Goal: Task Accomplishment & Management: Use online tool/utility

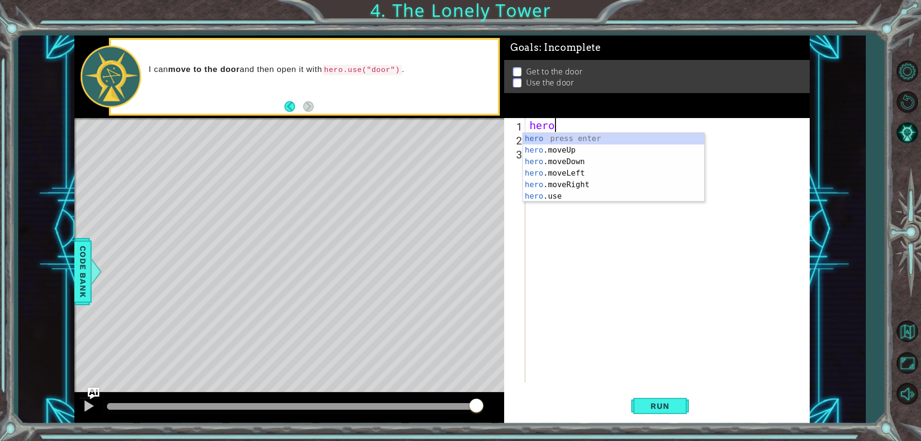
scroll to position [0, 0]
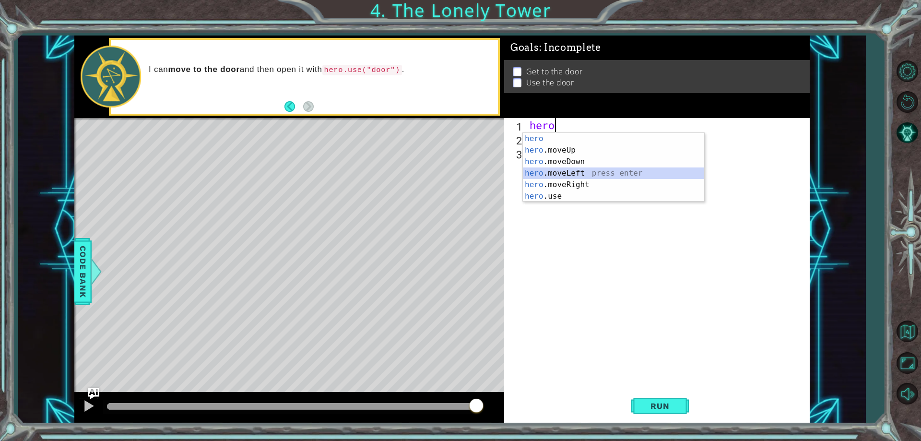
click at [574, 173] on div "hero press enter hero .moveUp press enter hero .moveDown press enter hero .move…" at bounding box center [613, 179] width 181 height 92
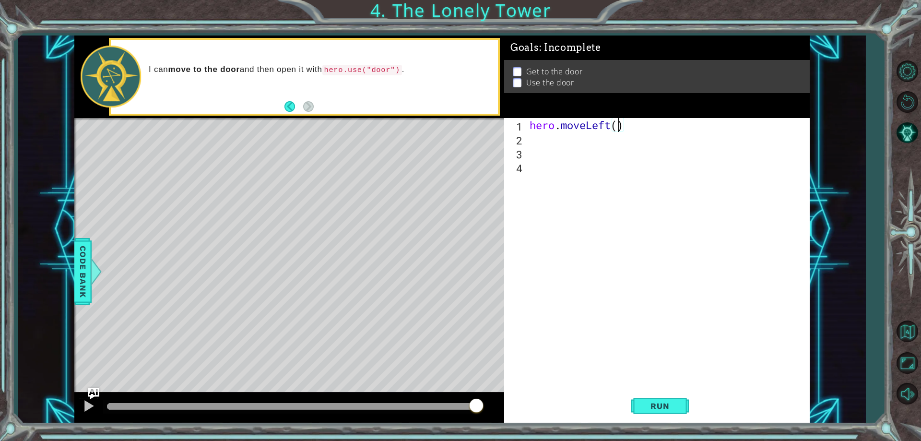
click at [618, 129] on div "hero . moveLeft ( )" at bounding box center [669, 264] width 283 height 292
type textarea "hero.moveLeft(2)"
click at [654, 413] on button "Run" at bounding box center [660, 406] width 58 height 31
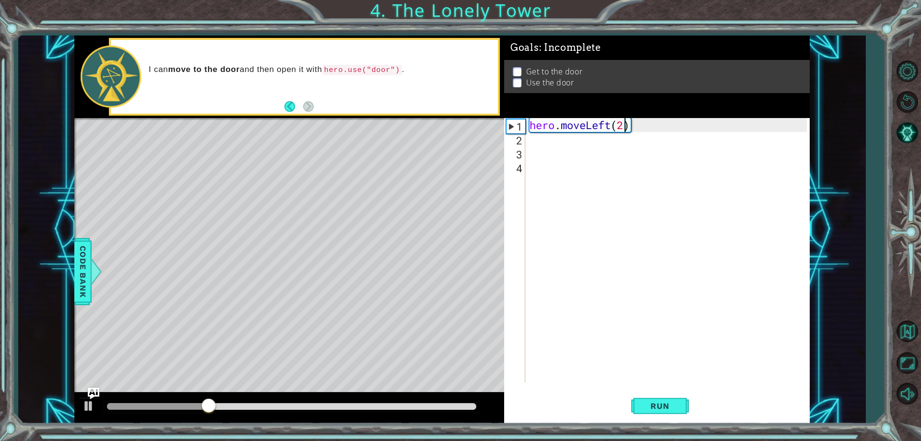
click at [537, 147] on div "hero . moveLeft ( 2 )" at bounding box center [669, 264] width 283 height 292
click at [543, 140] on div "hero . moveLeft ( 2 )" at bounding box center [669, 264] width 283 height 292
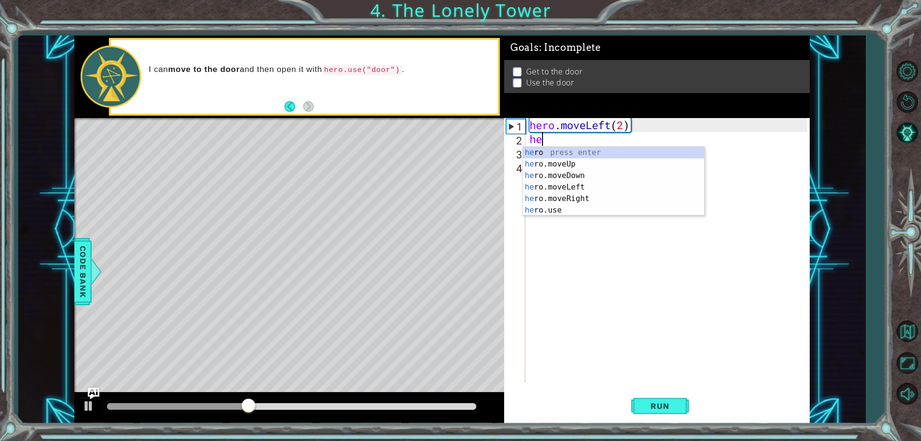
type textarea "her"
click at [550, 168] on div "her o press enter her o.moveUp press enter her o.moveDown press enter her o.mov…" at bounding box center [613, 193] width 181 height 92
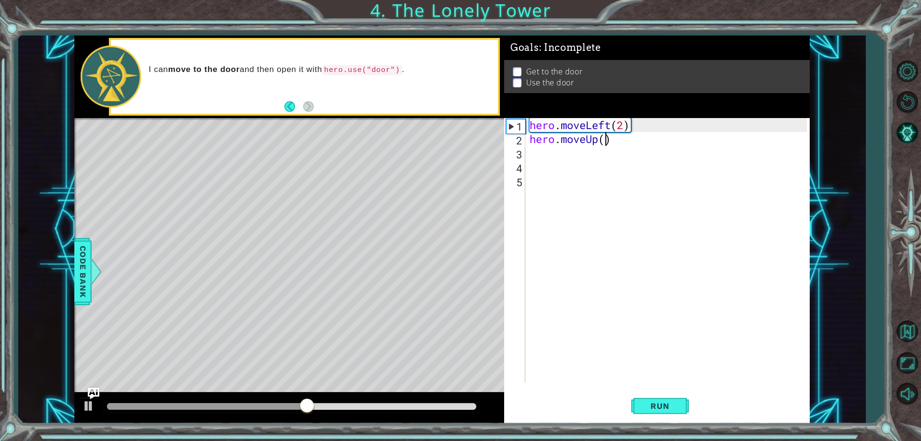
click at [605, 142] on div "hero . moveLeft ( 2 ) hero . moveUp ( )" at bounding box center [669, 264] width 283 height 292
type textarea "hero.moveUp(2)"
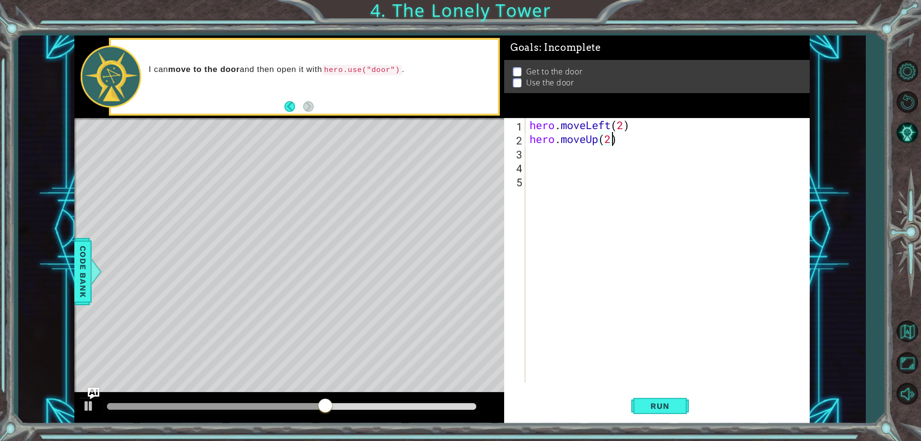
scroll to position [0, 3]
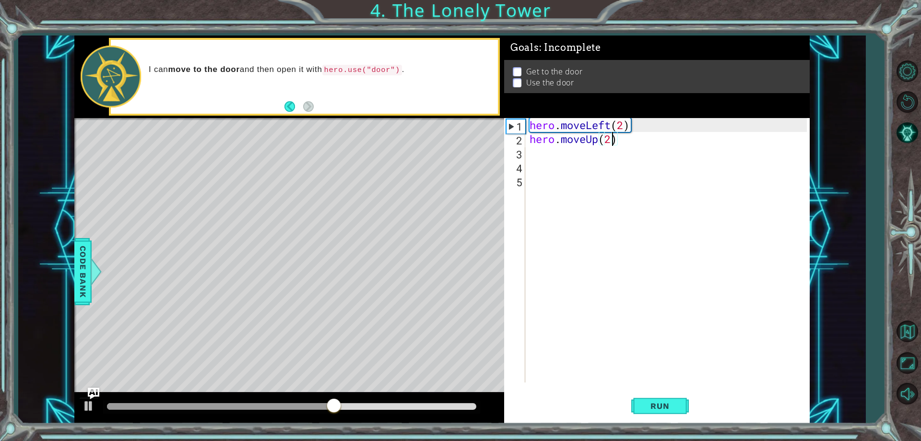
click at [601, 149] on div "hero . moveLeft ( 2 ) hero . moveUp ( 2 )" at bounding box center [669, 264] width 283 height 292
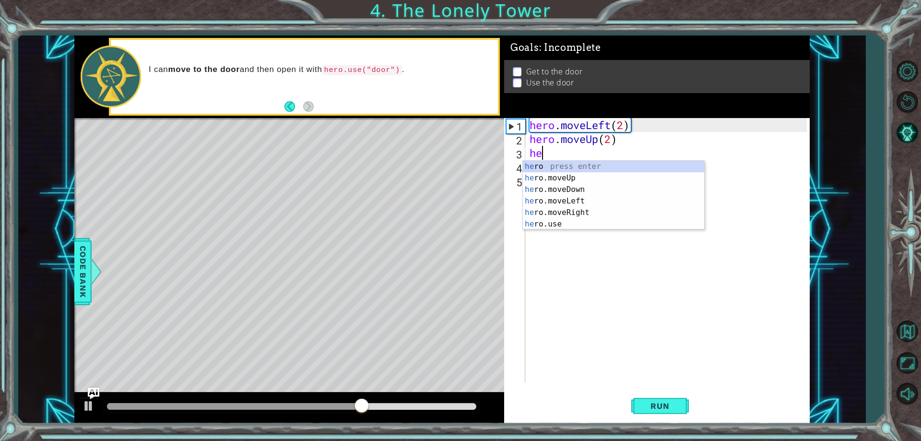
type textarea "her"
click at [582, 215] on div "her o press enter her o.moveUp press enter her o.moveDown press enter her o.mov…" at bounding box center [613, 207] width 181 height 92
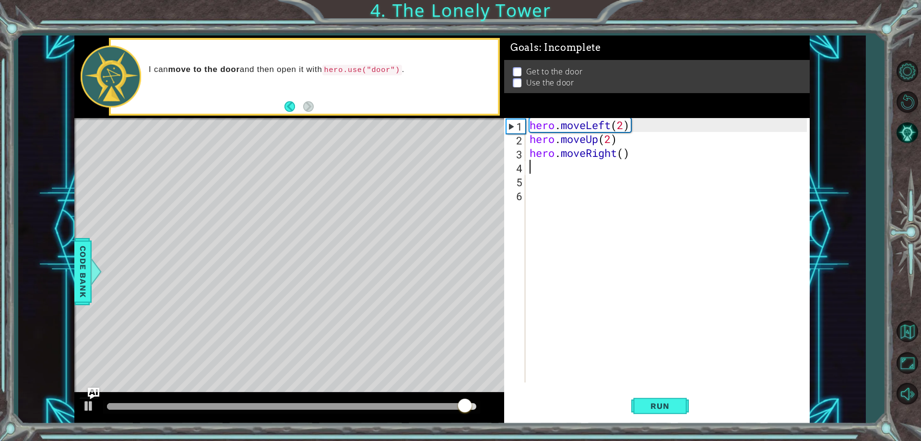
scroll to position [0, 0]
click at [625, 158] on div "hero . moveLeft ( 2 ) hero . moveUp ( 2 ) hero . moveRight ( )" at bounding box center [669, 264] width 283 height 292
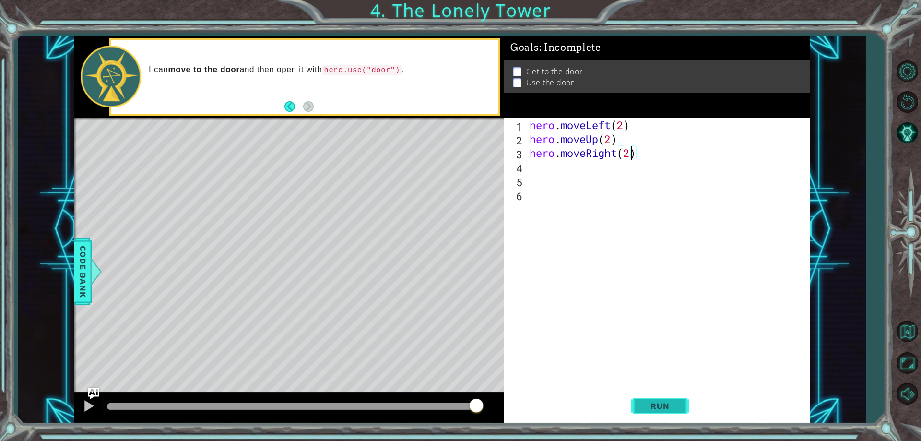
type textarea "hero.moveRight(2)"
click at [680, 403] on button "Run" at bounding box center [660, 406] width 58 height 31
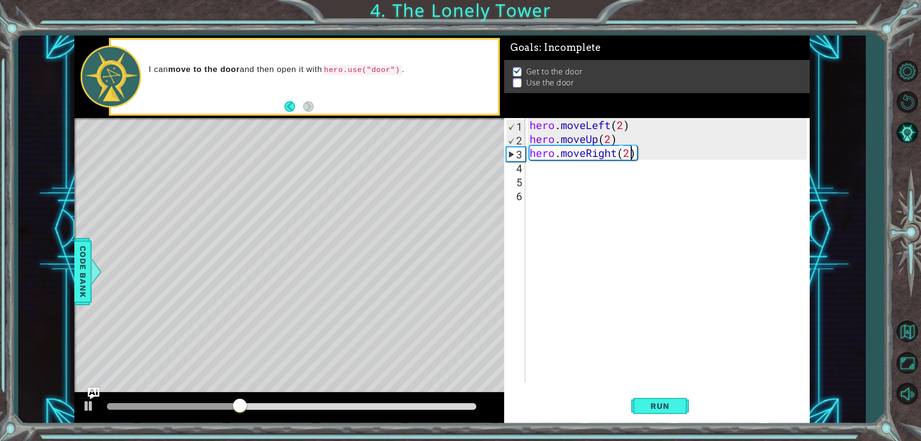
click at [579, 173] on div "hero . moveLeft ( 2 ) hero . moveUp ( 2 ) hero . moveRight ( 2 )" at bounding box center [669, 264] width 283 height 292
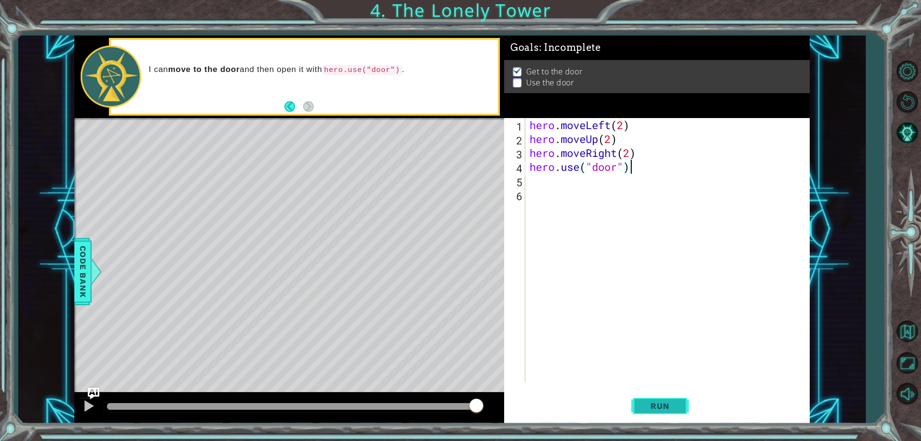
type textarea "hero.use("door")"
click at [688, 413] on button "Run" at bounding box center [660, 406] width 58 height 31
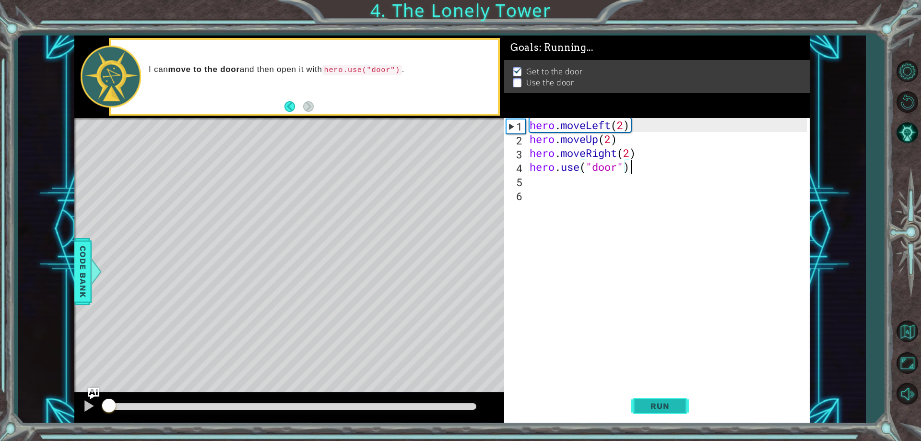
click at [661, 404] on span "Run" at bounding box center [660, 406] width 38 height 10
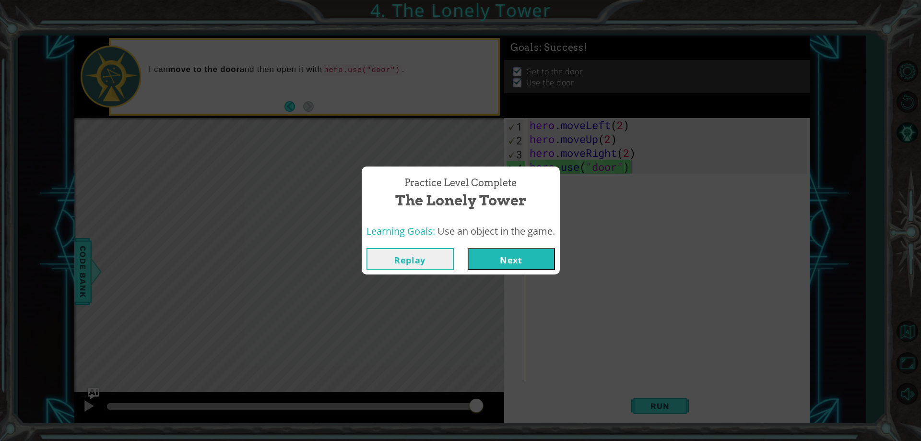
drag, startPoint x: 631, startPoint y: 255, endPoint x: 567, endPoint y: 255, distance: 63.3
click at [661, 271] on div "Practice Level Complete The Lonely Tower Learning Goals: Use an object in the g…" at bounding box center [460, 220] width 921 height 441
click at [529, 248] on button "Next" at bounding box center [511, 259] width 87 height 22
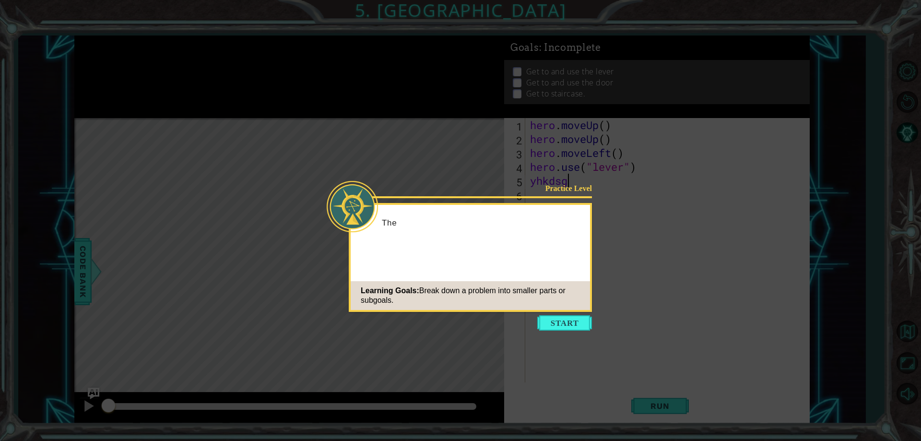
scroll to position [0, 2]
click at [586, 328] on button "Start" at bounding box center [564, 322] width 55 height 15
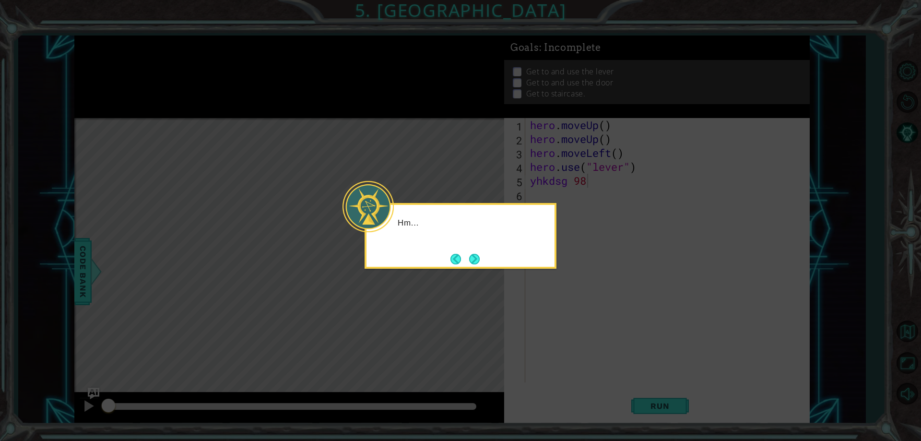
click at [586, 328] on icon at bounding box center [460, 220] width 921 height 441
click at [479, 284] on icon at bounding box center [460, 220] width 921 height 441
click at [479, 261] on button "Next" at bounding box center [474, 259] width 11 height 11
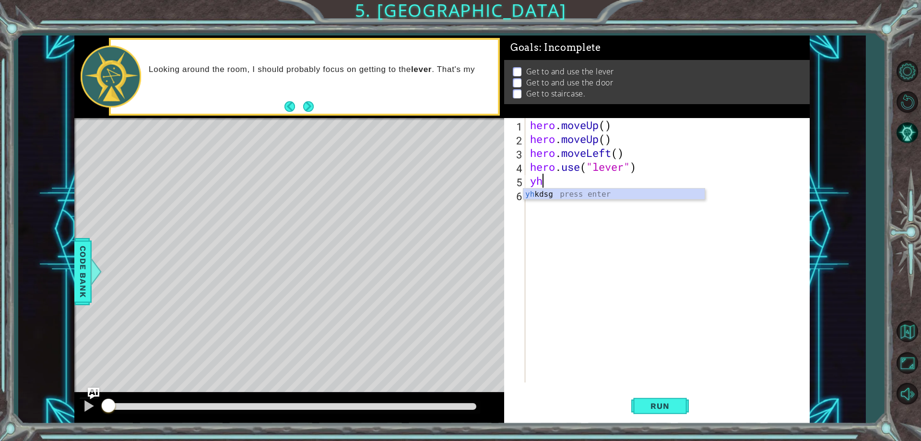
scroll to position [0, 0]
type textarea "y"
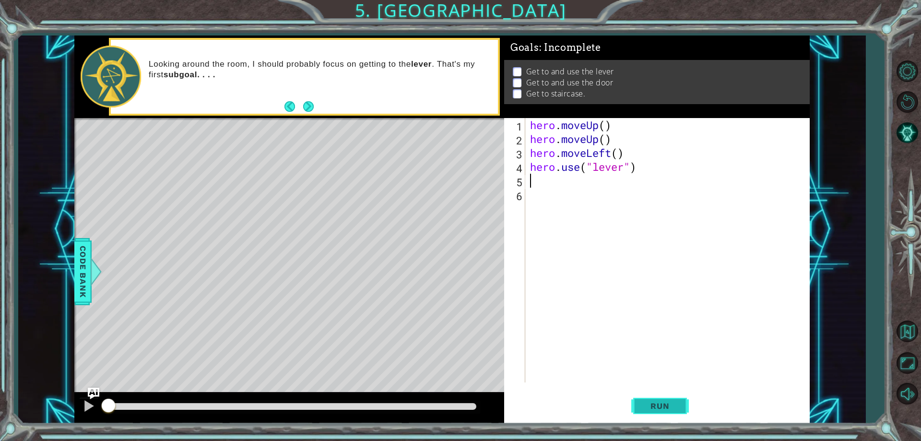
click at [653, 409] on span "Run" at bounding box center [660, 406] width 38 height 10
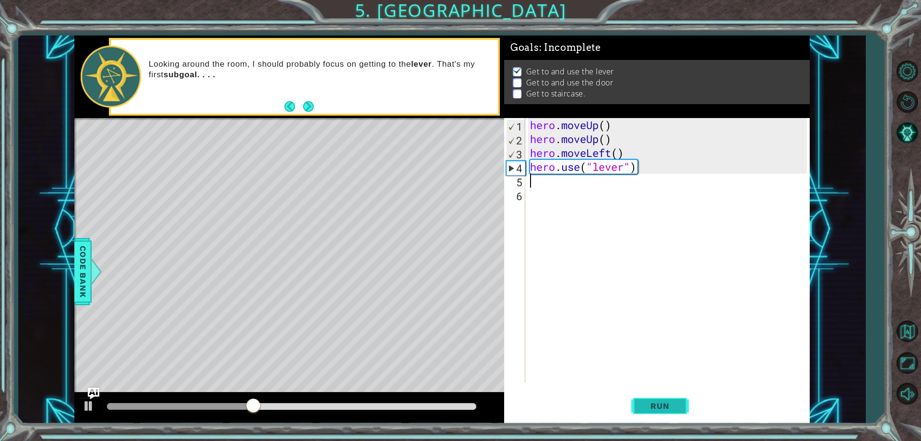
type textarea "h"
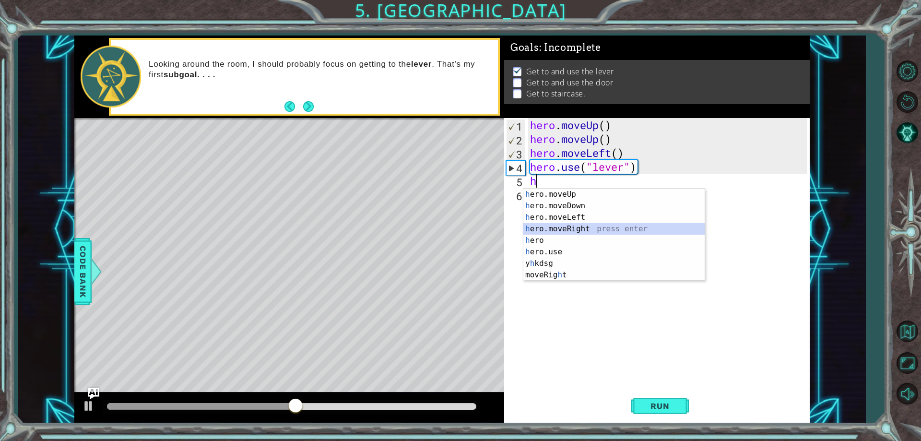
click at [545, 227] on div "h ero.moveUp press enter h ero.moveDown press enter h ero.moveLeft press enter …" at bounding box center [613, 245] width 181 height 115
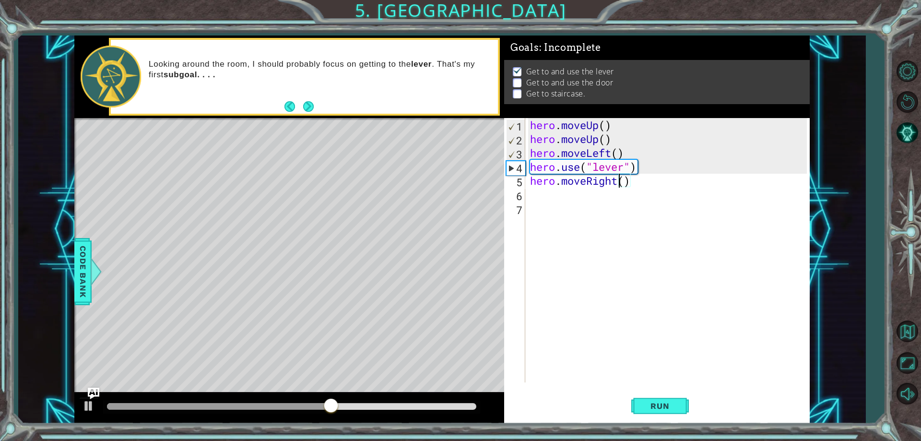
click at [622, 186] on div "hero . moveUp ( ) hero . moveUp ( ) hero . moveLeft ( ) hero . use ( "lever" ) …" at bounding box center [669, 264] width 283 height 292
click at [625, 184] on div "hero . moveUp ( ) hero . moveUp ( ) hero . moveLeft ( ) hero . use ( "lever" ) …" at bounding box center [669, 264] width 283 height 292
type textarea "hero.moveRight(2)"
drag, startPoint x: 687, startPoint y: 355, endPoint x: 589, endPoint y: 440, distance: 129.5
click at [669, 375] on div "1 2 3 4 5 6 7 8 hero . moveUp ( ) hero . moveUp ( ) hero . moveLeft ( ) hero . …" at bounding box center [655, 250] width 302 height 264
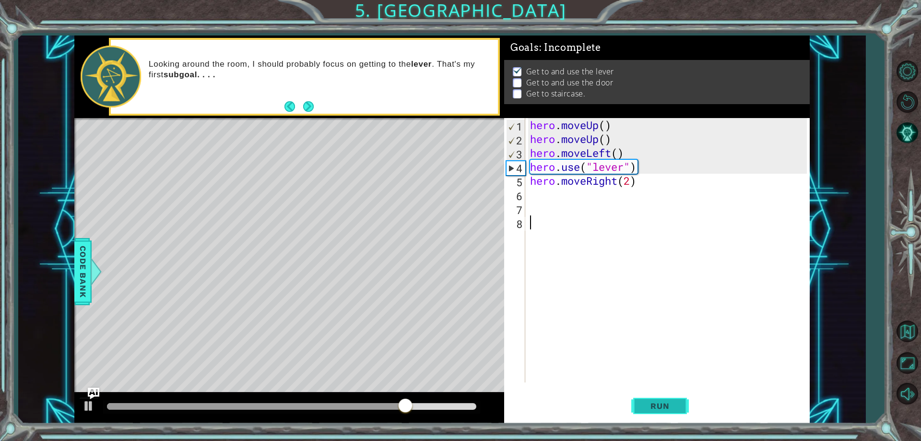
click at [660, 403] on span "Run" at bounding box center [660, 406] width 38 height 10
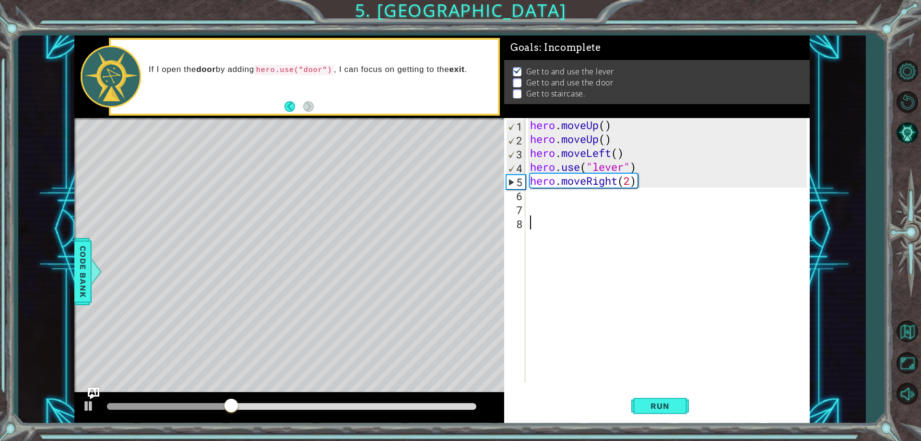
click at [524, 190] on div "6" at bounding box center [515, 196] width 19 height 14
type textarea "h"
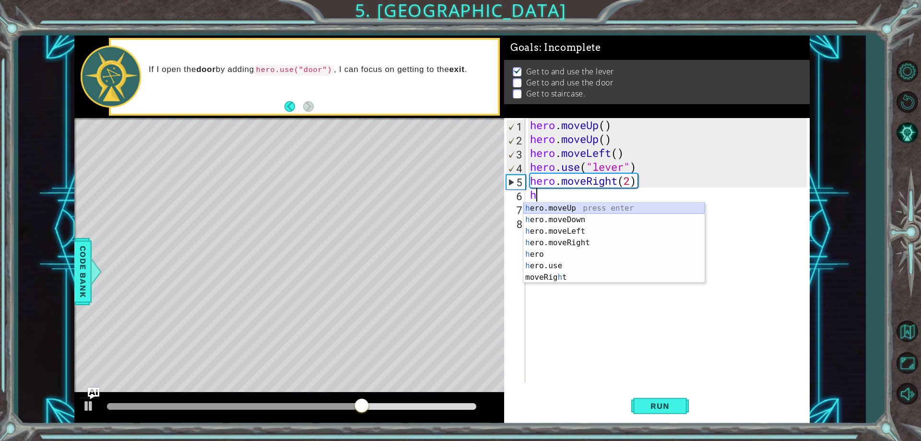
click at [562, 205] on div "h ero.moveUp press enter h ero.moveDown press enter h ero.moveLeft press enter …" at bounding box center [613, 254] width 181 height 104
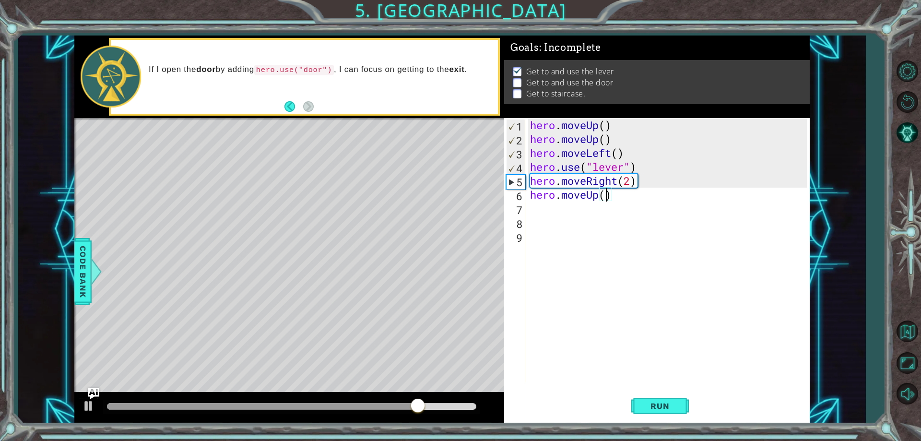
click at [605, 195] on div "hero . moveUp ( ) hero . moveUp ( ) hero . moveLeft ( ) hero . use ( "lever" ) …" at bounding box center [669, 264] width 283 height 292
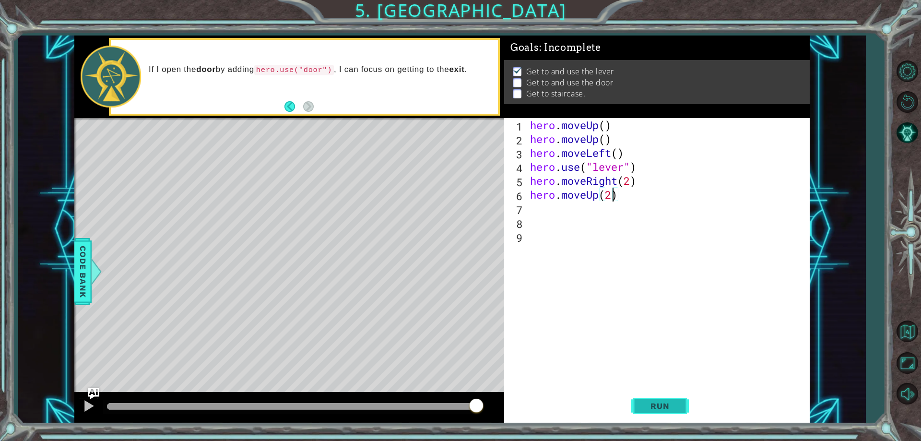
click at [668, 413] on button "Run" at bounding box center [660, 406] width 58 height 31
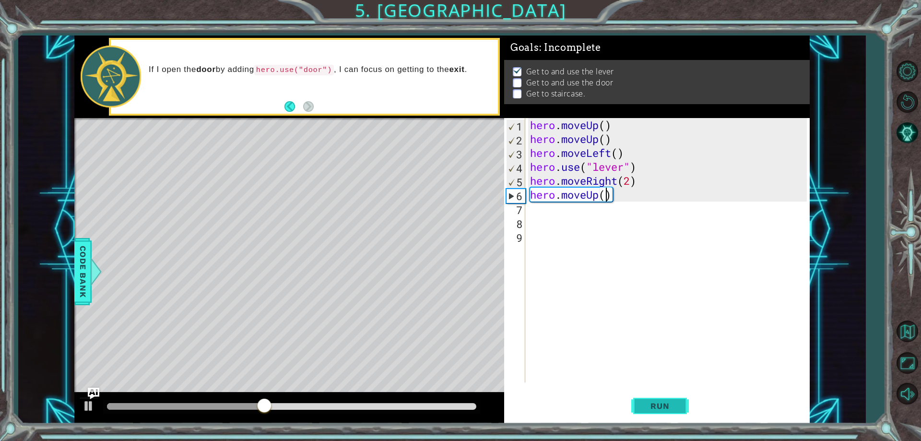
click at [663, 396] on button "Run" at bounding box center [660, 406] width 58 height 31
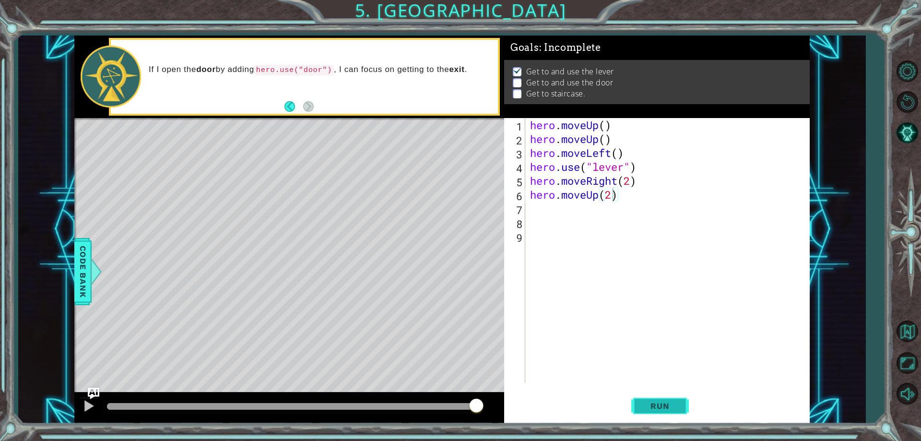
click at [659, 415] on button "Run" at bounding box center [660, 406] width 58 height 31
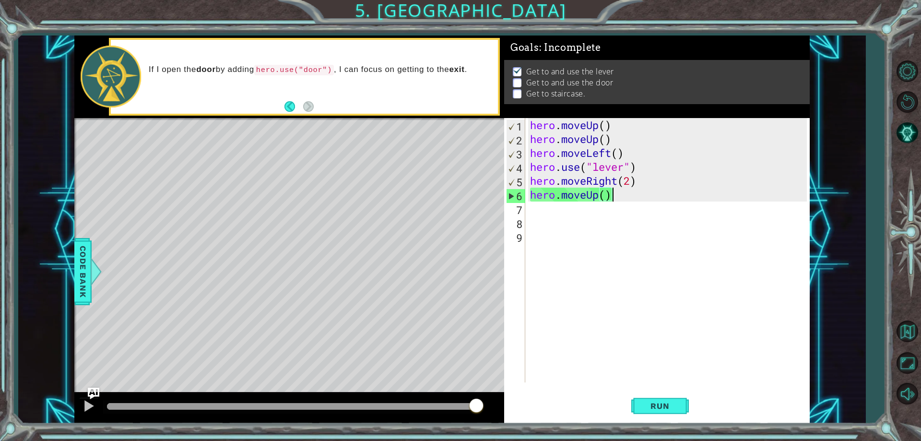
click at [620, 194] on div "hero . moveUp ( ) hero . moveUp ( ) hero . moveLeft ( ) hero . use ( "lever" ) …" at bounding box center [669, 264] width 283 height 292
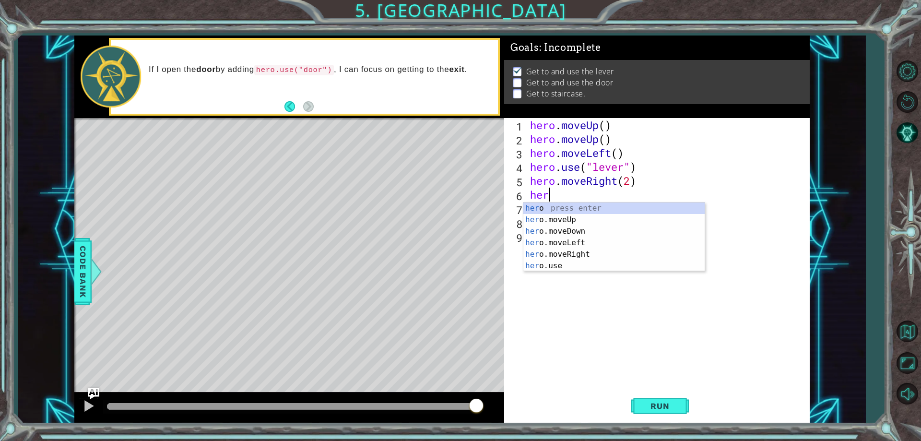
scroll to position [0, 0]
type textarea "h"
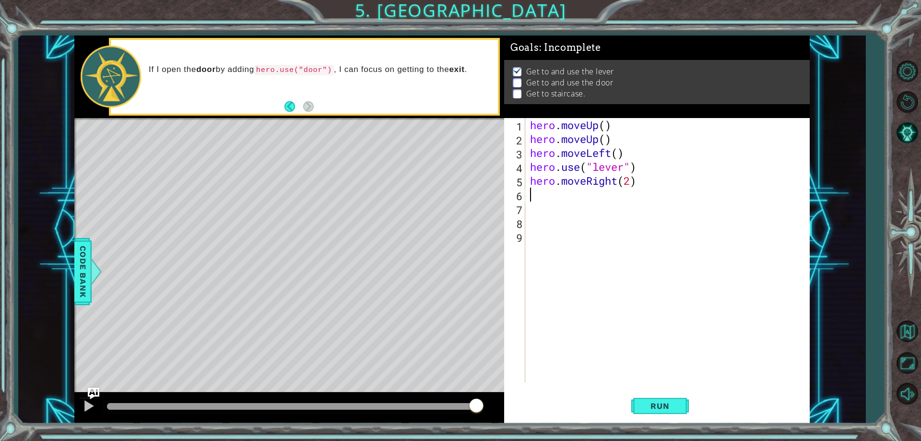
type textarea "h"
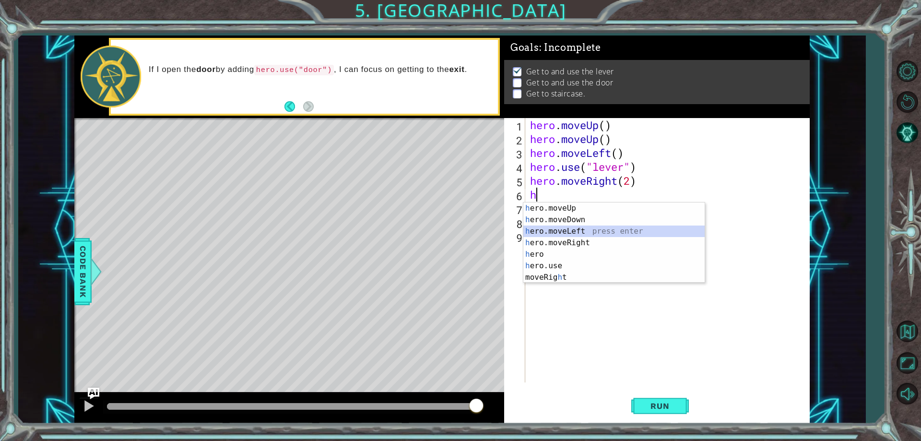
click at [544, 231] on div "h ero.moveUp press enter h ero.moveDown press enter h ero.moveLeft press enter …" at bounding box center [613, 254] width 181 height 104
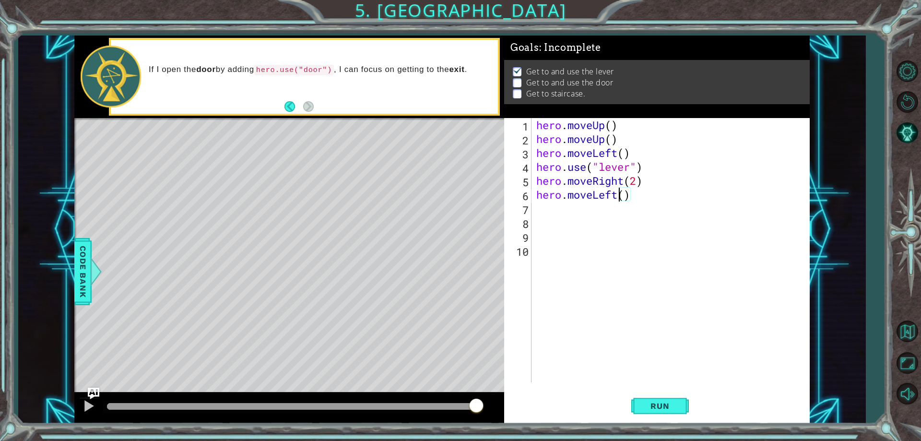
click at [617, 188] on div "hero . moveUp ( ) hero . moveUp ( ) hero . moveLeft ( ) hero . use ( "lever" ) …" at bounding box center [672, 264] width 277 height 292
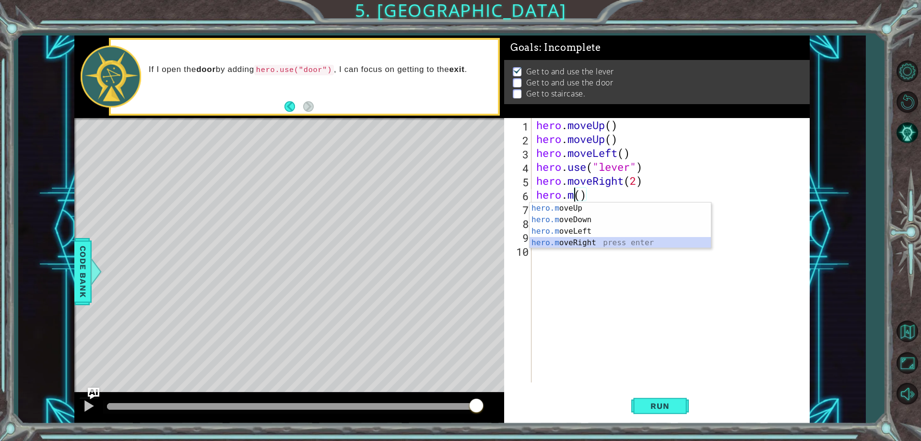
click at [610, 241] on div "hero.m oveUp press enter hero.m oveDown press enter hero.m oveLeft press enter …" at bounding box center [619, 236] width 181 height 69
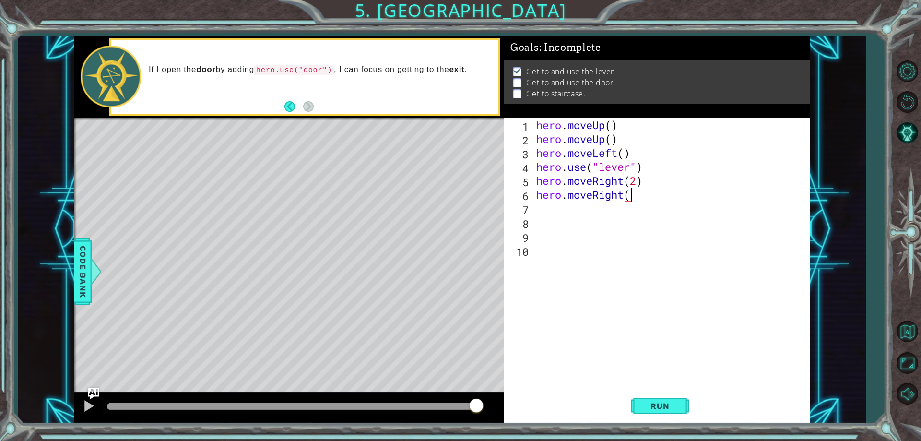
scroll to position [0, 4]
click at [631, 197] on div "hero . moveUp ( ) hero . moveUp ( ) hero . moveLeft ( ) hero . use ( "lever" ) …" at bounding box center [672, 264] width 277 height 292
type textarea "hero.moveRight(2)"
type textarea "\"
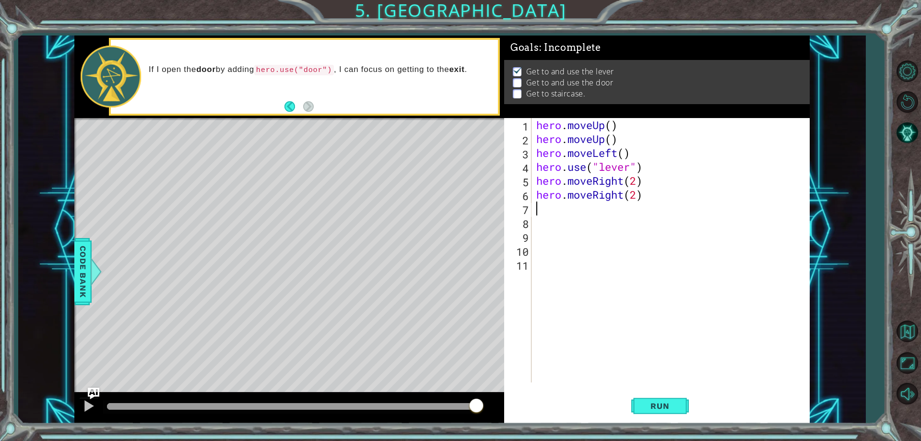
click at [623, 406] on div "Run" at bounding box center [659, 406] width 305 height 31
click at [654, 399] on button "Run" at bounding box center [660, 406] width 58 height 31
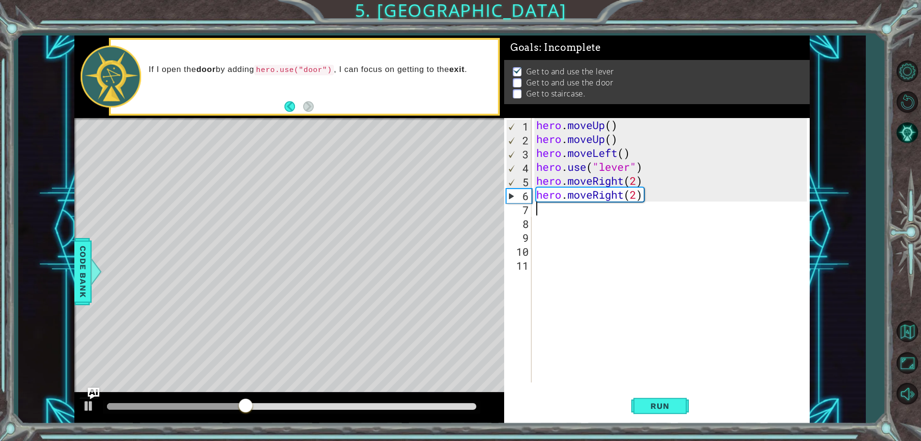
type textarea "h"
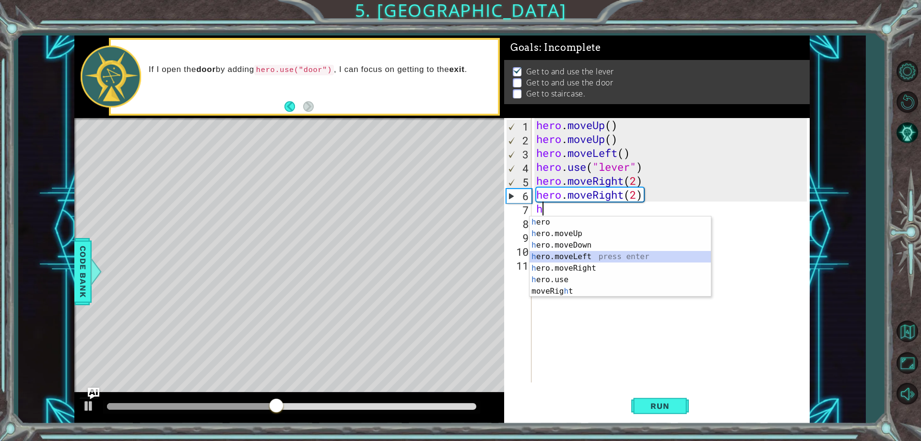
click at [577, 258] on div "h ero press enter h ero.moveUp press enter h ero.moveDown press enter h ero.mov…" at bounding box center [619, 268] width 181 height 104
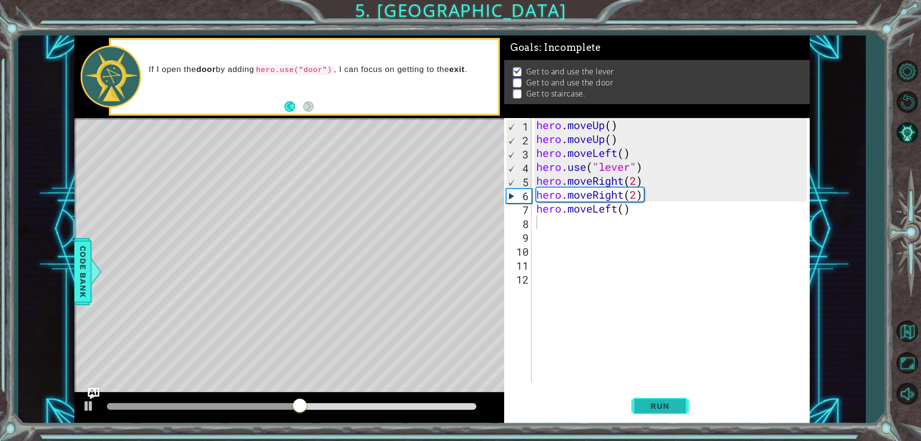
click at [643, 414] on button "Run" at bounding box center [660, 406] width 58 height 31
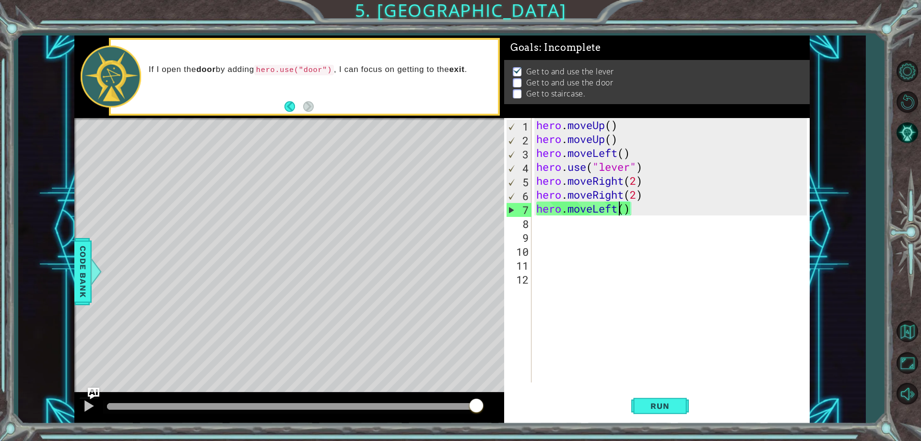
click at [616, 212] on div "hero . moveUp ( ) hero . moveUp ( ) hero . moveLeft ( ) hero . use ( "lever" ) …" at bounding box center [672, 264] width 277 height 292
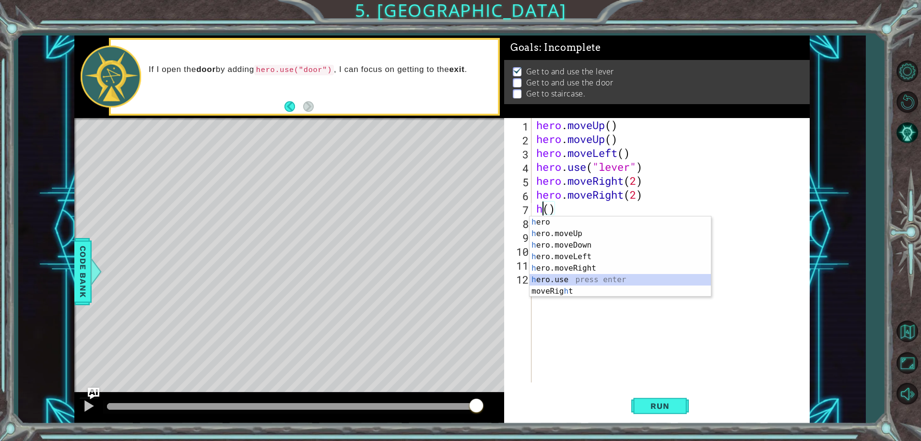
click at [579, 283] on div "h ero press enter h ero.moveUp press enter h ero.moveDown press enter h ero.mov…" at bounding box center [619, 268] width 181 height 104
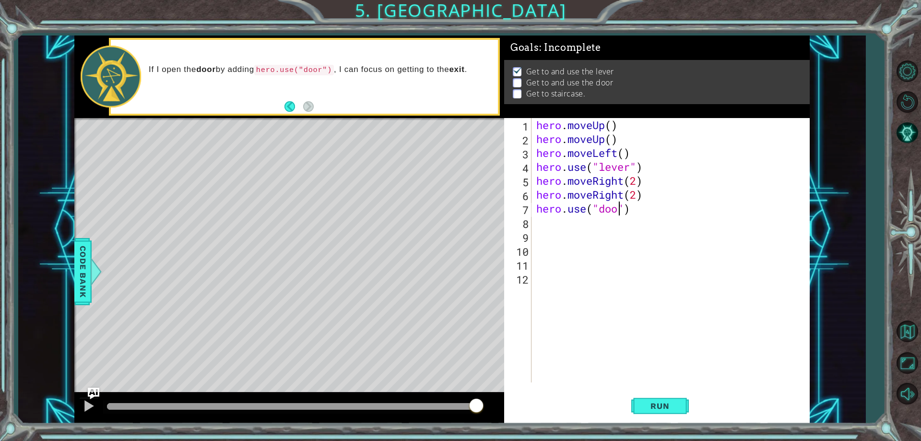
scroll to position [0, 4]
type textarea "hero.use("door")"
click at [638, 407] on button "Run" at bounding box center [660, 406] width 58 height 31
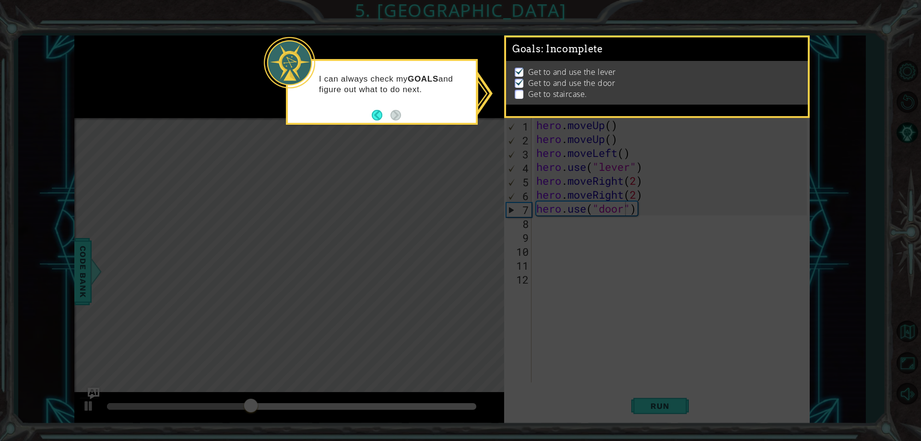
click at [670, 134] on icon at bounding box center [460, 220] width 921 height 441
click at [377, 112] on button "Back" at bounding box center [381, 115] width 19 height 11
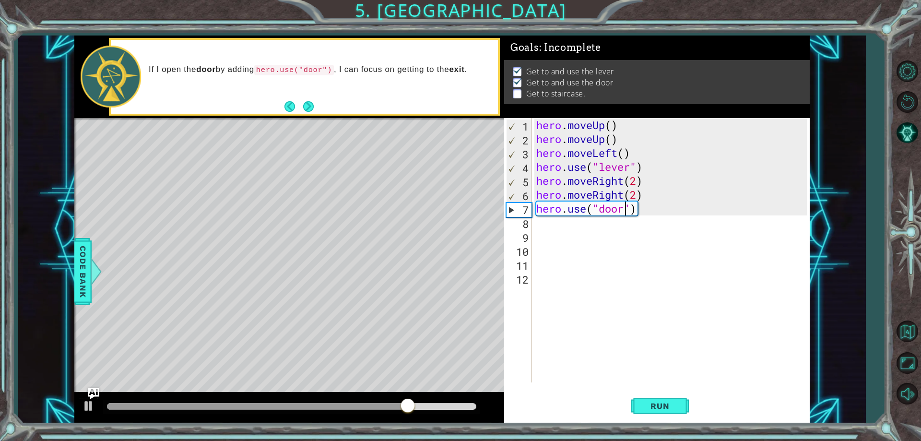
click at [541, 222] on div "hero . moveUp ( ) hero . moveUp ( ) hero . moveLeft ( ) hero . use ( "lever" ) …" at bounding box center [672, 264] width 277 height 292
type textarea "m"
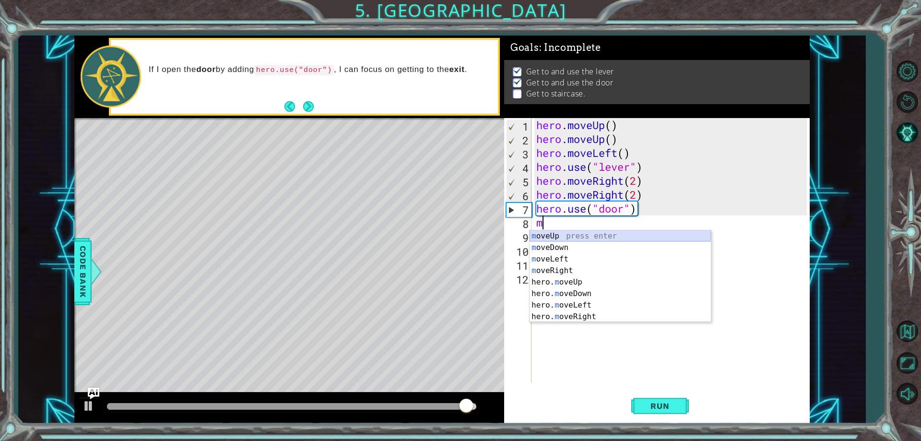
click at [561, 233] on div "m oveUp press enter m oveDown press enter m oveLeft press enter m oveRight pres…" at bounding box center [619, 287] width 181 height 115
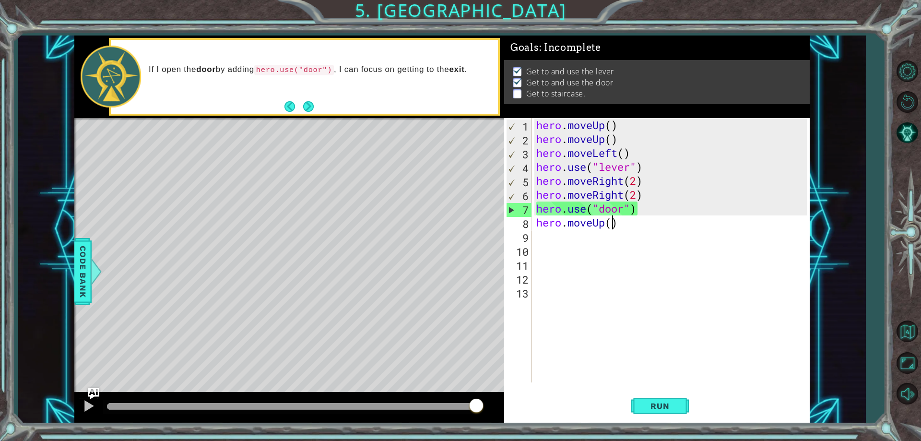
click at [610, 223] on div "hero . moveUp ( ) hero . moveUp ( ) hero . moveLeft ( ) hero . use ( "lever" ) …" at bounding box center [672, 264] width 277 height 292
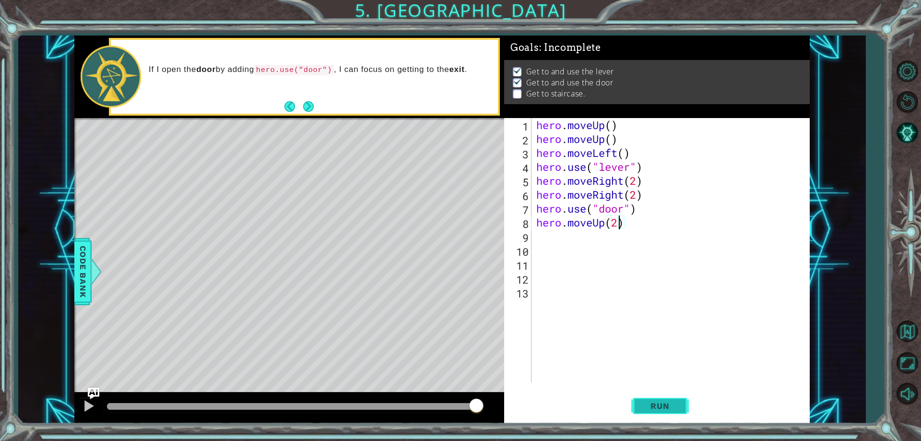
type textarea "hero.moveUp(2)"
click at [659, 397] on button "Run" at bounding box center [660, 406] width 58 height 31
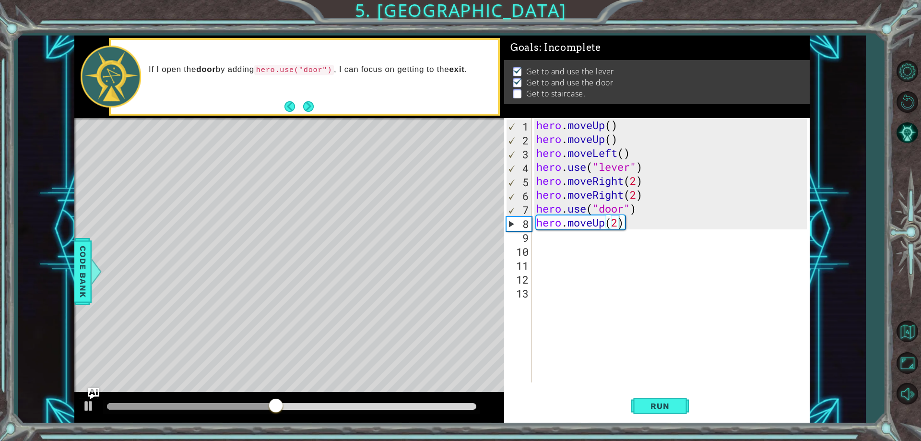
click at [533, 241] on div "hero.moveUp(2) 1 2 3 4 5 6 7 8 9 10 11 12 13 hero . moveUp ( ) hero . moveUp ( …" at bounding box center [655, 250] width 302 height 264
click at [537, 238] on div "hero . moveUp ( ) hero . moveUp ( ) hero . moveLeft ( ) hero . use ( "lever" ) …" at bounding box center [672, 264] width 277 height 292
type textarea "h"
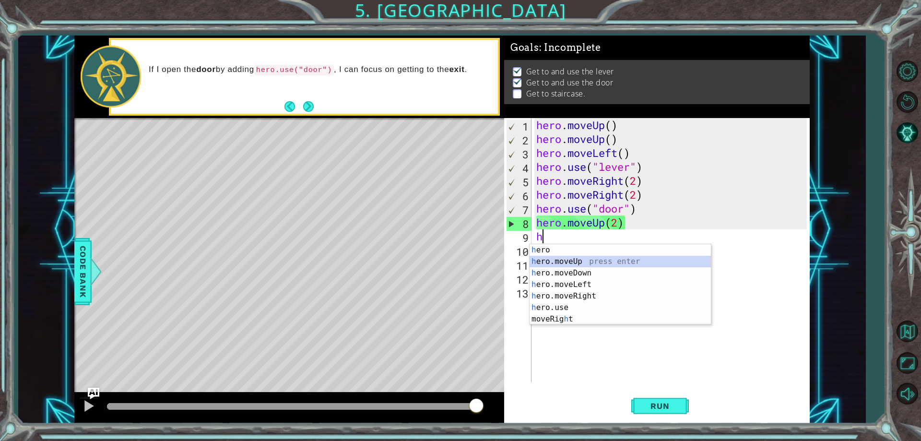
click at [550, 260] on div "h ero press enter h ero.moveUp press enter h ero.moveDown press enter h ero.mov…" at bounding box center [619, 296] width 181 height 104
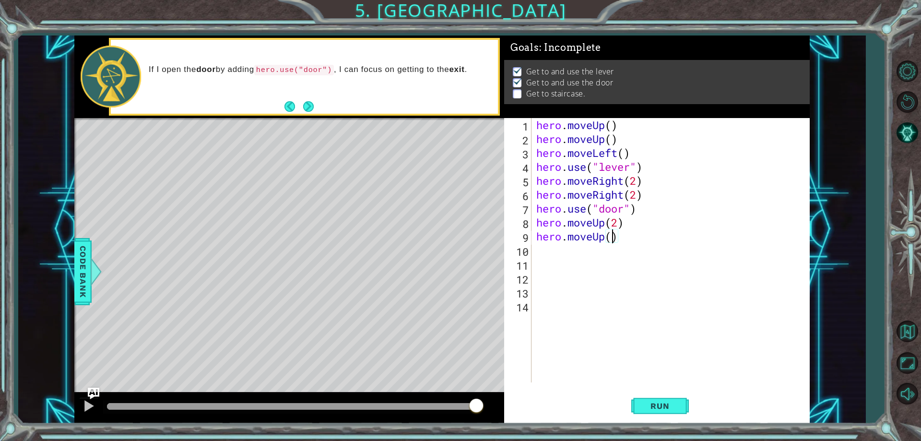
click at [614, 239] on div "hero . moveUp ( ) hero . moveUp ( ) hero . moveLeft ( ) hero . use ( "lever" ) …" at bounding box center [672, 264] width 277 height 292
click at [663, 398] on button "Run" at bounding box center [660, 406] width 58 height 31
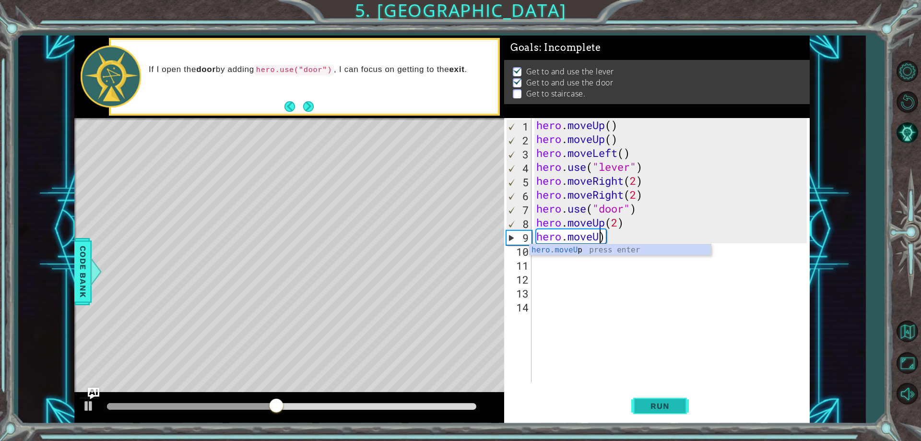
scroll to position [0, 2]
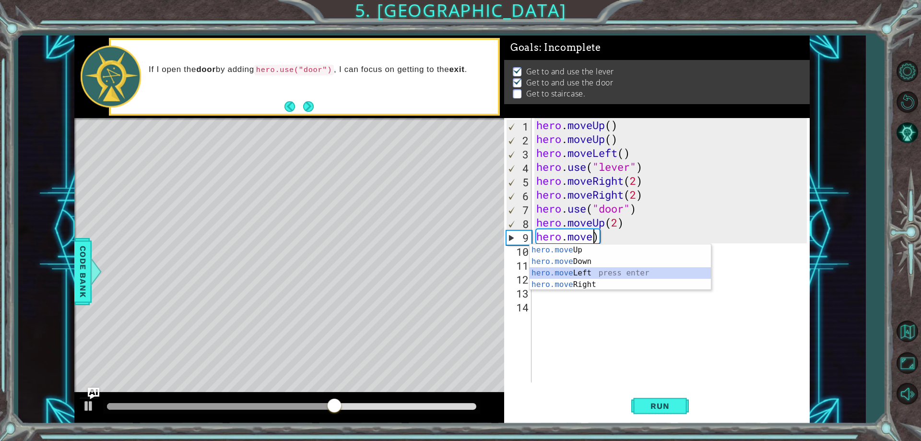
click at [574, 272] on div "hero.move Up press enter hero.move Down press enter hero.move Left press enter …" at bounding box center [619, 278] width 181 height 69
type textarea "hero.moveLeft()"
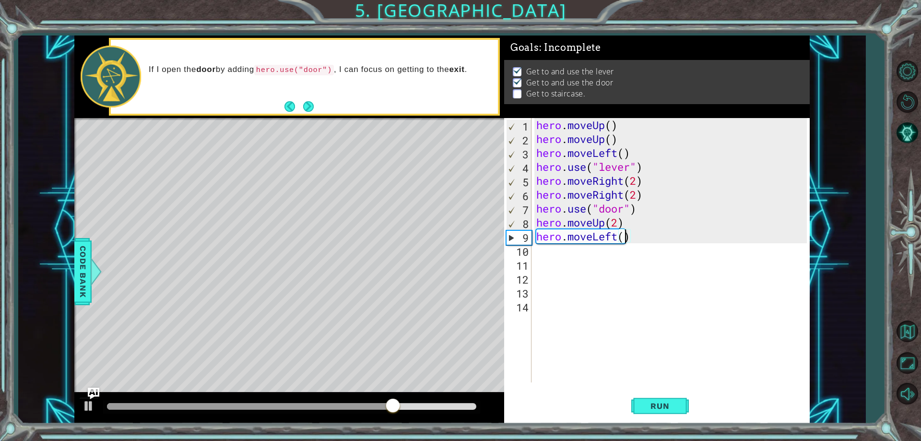
click at [625, 238] on div "hero . moveUp ( ) hero . moveUp ( ) hero . moveLeft ( ) hero . use ( "lever" ) …" at bounding box center [672, 264] width 277 height 292
click at [599, 275] on div "hero . moveUp ( ) hero . moveUp ( ) hero . moveLeft ( ) hero . use ( "lever" ) …" at bounding box center [672, 264] width 277 height 292
click at [622, 238] on div "hero . moveUp ( ) hero . moveUp ( ) hero . moveLeft ( ) hero . use ( "lever" ) …" at bounding box center [672, 264] width 277 height 292
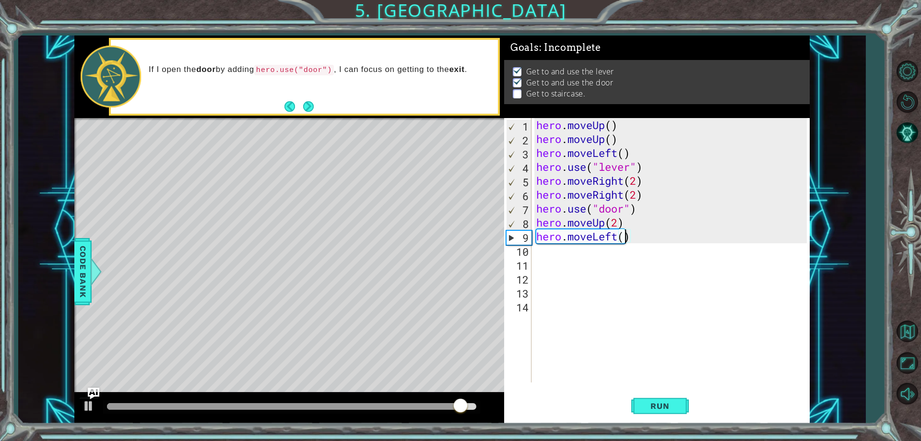
click at [622, 238] on div "hero . moveUp ( ) hero . moveUp ( ) hero . moveLeft ( ) hero . use ( "lever" ) …" at bounding box center [672, 264] width 277 height 292
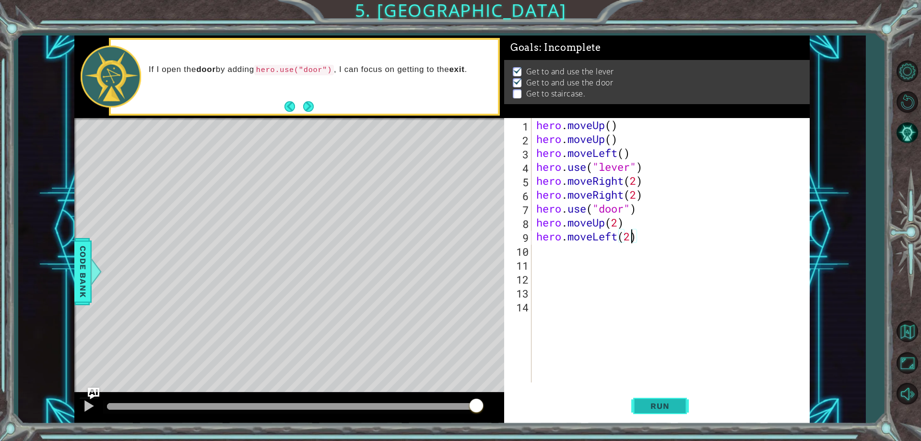
type textarea "hero.moveLeft(2)"
click at [679, 401] on span "Run" at bounding box center [660, 406] width 38 height 10
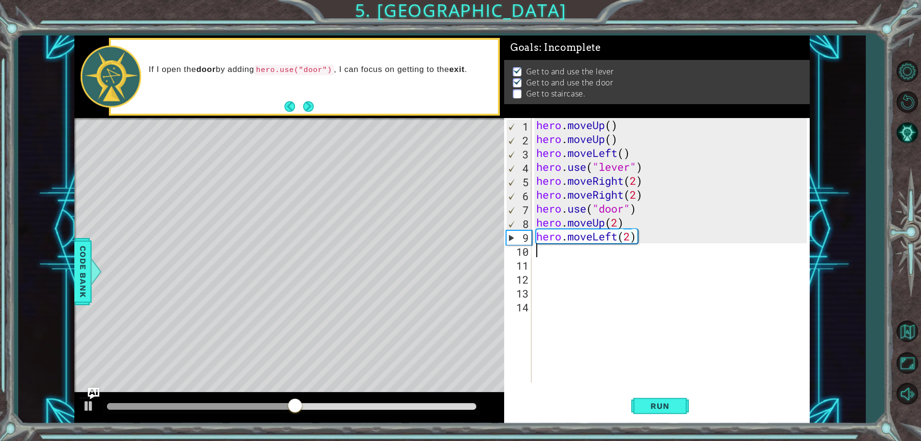
click at [535, 256] on div "hero . moveUp ( ) hero . moveUp ( ) hero . moveLeft ( ) hero . use ( "lever" ) …" at bounding box center [672, 264] width 277 height 292
type textarea "h"
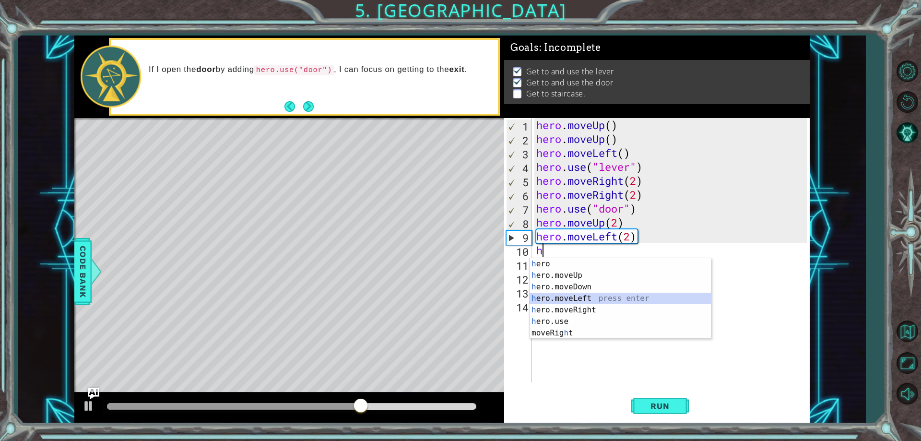
click at [587, 296] on div "h ero press enter h ero.moveUp press enter h ero.moveDown press enter h ero.mov…" at bounding box center [619, 310] width 181 height 104
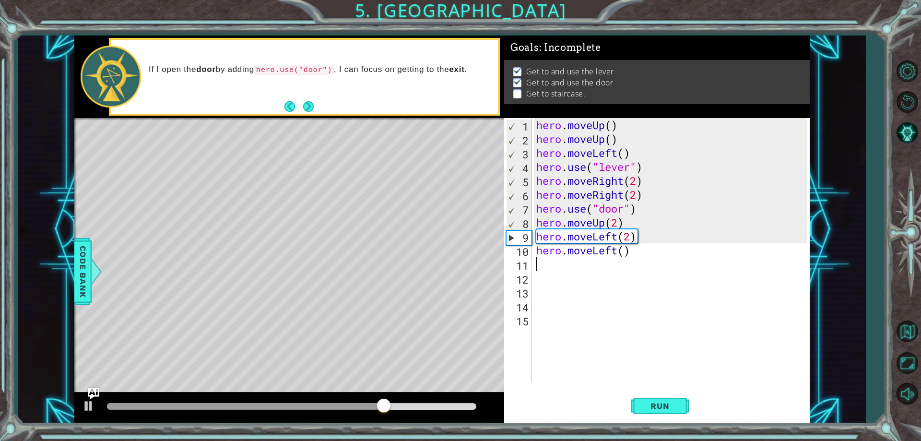
click at [615, 253] on div "hero . moveUp ( ) hero . moveUp ( ) hero . moveLeft ( ) hero . use ( "lever" ) …" at bounding box center [672, 264] width 277 height 292
click at [623, 253] on div "hero . moveUp ( ) hero . moveUp ( ) hero . moveLeft ( ) hero . use ( "lever" ) …" at bounding box center [672, 264] width 277 height 292
type textarea "hero.moveLeft(2)"
click at [680, 405] on button "Run" at bounding box center [660, 406] width 58 height 31
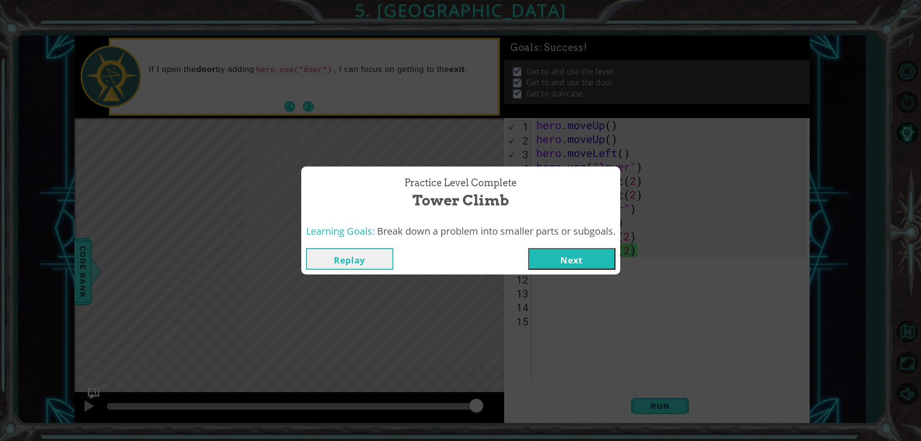
click at [554, 265] on button "Next" at bounding box center [571, 259] width 87 height 22
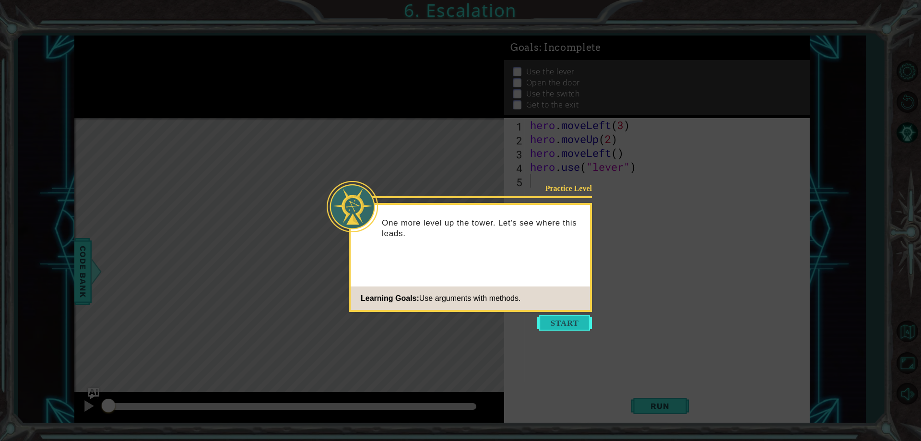
click at [571, 317] on button "Start" at bounding box center [564, 322] width 55 height 15
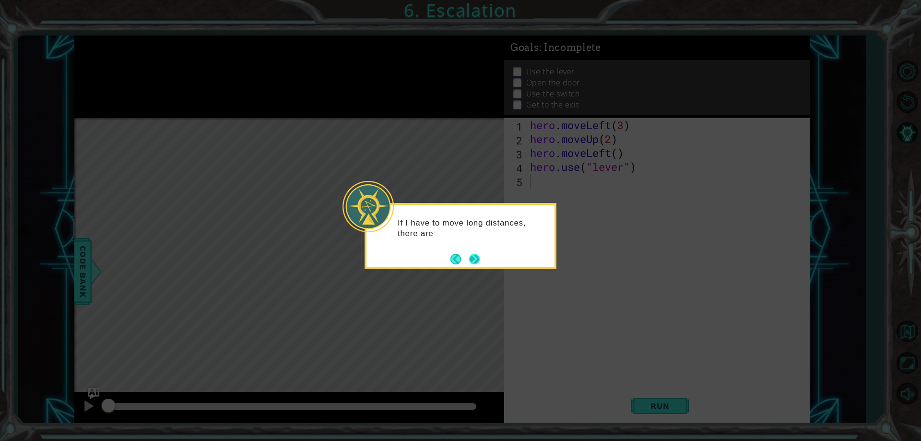
click at [472, 255] on button "Next" at bounding box center [474, 259] width 11 height 11
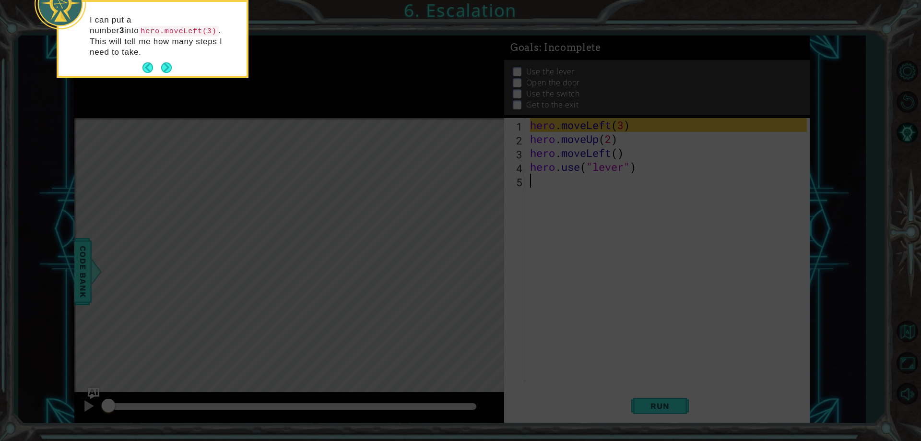
click at [170, 62] on button "Next" at bounding box center [166, 67] width 11 height 11
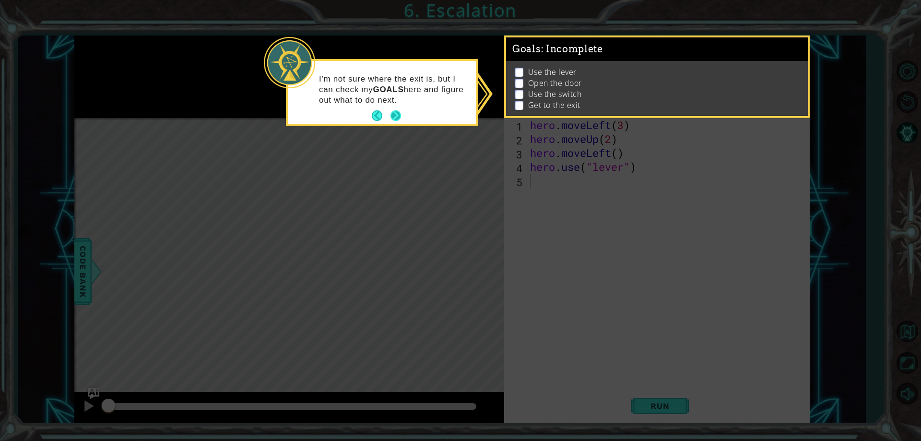
click at [394, 114] on button "Next" at bounding box center [395, 115] width 11 height 11
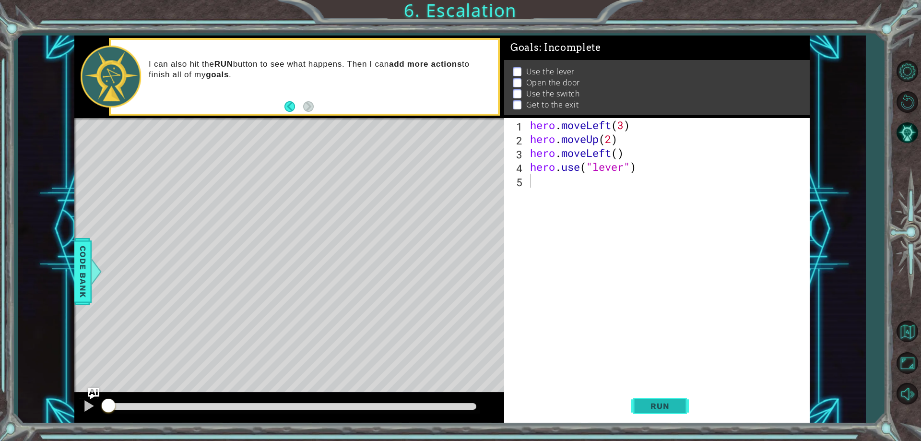
drag, startPoint x: 681, startPoint y: 400, endPoint x: 683, endPoint y: 395, distance: 5.8
click at [683, 395] on button "Run" at bounding box center [660, 406] width 58 height 31
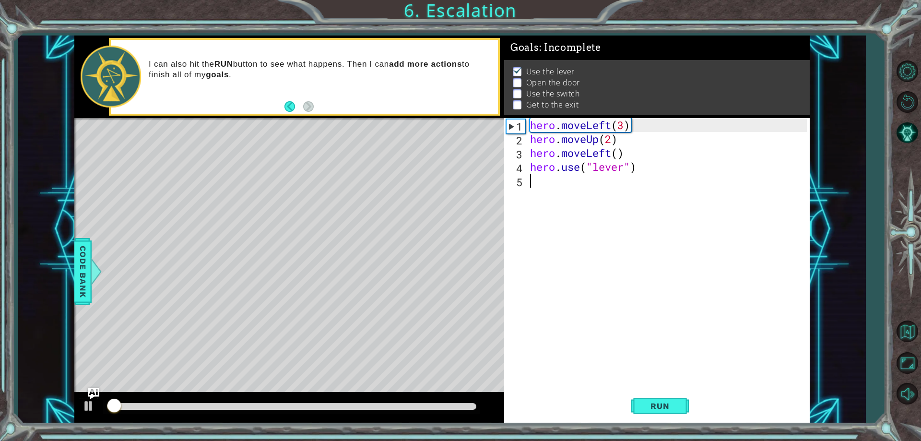
scroll to position [5, 0]
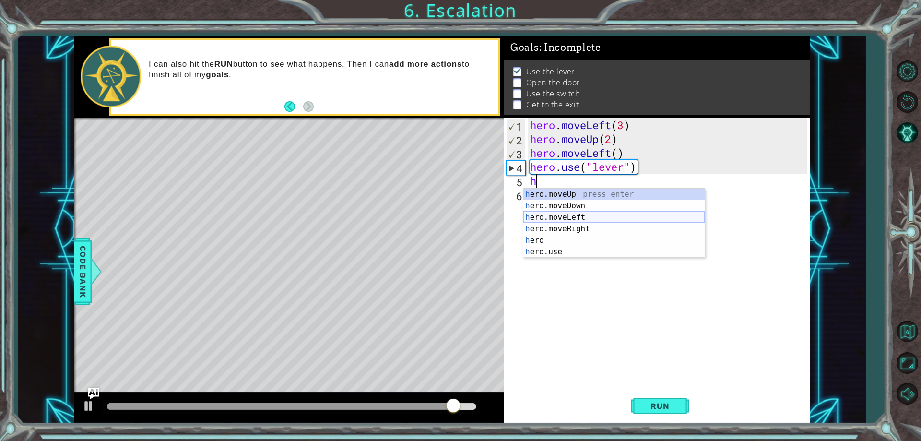
drag, startPoint x: 567, startPoint y: 216, endPoint x: 563, endPoint y: 219, distance: 5.2
click at [566, 217] on div "h ero.moveUp press enter h ero.moveDown press enter h ero.moveLeft press enter …" at bounding box center [613, 234] width 181 height 92
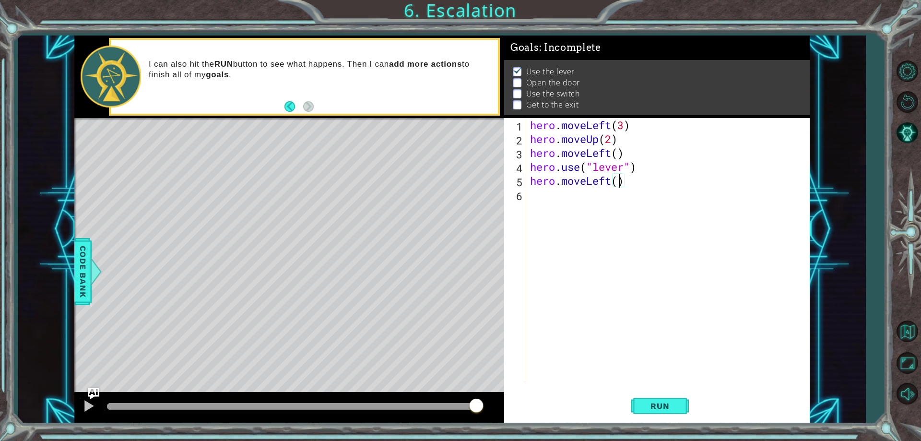
scroll to position [0, 4]
drag, startPoint x: 665, startPoint y: 399, endPoint x: 672, endPoint y: 399, distance: 7.2
click at [666, 399] on button "Run" at bounding box center [660, 406] width 58 height 31
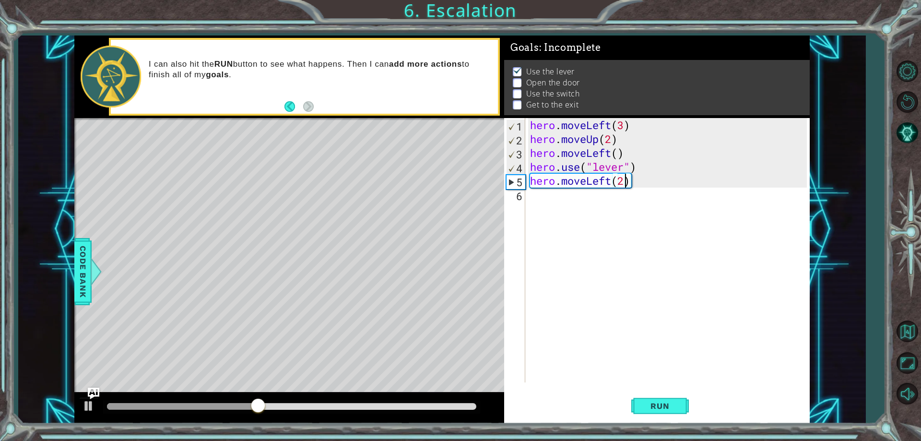
scroll to position [0, 4]
click at [608, 184] on div "hero . moveLeft ( 3 ) hero . moveUp ( 2 ) hero . moveLeft ( ) hero . use ( "lev…" at bounding box center [669, 264] width 283 height 292
click at [617, 181] on div "hero . moveLeft ( 3 ) hero . moveUp ( 2 ) hero . moveLeft ( ) hero . use ( "lev…" at bounding box center [669, 264] width 283 height 292
type textarea "hero.moveLeft(1)"
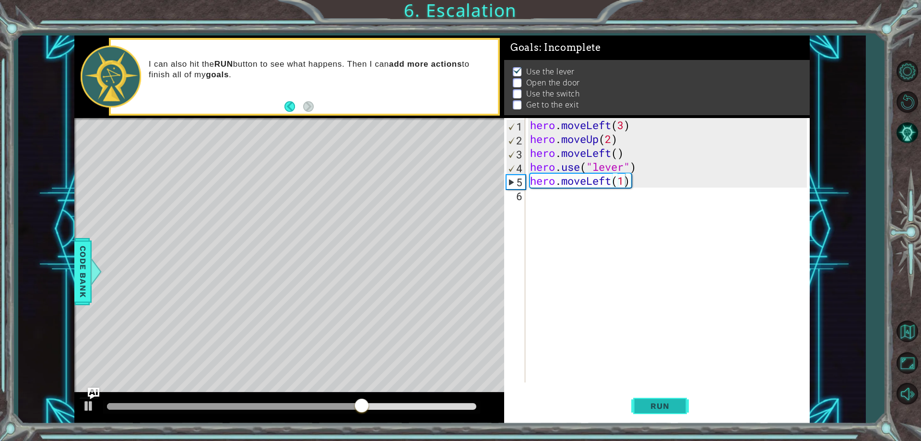
click at [674, 400] on button "Run" at bounding box center [660, 406] width 58 height 31
click at [563, 195] on div "hero . moveLeft ( 3 ) hero . moveUp ( 2 ) hero . moveLeft ( ) hero . use ( "lev…" at bounding box center [669, 264] width 283 height 292
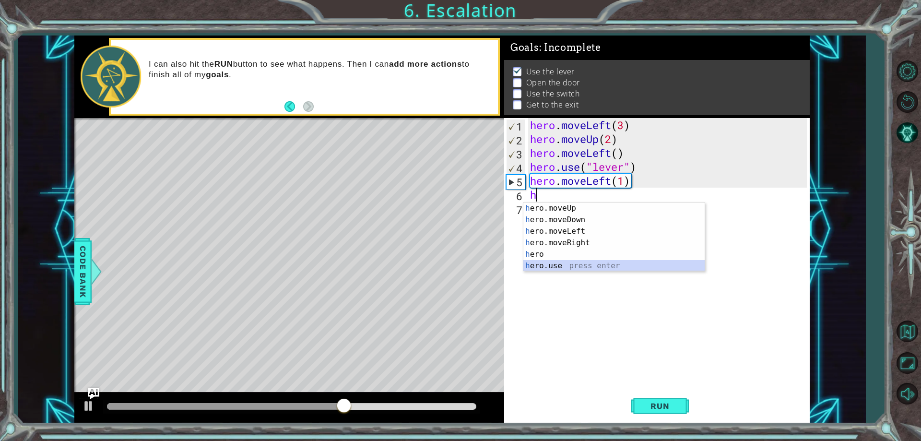
click at [588, 268] on div "h ero.moveUp press enter h ero.moveDown press enter h ero.moveLeft press enter …" at bounding box center [613, 248] width 181 height 92
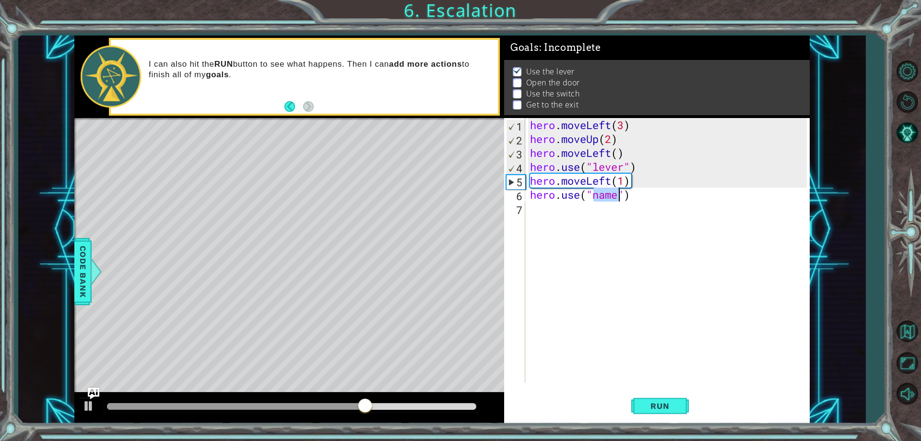
click at [619, 197] on div "hero . moveLeft ( 3 ) hero . moveUp ( 2 ) hero . moveLeft ( ) hero . use ( "lev…" at bounding box center [667, 250] width 278 height 264
click at [619, 197] on div "hero . moveLeft ( 3 ) hero . moveUp ( 2 ) hero . moveLeft ( ) hero . use ( "lev…" at bounding box center [669, 264] width 283 height 292
type textarea "hero.use("door")"
drag, startPoint x: 637, startPoint y: 390, endPoint x: 637, endPoint y: 379, distance: 11.0
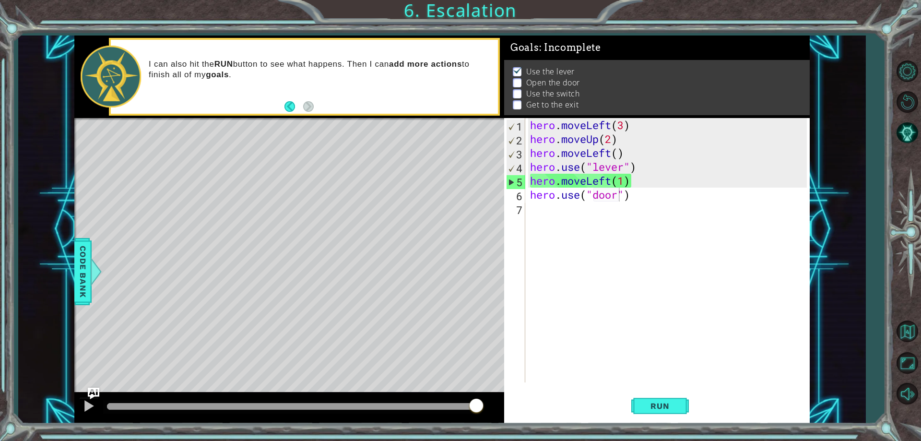
click at [637, 379] on div "hero.use("door") 1 2 3 4 5 6 7 hero . moveLeft ( 3 ) hero . moveUp ( 2 ) hero .…" at bounding box center [656, 270] width 305 height 305
drag, startPoint x: 672, startPoint y: 410, endPoint x: 684, endPoint y: 393, distance: 20.5
click at [684, 394] on button "Run" at bounding box center [660, 406] width 58 height 31
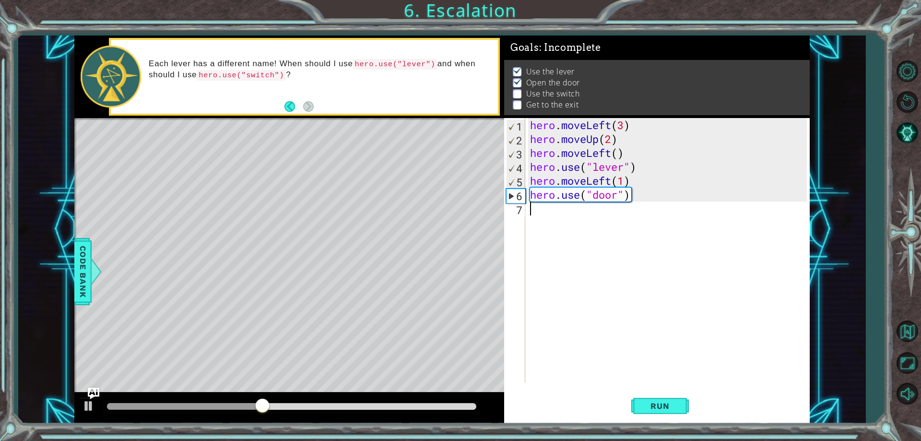
click at [585, 217] on div "hero . moveLeft ( 3 ) hero . moveUp ( 2 ) hero . moveLeft ( ) hero . use ( "lev…" at bounding box center [669, 264] width 283 height 292
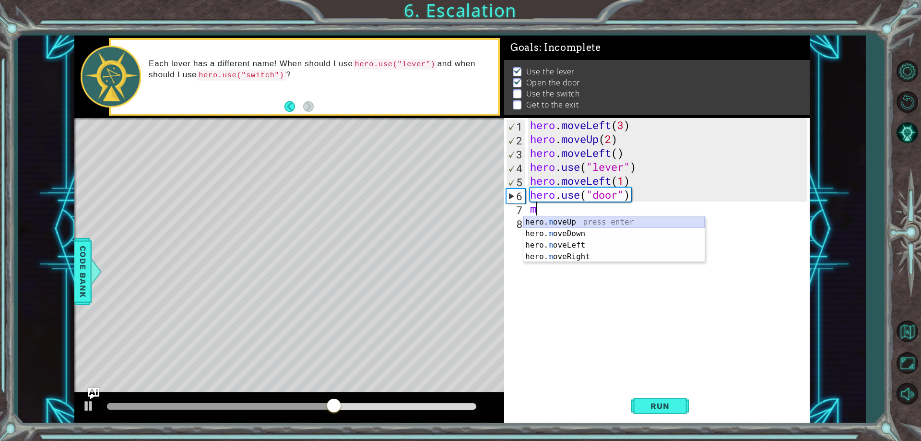
click at [580, 220] on div "hero. m oveUp press enter hero. m oveDown press enter hero. m oveLeft press ent…" at bounding box center [613, 250] width 181 height 69
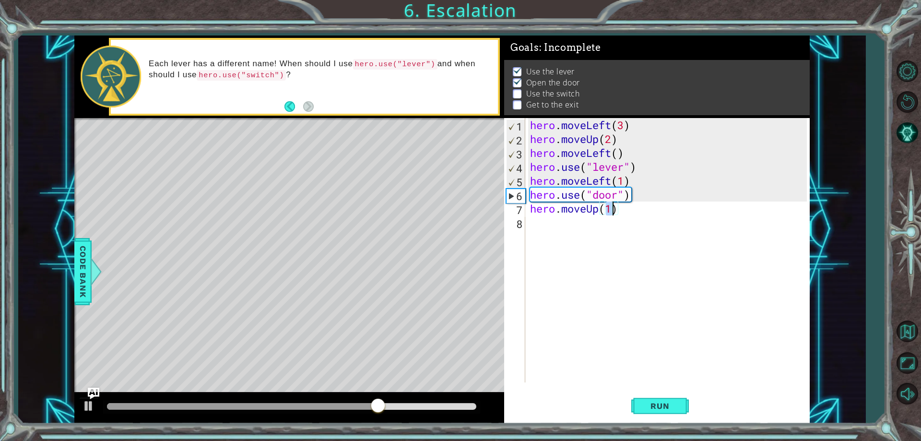
scroll to position [0, 3]
type textarea "hero.moveUp(2)"
click at [676, 399] on button "Run" at bounding box center [660, 406] width 58 height 31
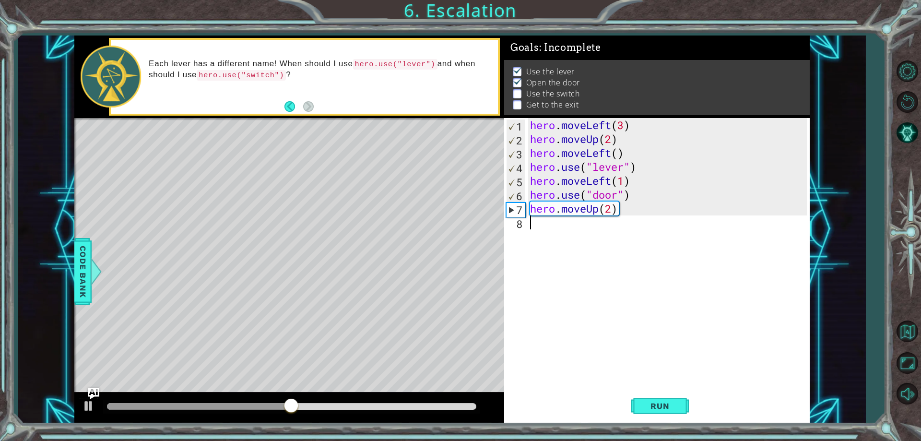
click at [532, 232] on div "hero . moveLeft ( 3 ) hero . moveUp ( 2 ) hero . moveLeft ( ) hero . use ( "lev…" at bounding box center [669, 264] width 283 height 292
type textarea "2"
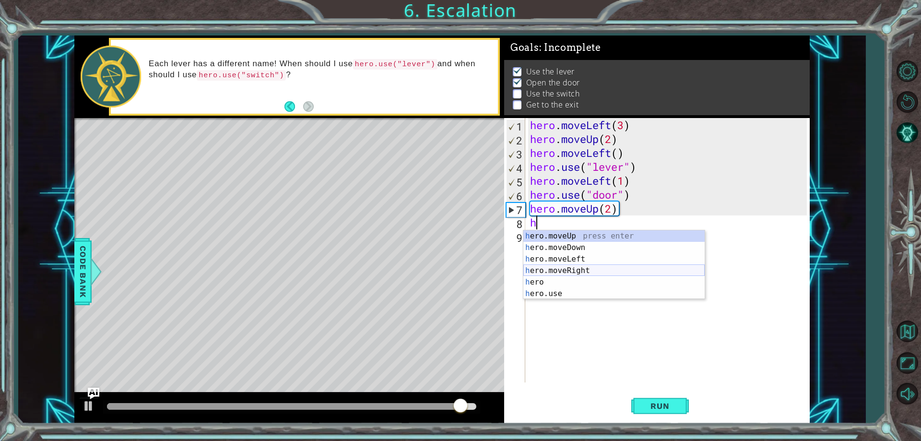
click at [544, 273] on div "h ero.moveUp press enter h ero.moveDown press enter h ero.moveLeft press enter …" at bounding box center [613, 276] width 181 height 92
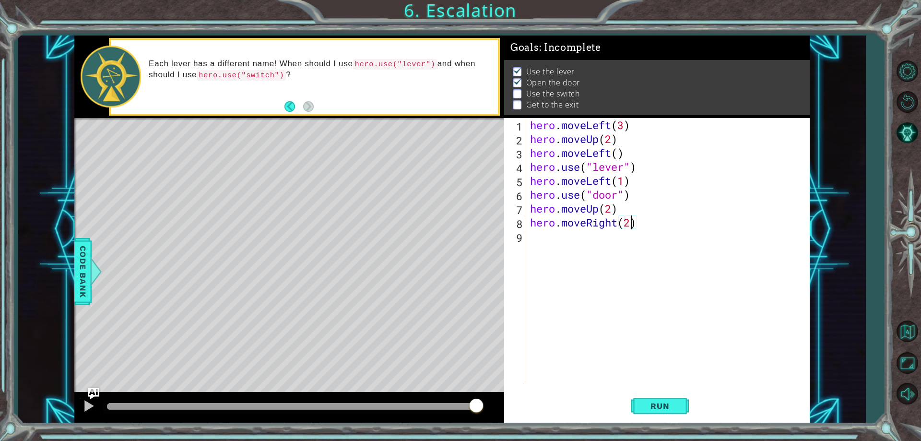
scroll to position [0, 4]
click at [657, 403] on span "Run" at bounding box center [660, 406] width 38 height 10
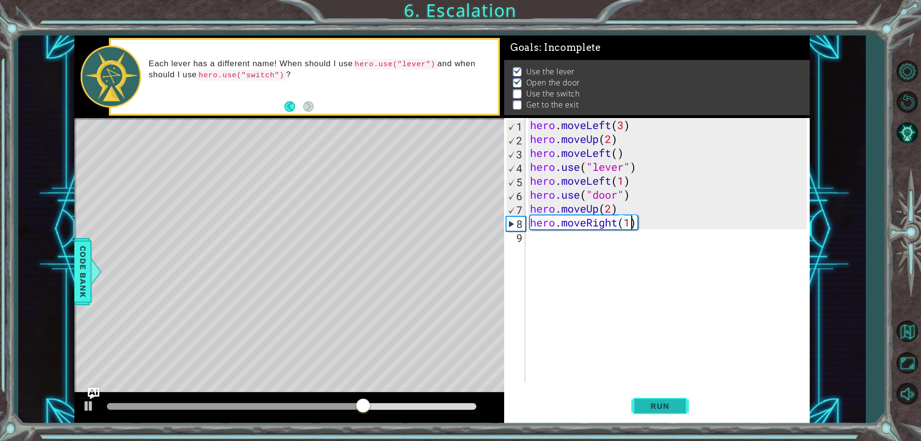
type textarea "hero.moveRight(1)"
click at [643, 410] on span "Run" at bounding box center [660, 406] width 38 height 10
click at [529, 234] on div "hero . moveLeft ( 3 ) hero . moveUp ( 2 ) hero . moveLeft ( ) hero . use ( "lev…" at bounding box center [669, 264] width 283 height 292
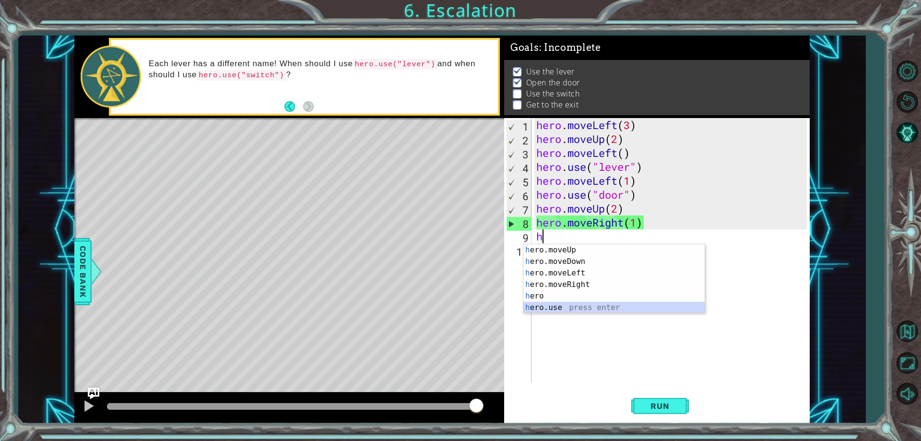
click at [563, 311] on div "h ero.moveUp press enter h ero.moveDown press enter h ero.moveLeft press enter …" at bounding box center [613, 290] width 181 height 92
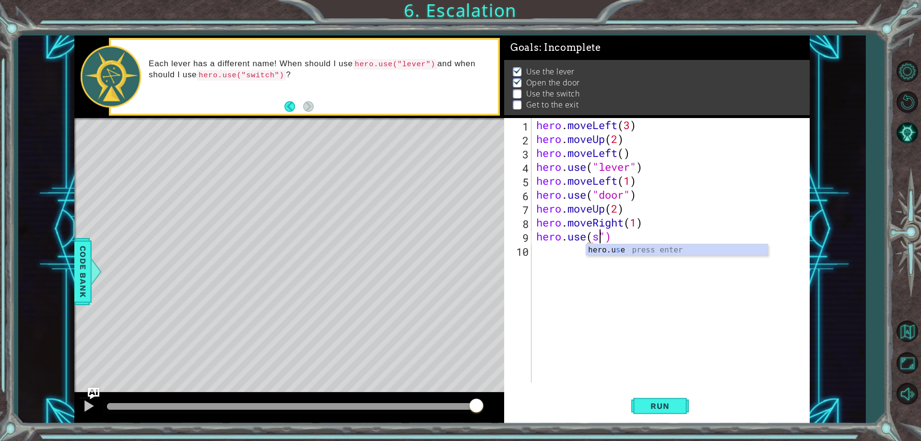
scroll to position [0, 3]
click at [616, 252] on div "hero.u s e press enter" at bounding box center [676, 261] width 181 height 35
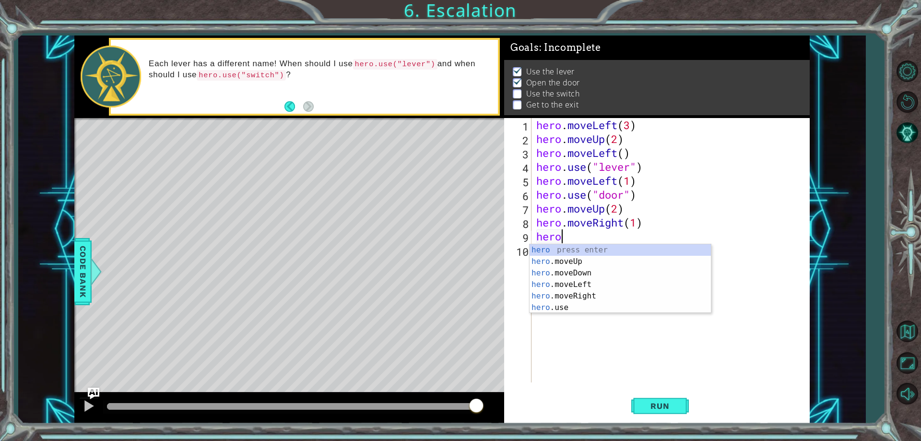
scroll to position [0, 0]
click at [584, 305] on div "her o.moveUp press enter her o.moveDown press enter her o.moveLeft press enter …" at bounding box center [619, 290] width 181 height 92
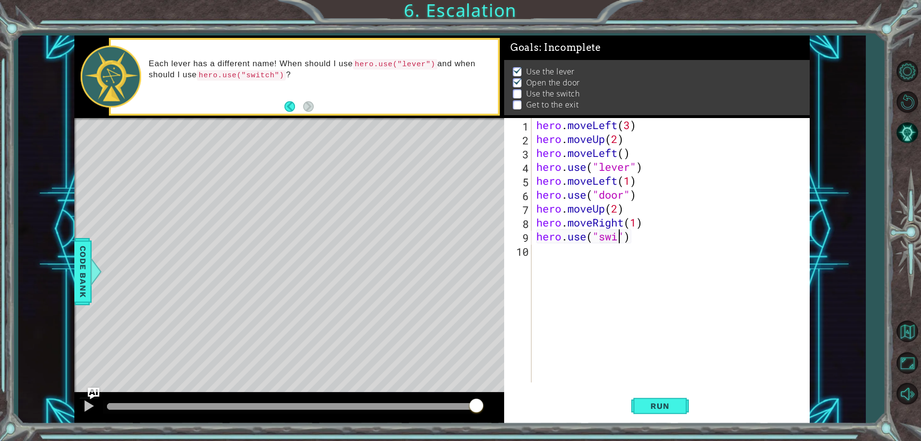
scroll to position [0, 4]
type textarea "hero.use("switch")"
drag, startPoint x: 662, startPoint y: 409, endPoint x: 614, endPoint y: 391, distance: 51.4
click at [611, 376] on div "hero . moveLeft ( 3 ) hero . moveUp ( 2 ) hero . moveLeft ( ) hero . use ( "lev…" at bounding box center [672, 264] width 277 height 292
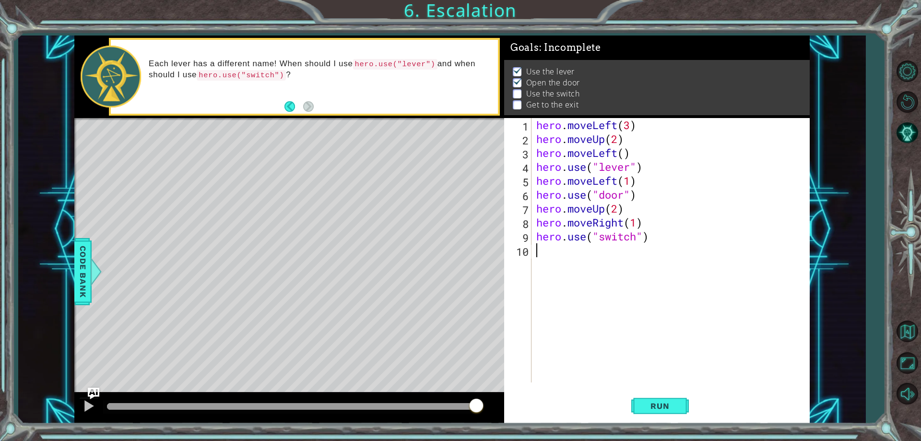
scroll to position [0, 0]
click at [672, 401] on span "Run" at bounding box center [660, 406] width 38 height 10
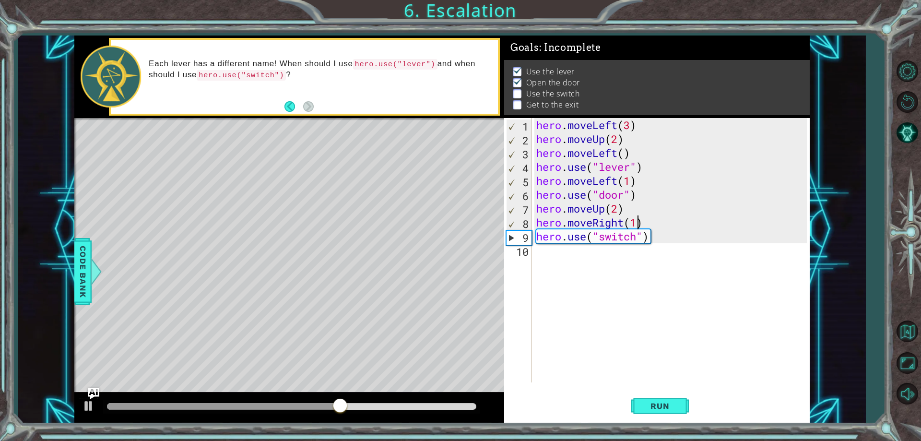
click at [638, 222] on div "hero . moveLeft ( 3 ) hero . moveUp ( 2 ) hero . moveLeft ( ) hero . use ( "lev…" at bounding box center [672, 264] width 277 height 292
type textarea "hero.moveRight(2)"
click at [657, 400] on button "Run" at bounding box center [660, 406] width 58 height 31
click at [537, 256] on div "hero . moveLeft ( 3 ) hero . moveUp ( 2 ) hero . moveLeft ( ) hero . use ( "lev…" at bounding box center [672, 264] width 277 height 292
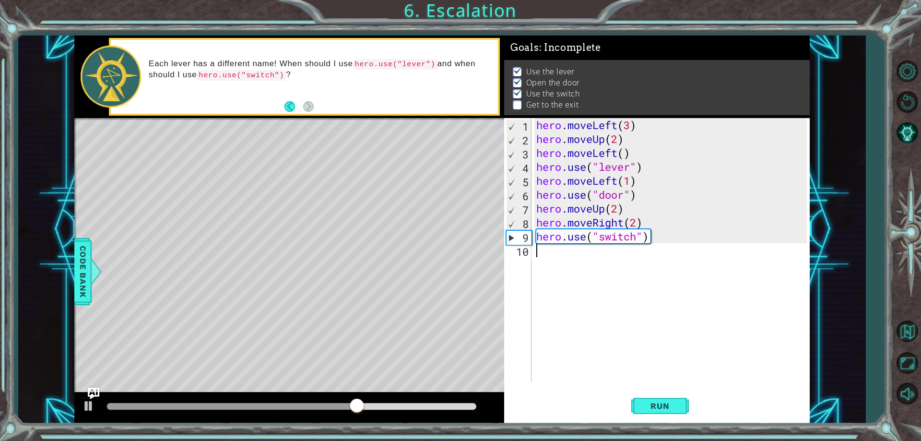
scroll to position [0, 0]
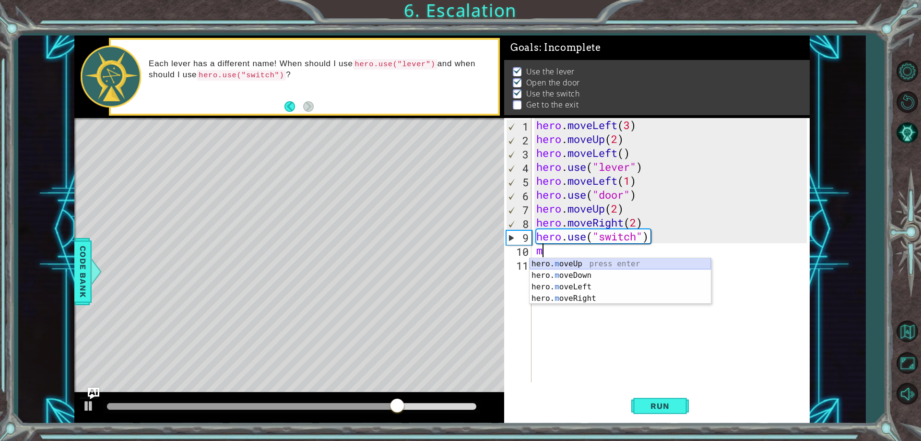
click at [568, 262] on div "hero. m oveUp press enter hero. m oveDown press enter hero. m oveLeft press ent…" at bounding box center [619, 292] width 181 height 69
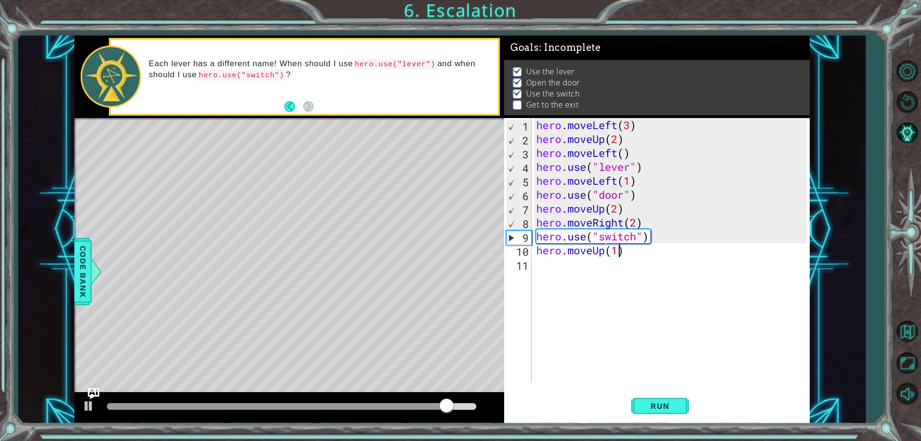
scroll to position [0, 3]
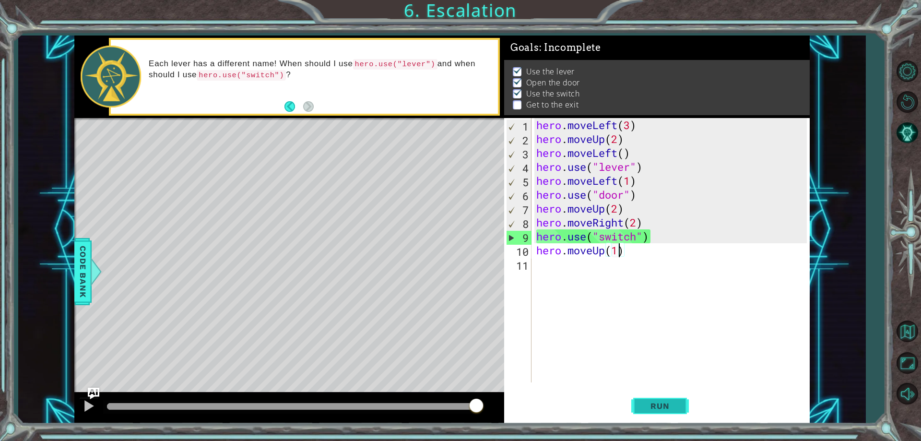
click at [667, 402] on span "Run" at bounding box center [660, 406] width 38 height 10
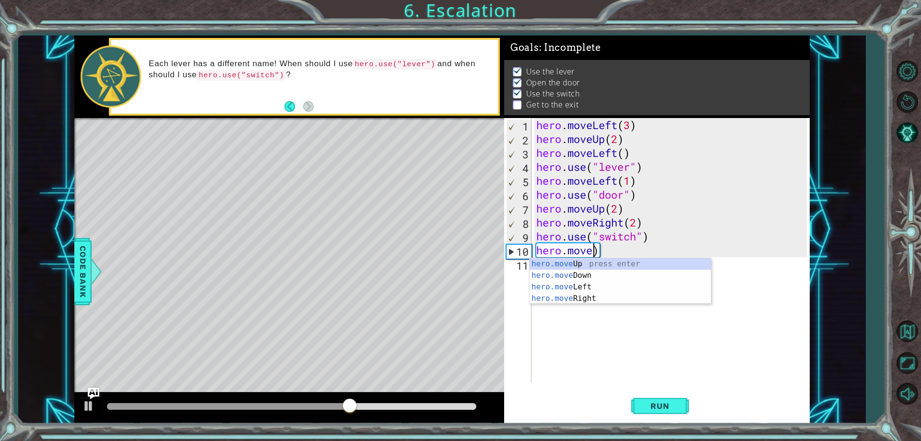
scroll to position [0, 2]
drag, startPoint x: 583, startPoint y: 284, endPoint x: 587, endPoint y: 289, distance: 6.1
click at [587, 289] on div "hero.move Up press enter hero.move Down press enter hero.move Left press enter …" at bounding box center [619, 292] width 181 height 69
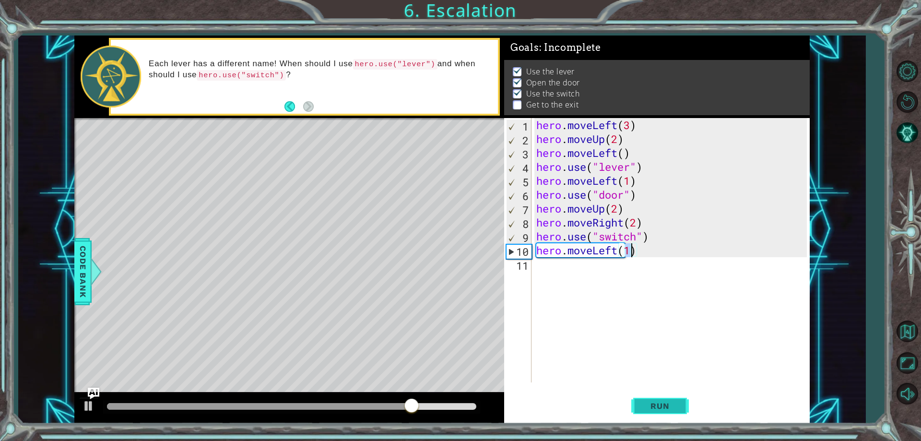
click at [669, 414] on button "Run" at bounding box center [660, 406] width 58 height 31
click at [634, 254] on div "hero . moveLeft ( 3 ) hero . moveUp ( 2 ) hero . moveLeft ( ) hero . use ( "lev…" at bounding box center [672, 264] width 277 height 292
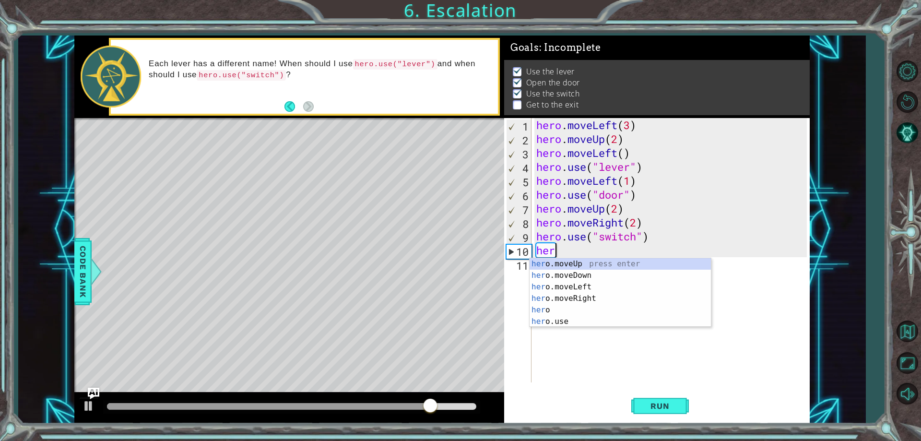
scroll to position [0, 0]
type textarea "h"
click at [571, 294] on div "hero. m oveUp press enter hero. m oveDown press enter hero. m oveLeft press ent…" at bounding box center [619, 292] width 181 height 69
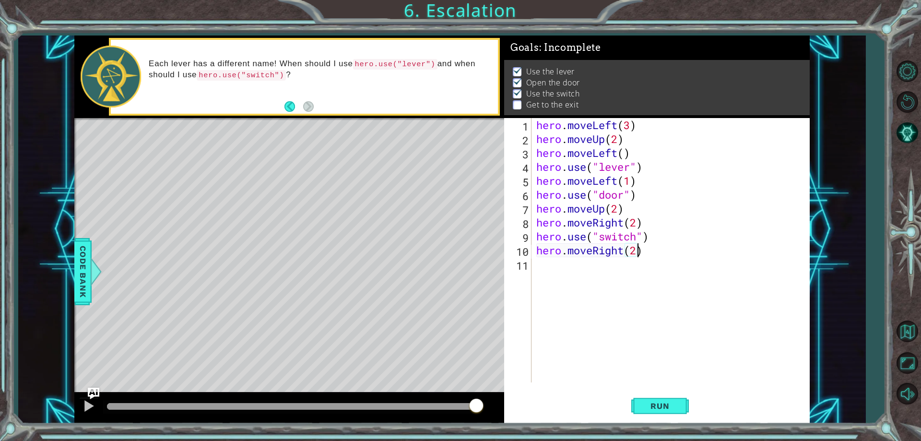
scroll to position [0, 4]
type textarea "hero.moveRight(2)"
click at [661, 411] on button "Run" at bounding box center [660, 406] width 58 height 31
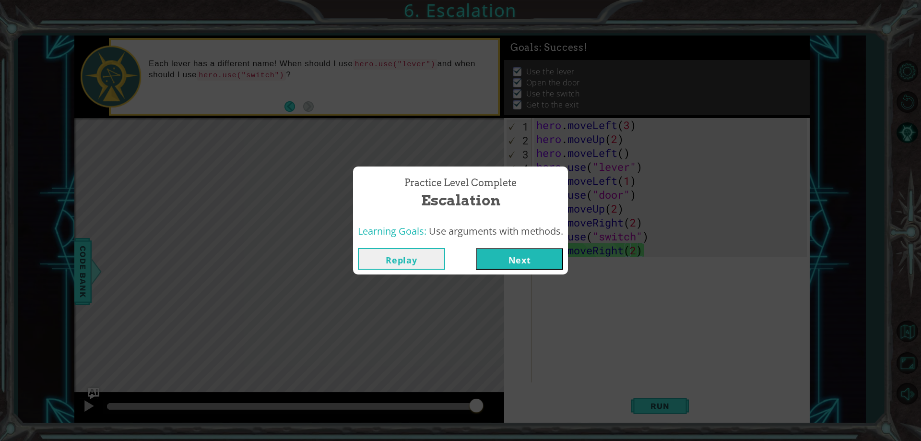
click at [504, 265] on button "Next" at bounding box center [519, 259] width 87 height 22
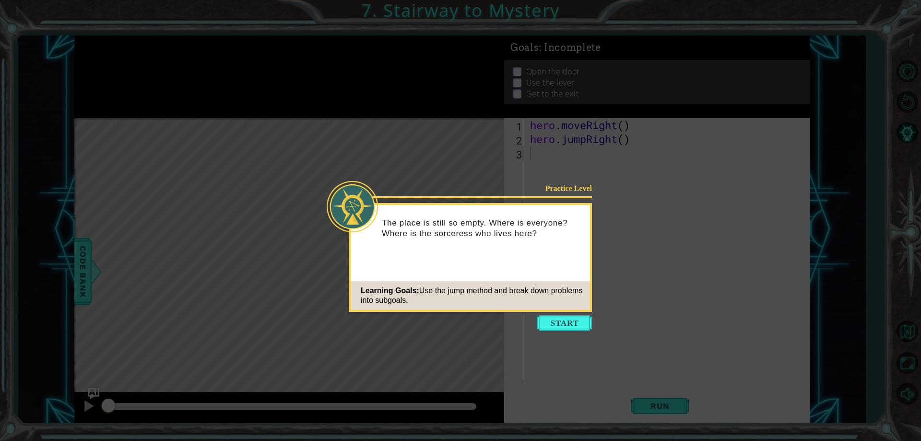
drag, startPoint x: 537, startPoint y: 305, endPoint x: 555, endPoint y: 311, distance: 18.8
click at [542, 308] on div "Learning Goals: Use the jump method and break down problems into subgoals." at bounding box center [470, 295] width 239 height 29
click at [559, 317] on button "Start" at bounding box center [564, 322] width 55 height 15
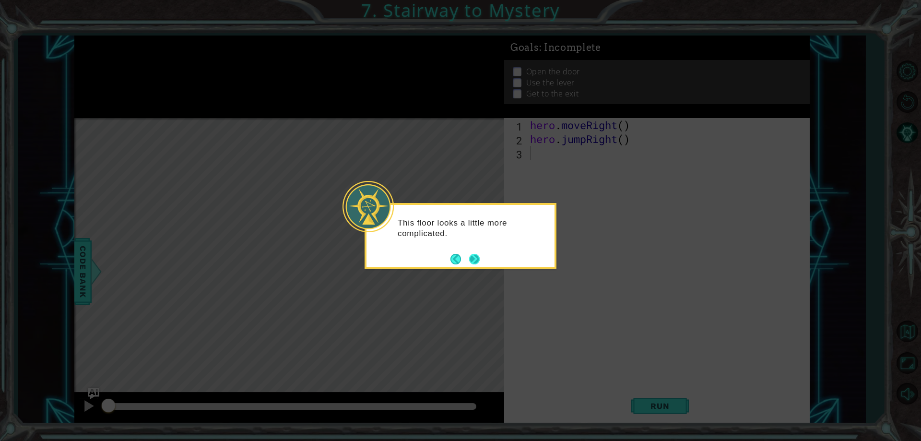
click at [474, 254] on button "Next" at bounding box center [474, 259] width 11 height 11
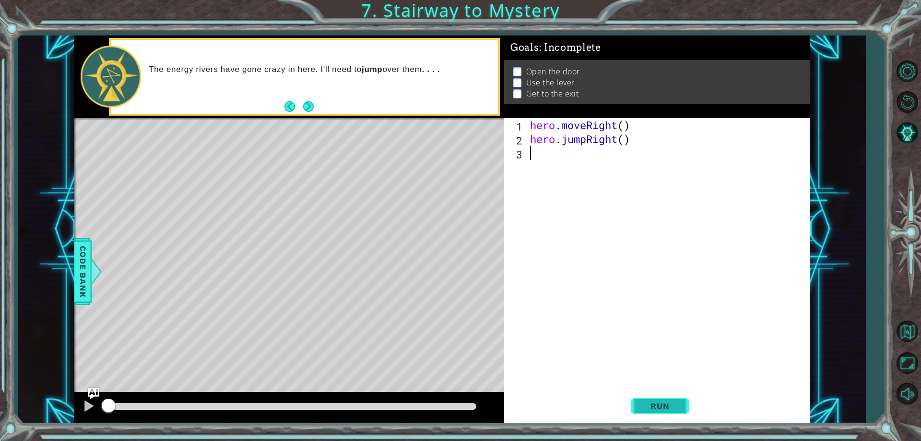
drag, startPoint x: 49, startPoint y: 321, endPoint x: 662, endPoint y: 411, distance: 619.5
click at [662, 411] on button "Run" at bounding box center [660, 406] width 58 height 31
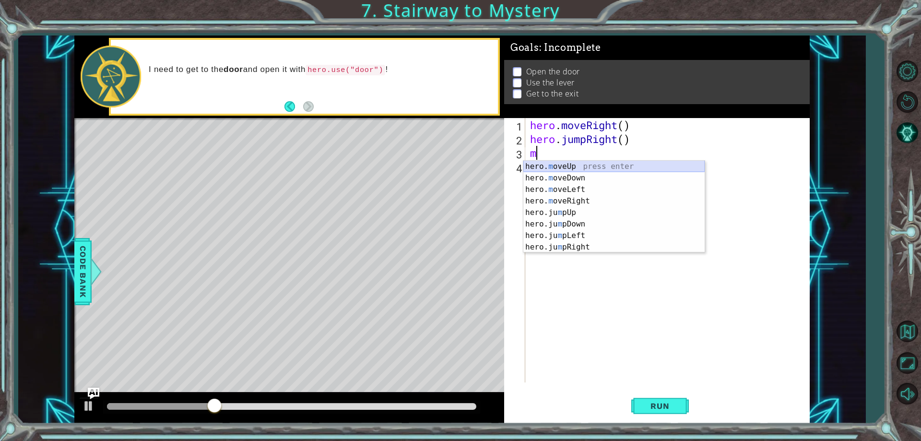
click at [536, 167] on div "hero. m oveUp press enter hero. m oveDown press enter hero. m oveLeft press ent…" at bounding box center [613, 218] width 181 height 115
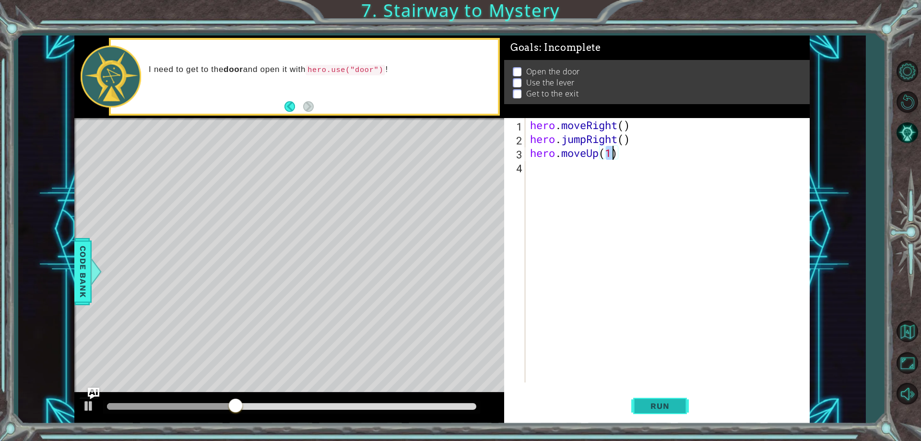
type textarea "hero.moveUp(1)"
click at [680, 403] on button "Run" at bounding box center [660, 406] width 58 height 31
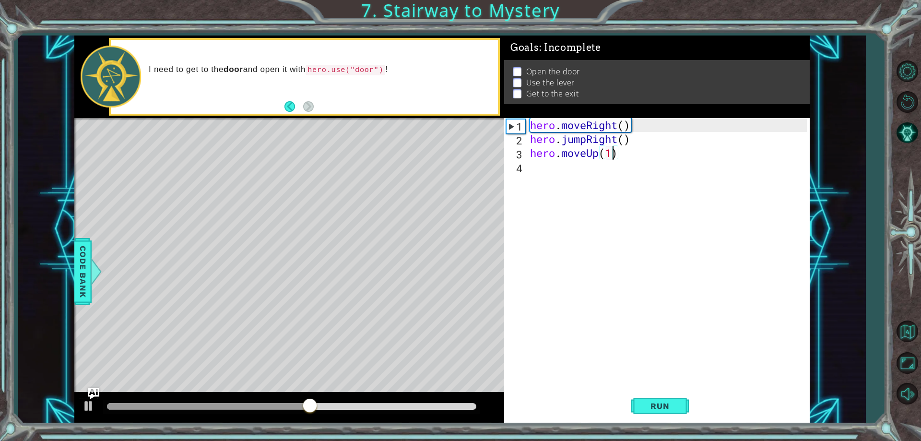
click at [555, 166] on div "hero . moveRight ( ) hero . jumpRight ( ) hero . moveUp ( 1 )" at bounding box center [669, 264] width 283 height 292
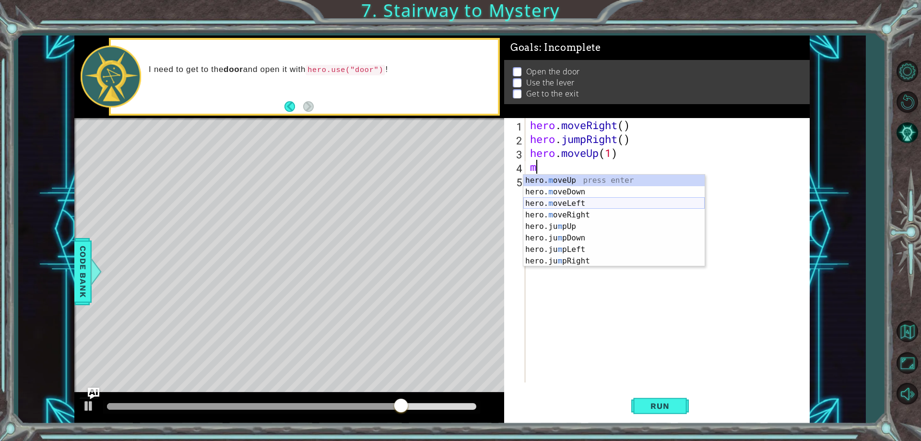
click at [563, 205] on div "hero. m oveUp press enter hero. m oveDown press enter hero. m oveLeft press ent…" at bounding box center [613, 232] width 181 height 115
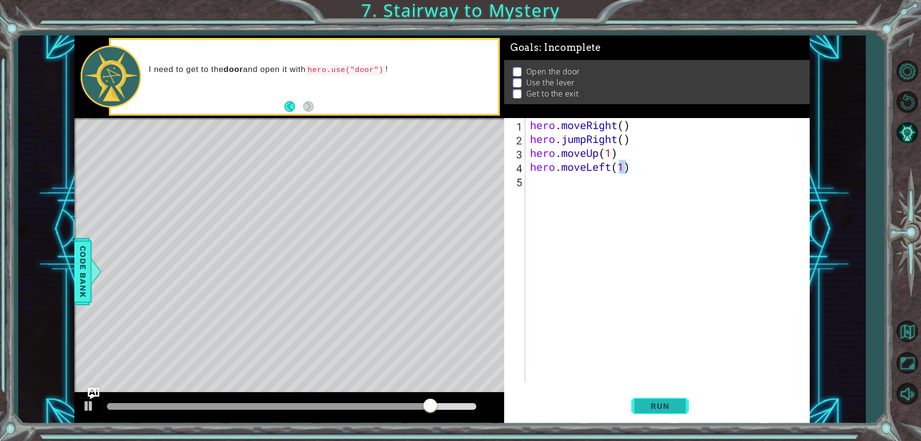
click at [650, 399] on button "Run" at bounding box center [660, 406] width 58 height 31
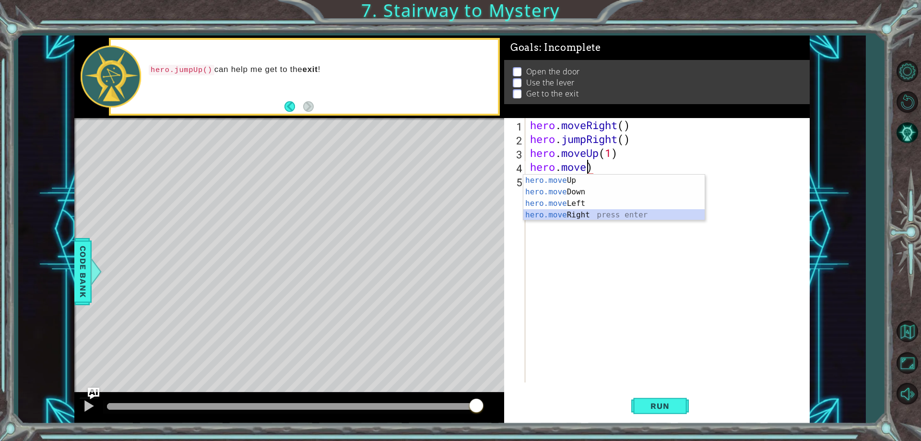
click at [581, 213] on div "hero.move Up press enter hero.move Down press enter hero.move Left press enter …" at bounding box center [613, 209] width 181 height 69
type textarea "hero.moveRight(1)"
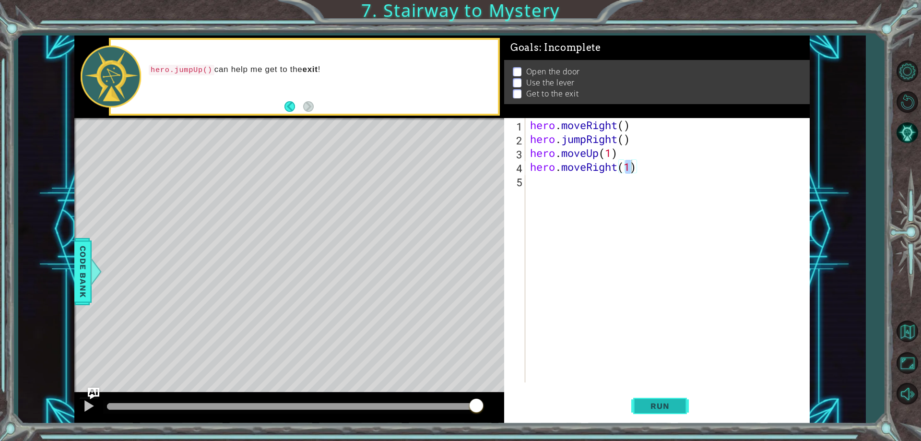
drag, startPoint x: 643, startPoint y: 395, endPoint x: 644, endPoint y: 401, distance: 6.9
click at [644, 404] on button "Run" at bounding box center [660, 406] width 58 height 31
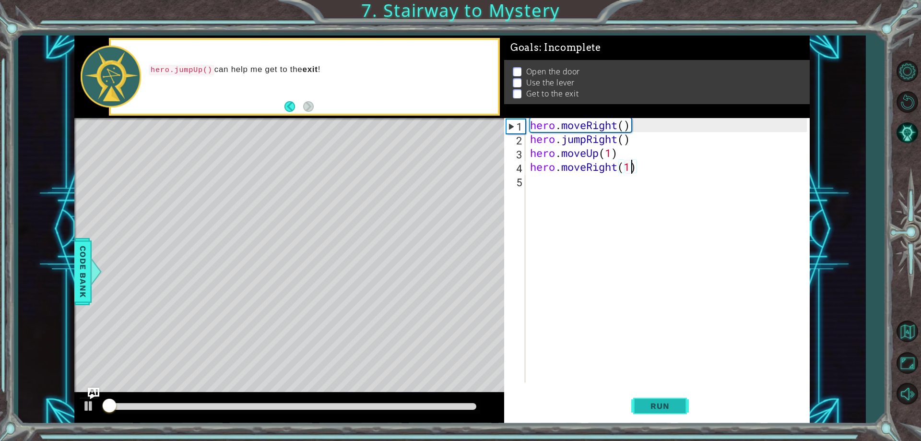
click at [649, 406] on span "Run" at bounding box center [660, 406] width 38 height 10
click at [540, 183] on div "hero . moveRight ( ) hero . jumpRight ( ) hero . moveUp ( 1 ) hero . moveRight …" at bounding box center [669, 264] width 283 height 292
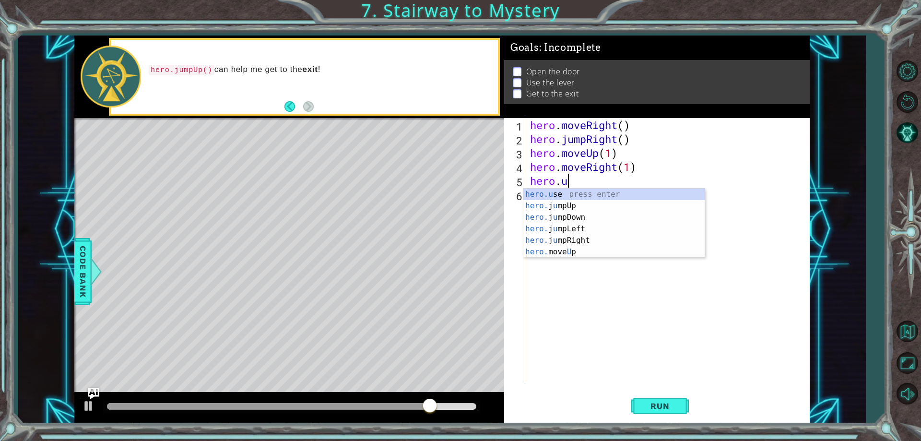
scroll to position [0, 1]
click at [645, 191] on div "hero.u se press enter hero. j u mpUp press enter hero. j u mpDown press enter h…" at bounding box center [613, 234] width 181 height 92
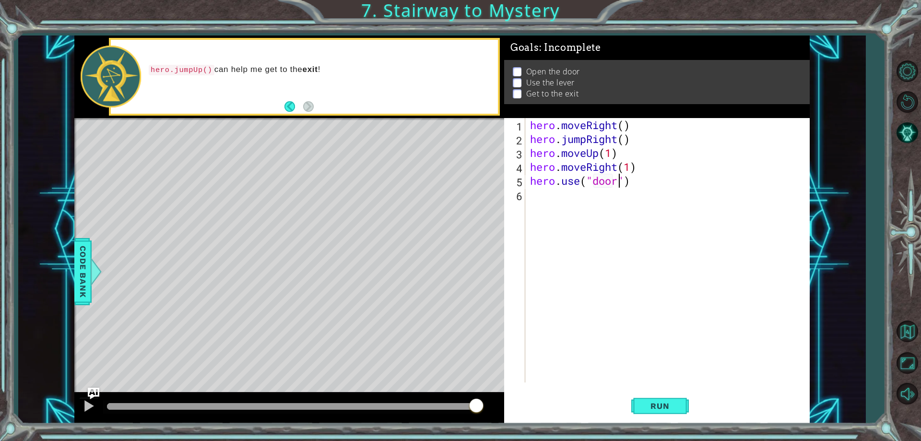
scroll to position [0, 4]
type textarea "hero.use("door")"
click at [662, 408] on span "Run" at bounding box center [660, 406] width 38 height 10
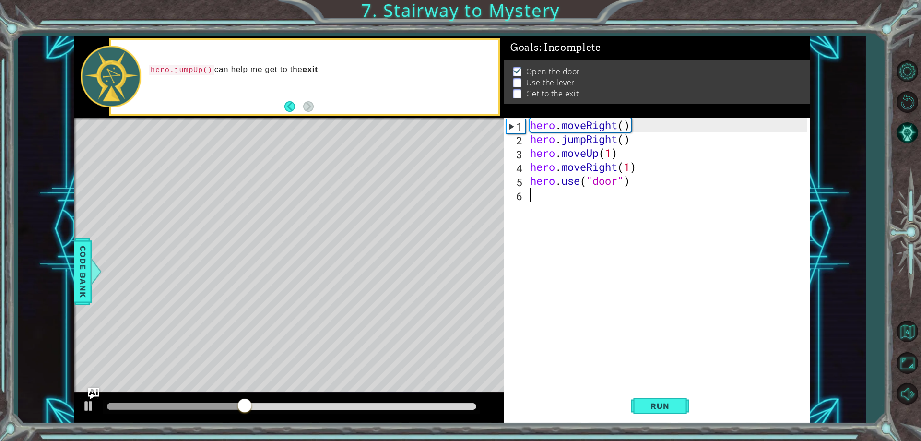
click at [532, 198] on div "hero . moveRight ( ) hero . jumpRight ( ) hero . moveUp ( 1 ) hero . moveRight …" at bounding box center [669, 264] width 283 height 292
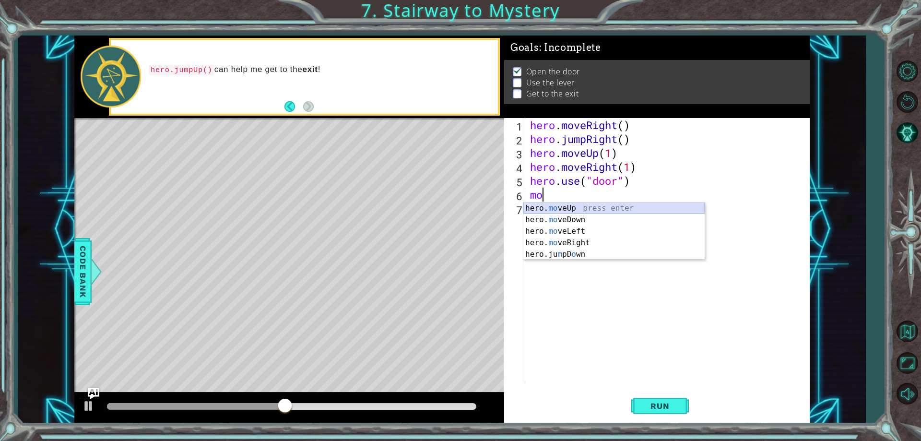
click at [588, 208] on div "hero. mo veUp press enter hero. mo veDown press enter hero. mo veLeft press ent…" at bounding box center [613, 242] width 181 height 81
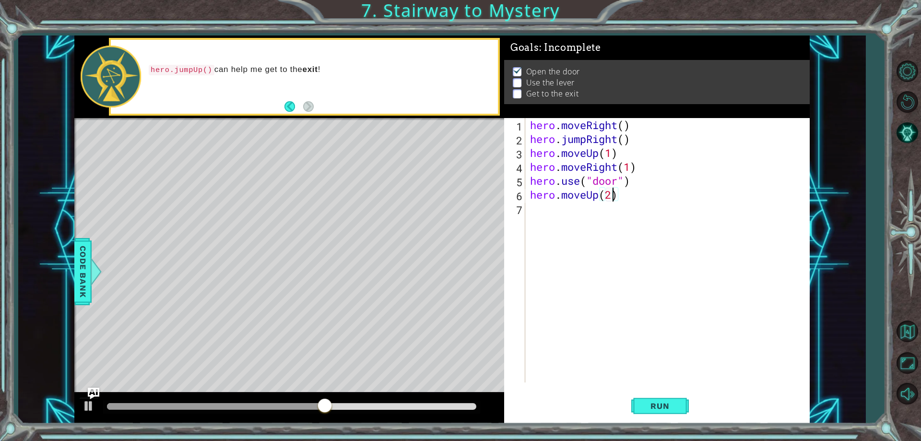
scroll to position [0, 3]
type textarea "hero.moveUp(2)"
drag, startPoint x: 662, startPoint y: 389, endPoint x: 664, endPoint y: 397, distance: 7.9
click at [663, 393] on div "hero.moveUp(2) 1 2 3 4 5 6 7 hero . moveRight ( ) hero . jumpRight ( ) hero . m…" at bounding box center [656, 270] width 305 height 305
click at [665, 398] on button "Run" at bounding box center [660, 406] width 58 height 31
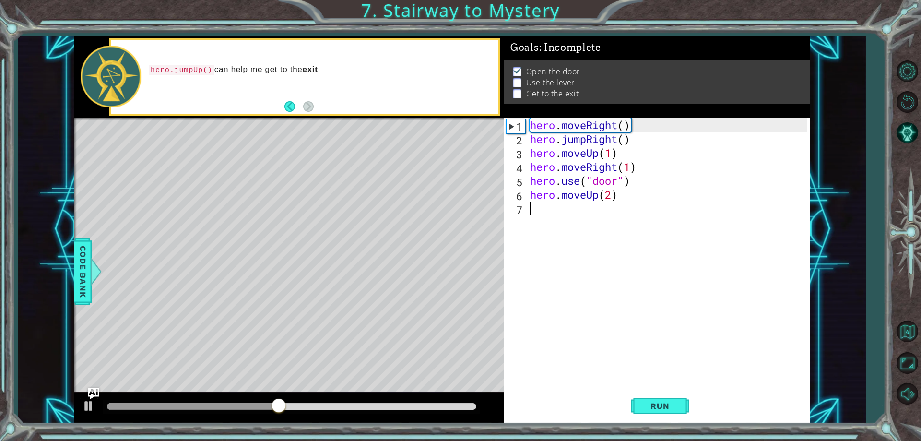
click at [533, 222] on div "hero . moveRight ( ) hero . jumpRight ( ) hero . moveUp ( 1 ) hero . moveRight …" at bounding box center [669, 264] width 283 height 292
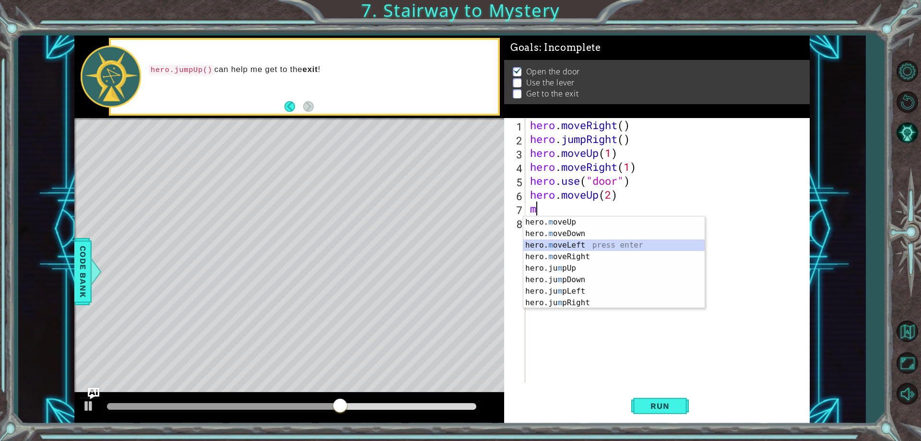
click at [556, 248] on div "hero. m oveUp press enter hero. m oveDown press enter hero. m oveLeft press ent…" at bounding box center [613, 273] width 181 height 115
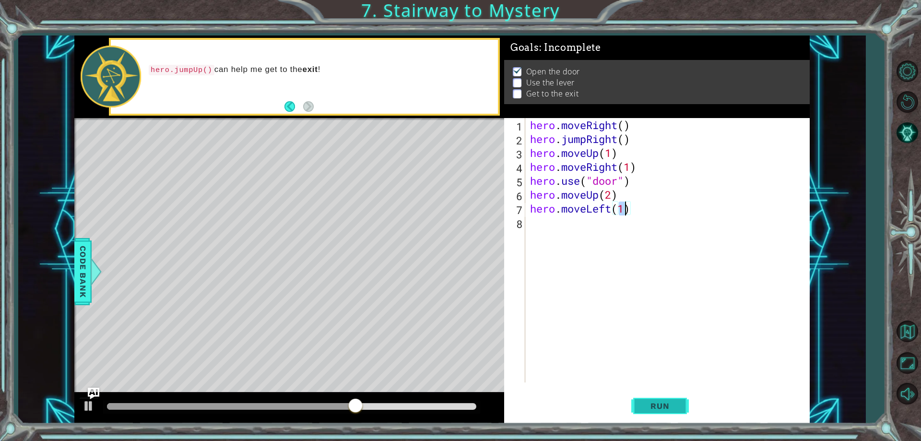
type textarea "hero.moveLeft(1)"
click at [660, 406] on span "Run" at bounding box center [660, 406] width 38 height 10
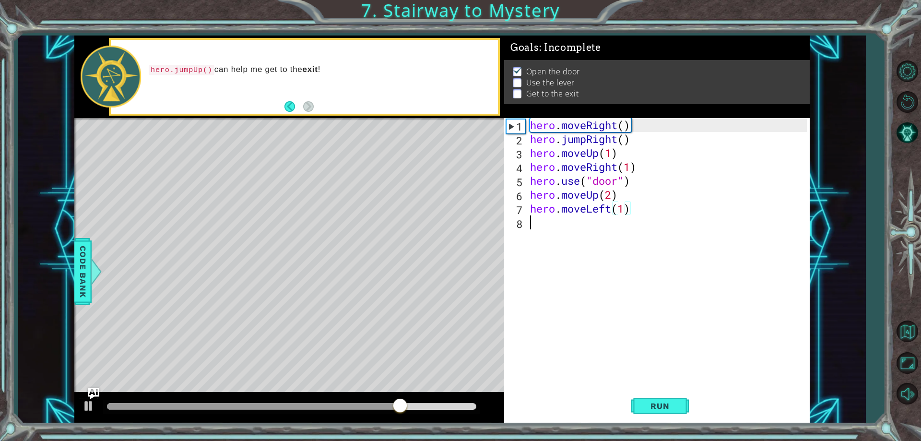
click at [530, 226] on div "hero . moveRight ( ) hero . jumpRight ( ) hero . moveUp ( 1 ) hero . moveRight …" at bounding box center [669, 264] width 283 height 292
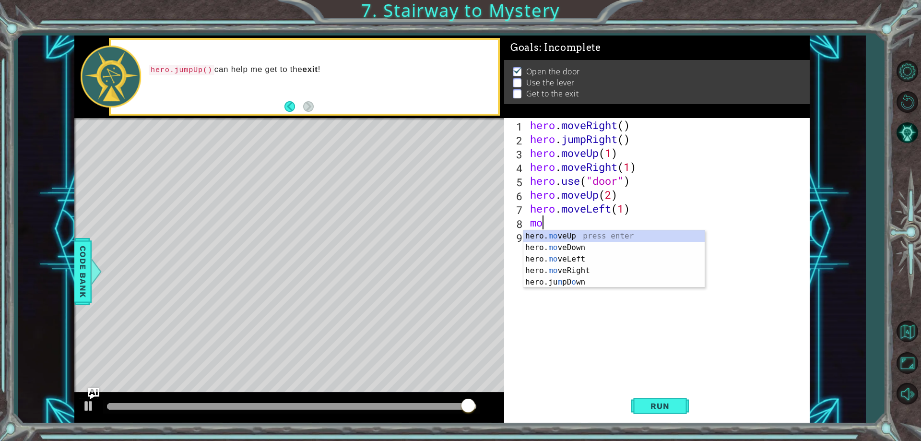
type textarea "m"
click at [620, 229] on div "hero . moveRight ( ) hero . jumpRight ( ) hero . moveUp ( 1 ) hero . moveRight …" at bounding box center [669, 264] width 283 height 292
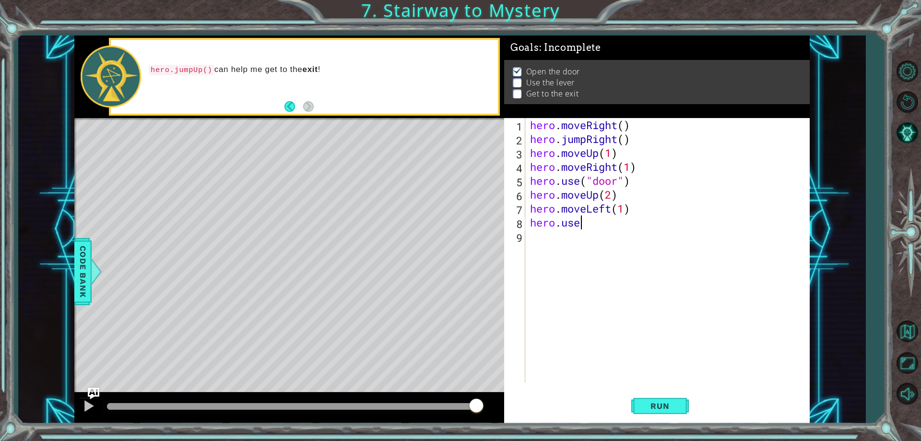
click at [591, 225] on div "hero . moveRight ( ) hero . jumpRight ( ) hero . moveUp ( 1 ) hero . moveRight …" at bounding box center [669, 264] width 283 height 292
click at [568, 239] on div "[DOMAIN_NAME] e press enter" at bounding box center [613, 247] width 181 height 35
type textarea "hero.use( lever")"
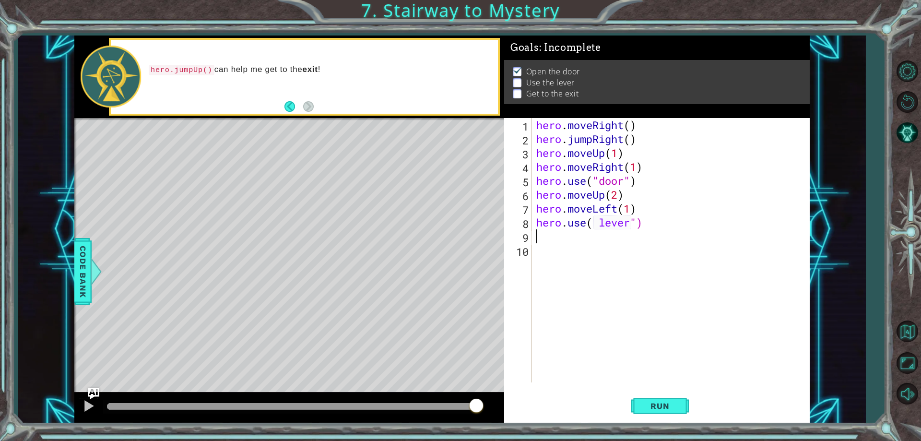
scroll to position [0, 0]
click at [664, 401] on span "Run" at bounding box center [660, 406] width 38 height 10
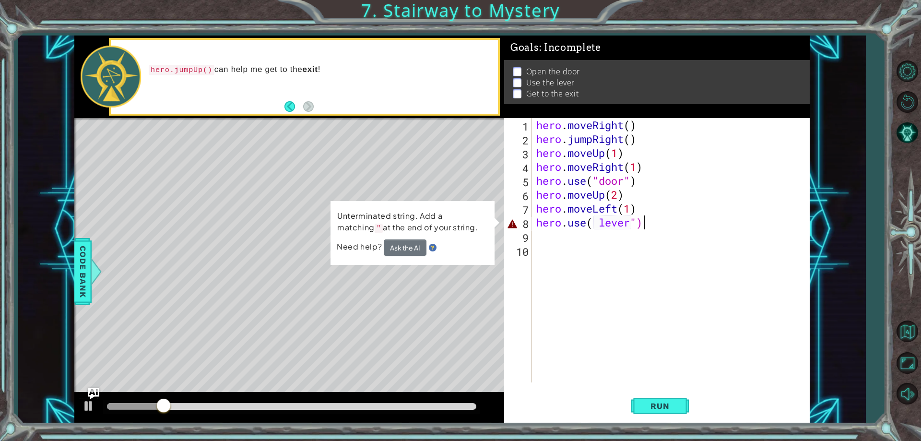
click at [644, 220] on div "hero . moveRight ( ) hero . jumpRight ( ) hero . moveUp ( 1 ) hero . moveRight …" at bounding box center [672, 264] width 277 height 292
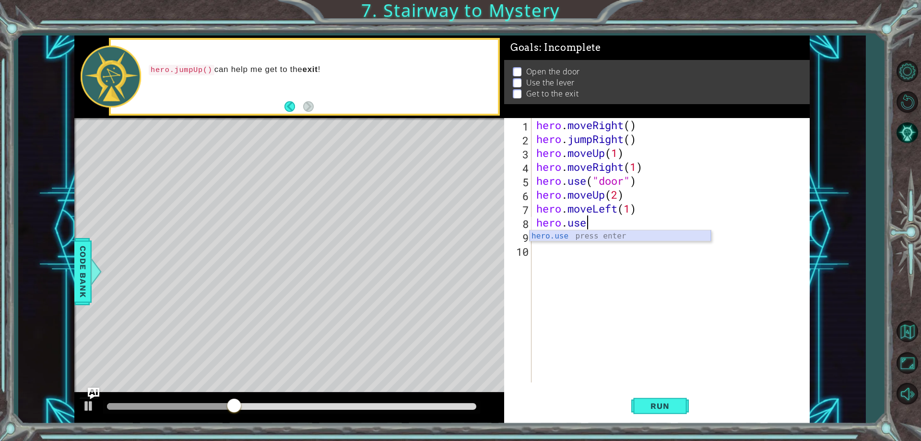
click at [587, 240] on div "hero.use press enter" at bounding box center [619, 247] width 181 height 35
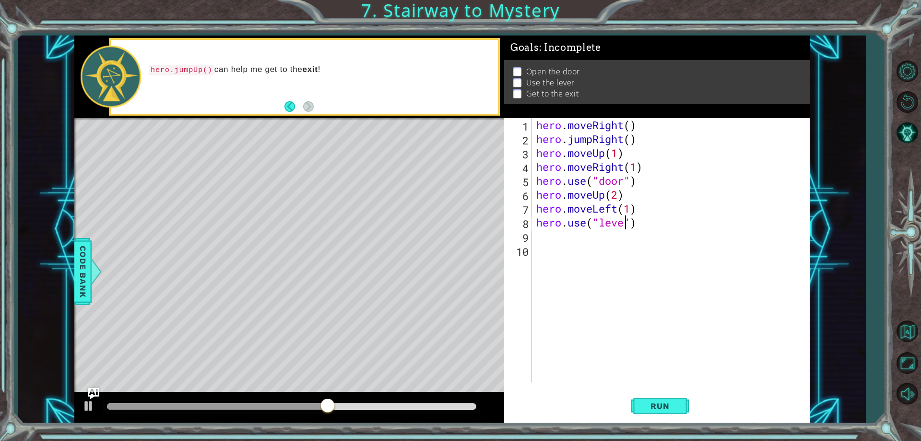
scroll to position [0, 4]
type textarea "hero.use("lever")"
click at [679, 399] on button "Run" at bounding box center [660, 406] width 58 height 31
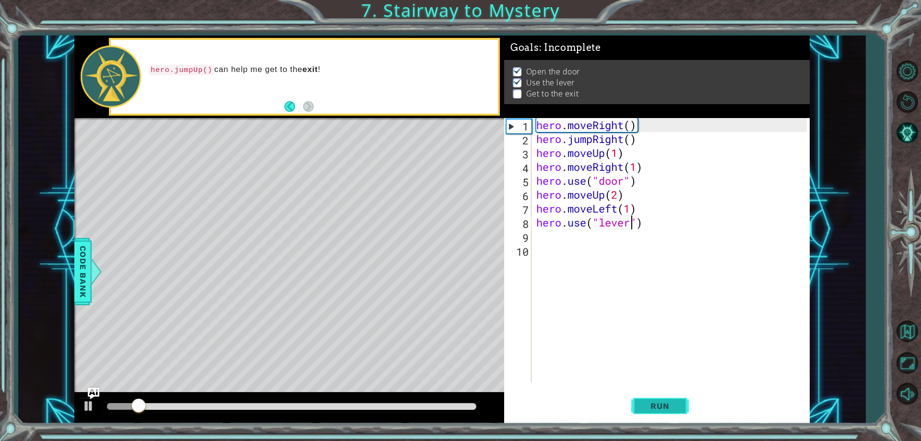
click at [659, 395] on button "Run" at bounding box center [660, 406] width 58 height 31
click at [554, 243] on div "hero . moveRight ( ) hero . jumpRight ( ) hero . moveUp ( 1 ) hero . moveRight …" at bounding box center [672, 264] width 277 height 292
drag, startPoint x: 552, startPoint y: 237, endPoint x: 546, endPoint y: 232, distance: 8.2
click at [547, 232] on div "hero . moveRight ( ) hero . jumpRight ( ) hero . moveUp ( 1 ) hero . moveRight …" at bounding box center [672, 264] width 277 height 292
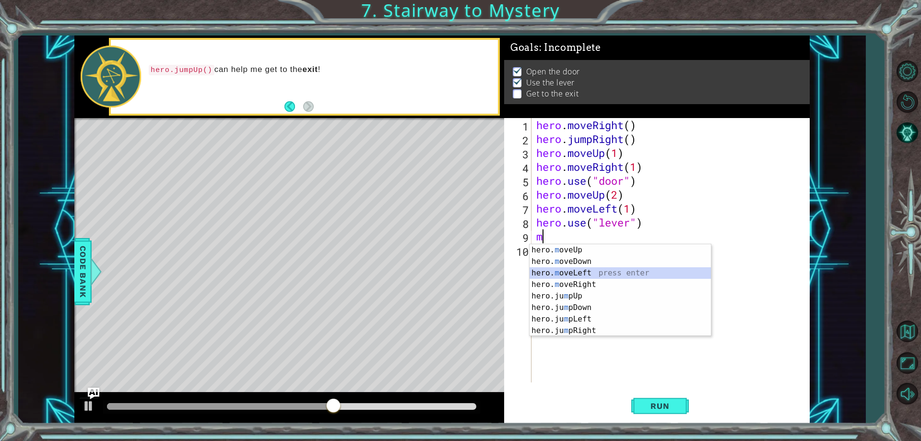
click at [552, 272] on div "hero. m oveUp press enter hero. m oveDown press enter hero. m oveLeft press ent…" at bounding box center [619, 301] width 181 height 115
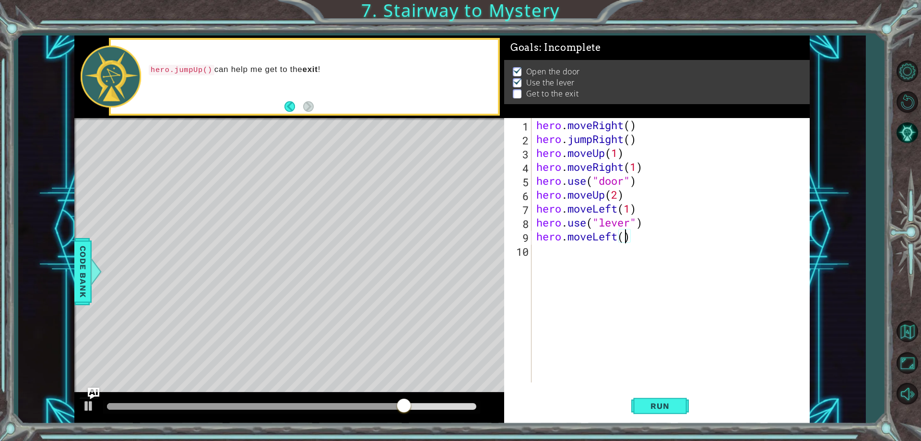
scroll to position [0, 4]
type textarea "hero.moveLeft(2)"
click at [670, 407] on span "Run" at bounding box center [660, 406] width 38 height 10
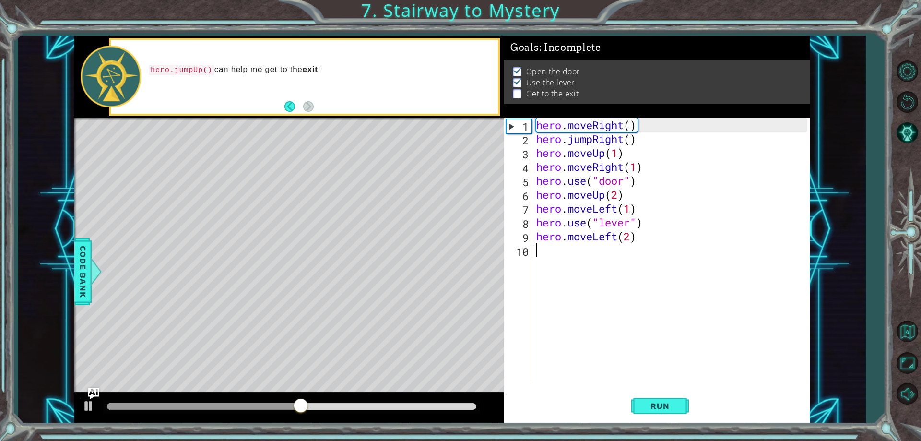
click at [544, 254] on div "hero . moveRight ( ) hero . jumpRight ( ) hero . moveUp ( 1 ) hero . moveRight …" at bounding box center [672, 264] width 277 height 292
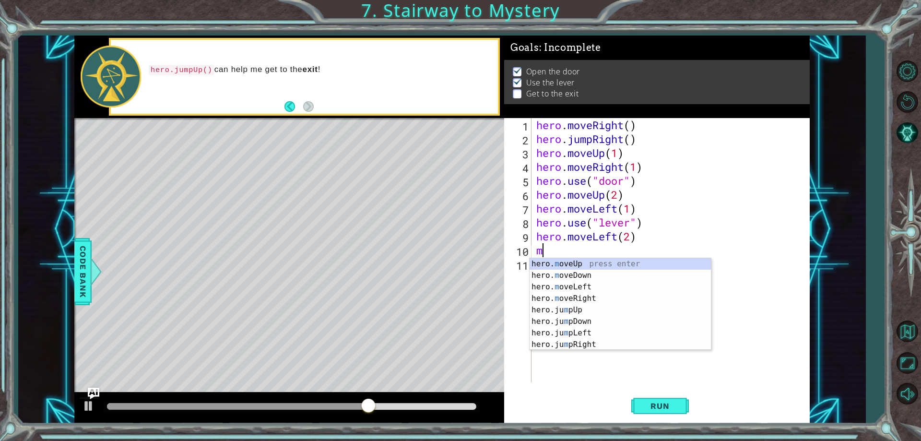
type textarea "mo"
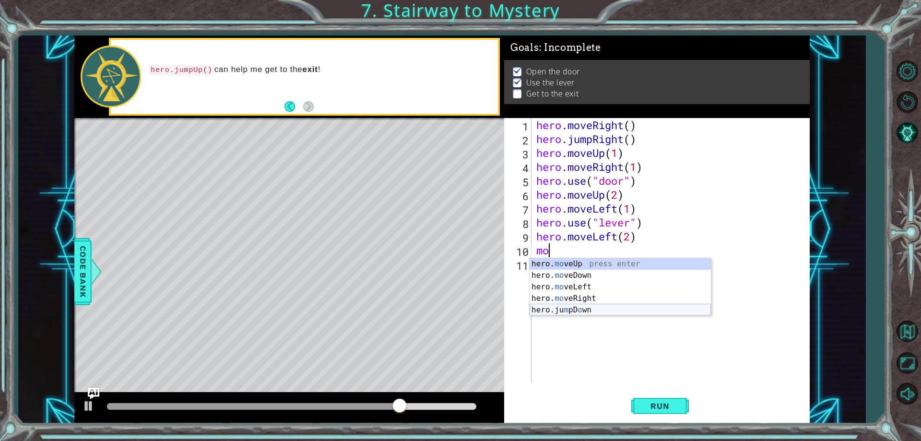
click at [582, 310] on div "hero. mo veUp press enter hero. mo veDown press enter hero. mo veLeft press ent…" at bounding box center [619, 298] width 181 height 81
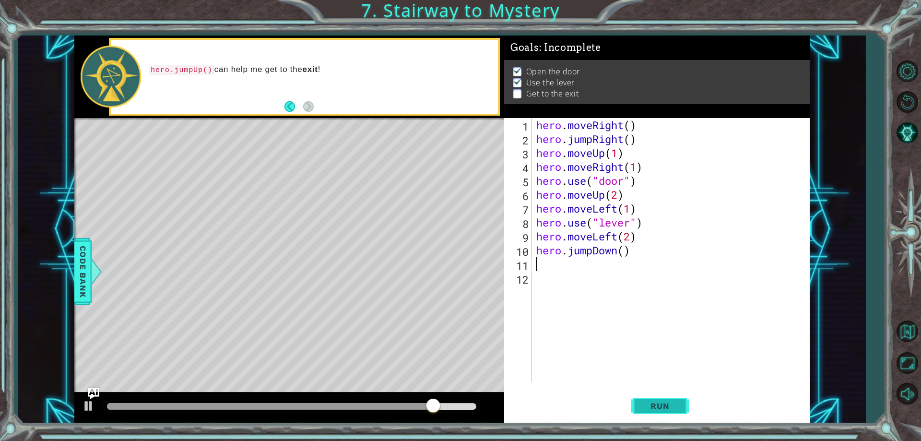
drag, startPoint x: 660, startPoint y: 410, endPoint x: 644, endPoint y: 394, distance: 22.7
click at [660, 410] on span "Run" at bounding box center [660, 406] width 38 height 10
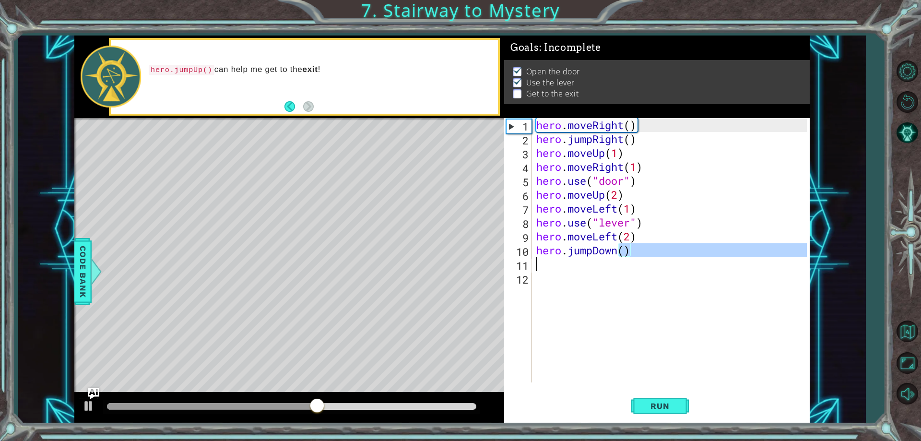
click at [620, 258] on div "hero . moveRight ( ) hero . jumpRight ( ) hero . moveUp ( 1 ) hero . moveRight …" at bounding box center [672, 264] width 277 height 292
type textarea "hero.jumpDown()"
click at [619, 257] on div "hero . moveRight ( ) hero . jumpRight ( ) hero . moveUp ( 1 ) hero . moveRight …" at bounding box center [670, 250] width 272 height 264
click at [617, 252] on div "hero . moveRight ( ) hero . jumpRight ( ) hero . moveUp ( 1 ) hero . moveRight …" at bounding box center [672, 264] width 277 height 292
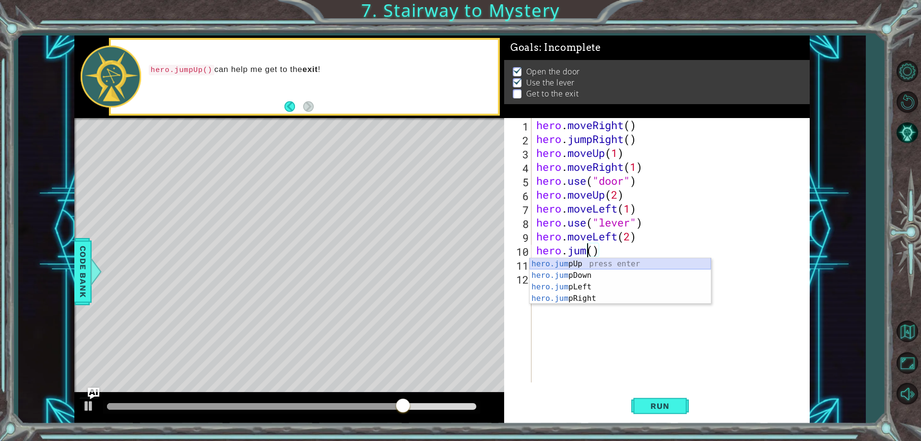
click at [608, 258] on div "hero.jum pUp press enter hero.jum pDown press enter hero.jum pLeft press enter …" at bounding box center [619, 292] width 181 height 69
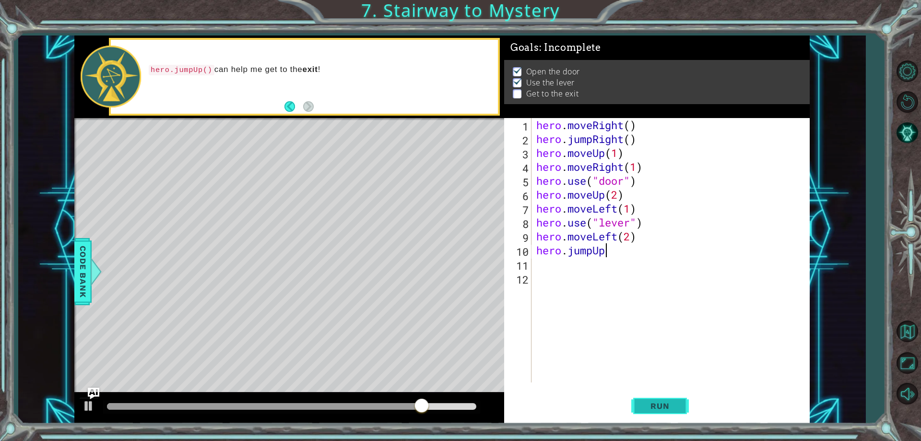
click at [673, 411] on button "Run" at bounding box center [660, 406] width 58 height 31
type textarea "hero.jumpUp"
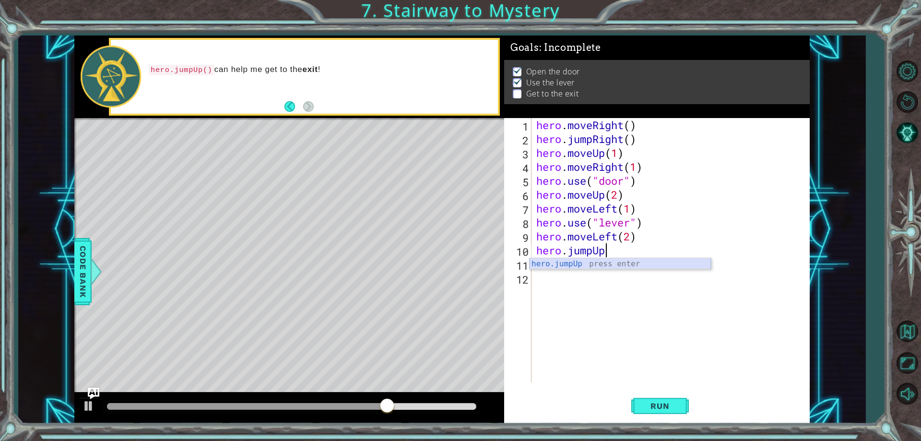
click at [559, 266] on div "hero.jumpUp press enter" at bounding box center [619, 275] width 181 height 35
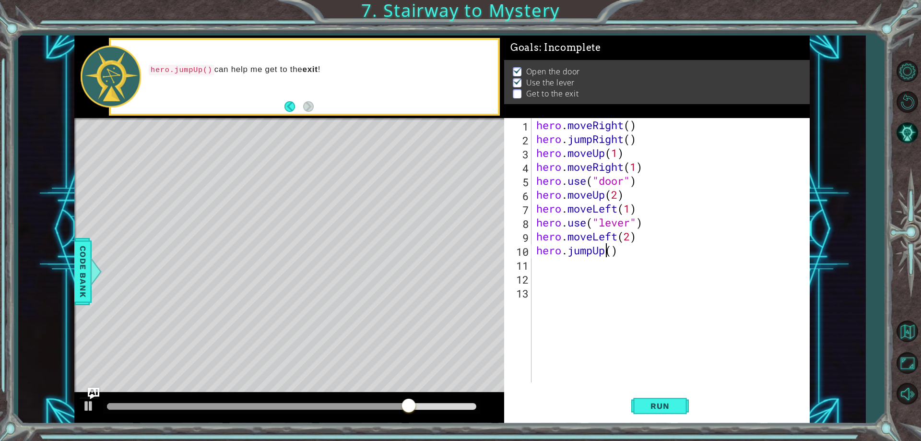
click at [609, 253] on div "hero . moveRight ( ) hero . jumpRight ( ) hero . moveUp ( 1 ) hero . moveRight …" at bounding box center [672, 264] width 277 height 292
click at [613, 251] on div "hero . moveRight ( ) hero . jumpRight ( ) hero . moveUp ( 1 ) hero . moveRight …" at bounding box center [672, 264] width 277 height 292
type textarea "hero.jumpUp(1)"
drag, startPoint x: 664, startPoint y: 416, endPoint x: 651, endPoint y: 397, distance: 22.5
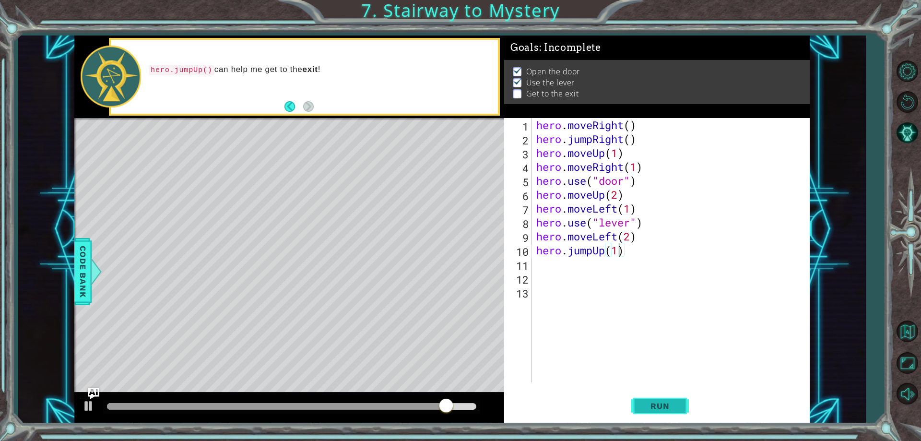
click at [659, 407] on button "Run" at bounding box center [660, 406] width 58 height 31
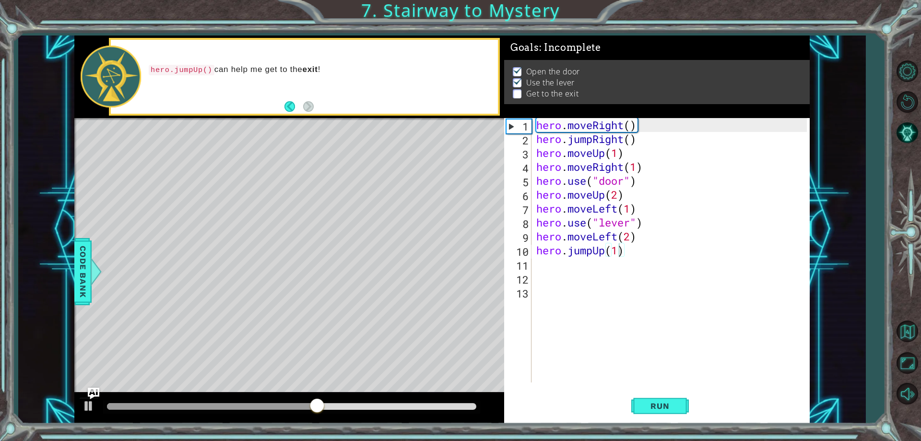
click at [532, 267] on div "hero.jumpUp(1) 1 2 3 4 5 6 7 8 9 10 11 12 13 hero . moveRight ( ) hero . jumpRi…" at bounding box center [655, 250] width 302 height 264
click at [555, 275] on div "hero . moveRight ( ) hero . jumpRight ( ) hero . moveUp ( 1 ) hero . moveRight …" at bounding box center [672, 264] width 277 height 292
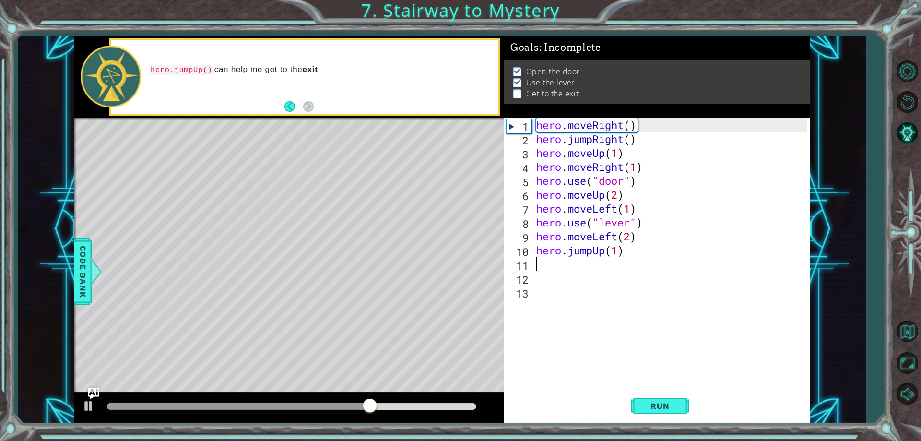
click at [534, 269] on div "hero . moveRight ( ) hero . jumpRight ( ) hero . moveUp ( 1 ) hero . moveRight …" at bounding box center [670, 250] width 272 height 264
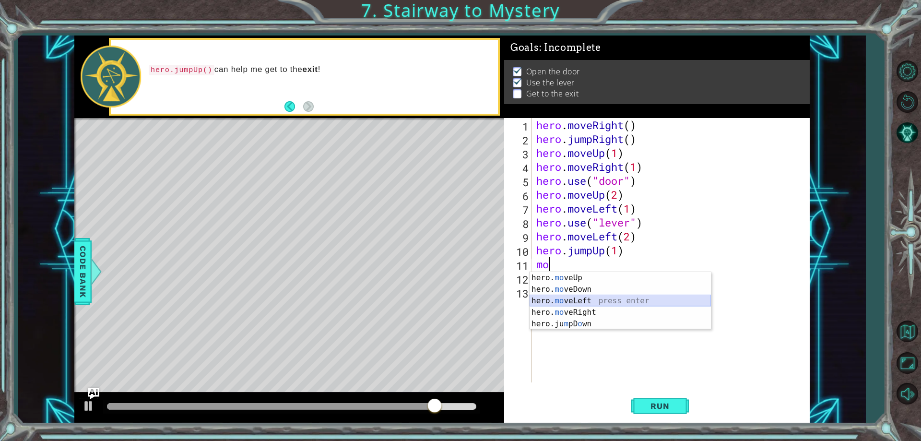
click at [598, 297] on div "hero. mo veUp press enter hero. mo veDown press enter hero. mo veLeft press ent…" at bounding box center [619, 312] width 181 height 81
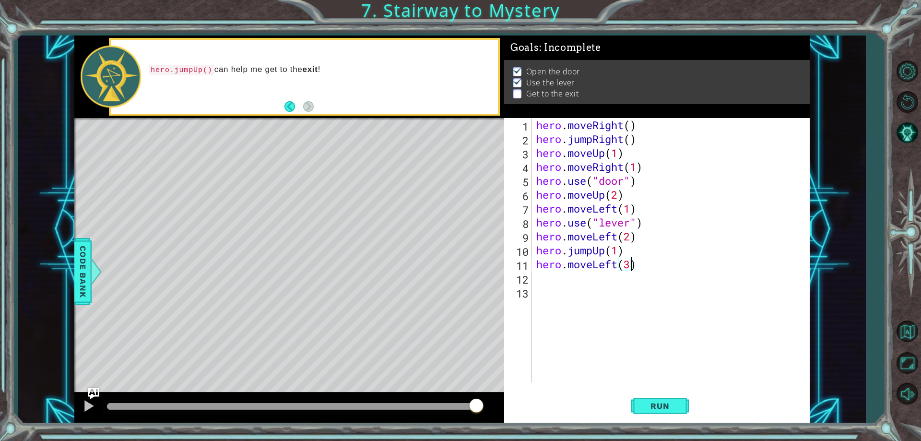
scroll to position [0, 4]
click at [654, 404] on span "Run" at bounding box center [660, 406] width 38 height 10
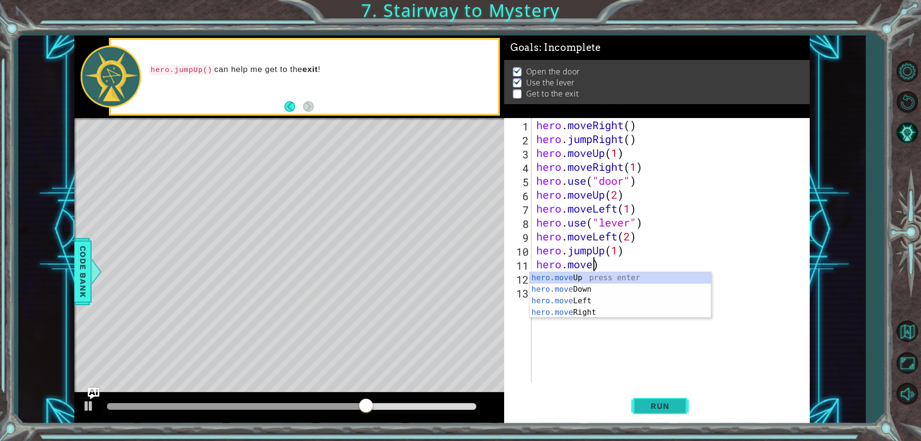
scroll to position [0, 2]
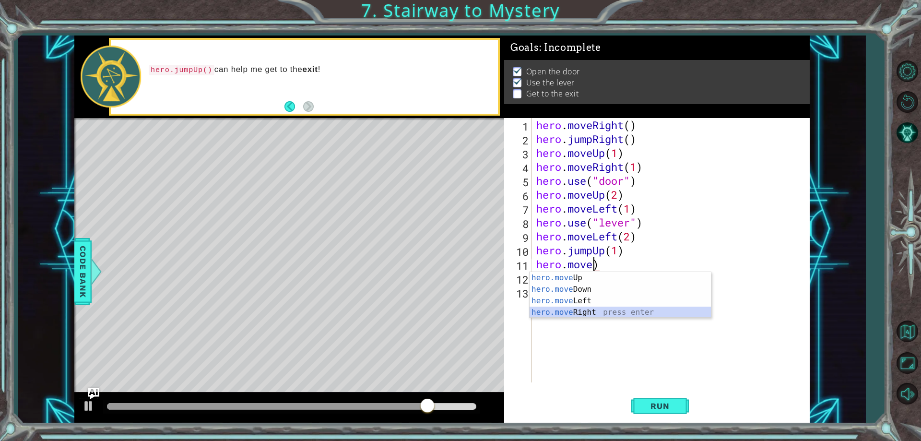
click at [557, 307] on div "hero.move Up press enter hero.move Down press enter hero.move Left press enter …" at bounding box center [619, 306] width 181 height 69
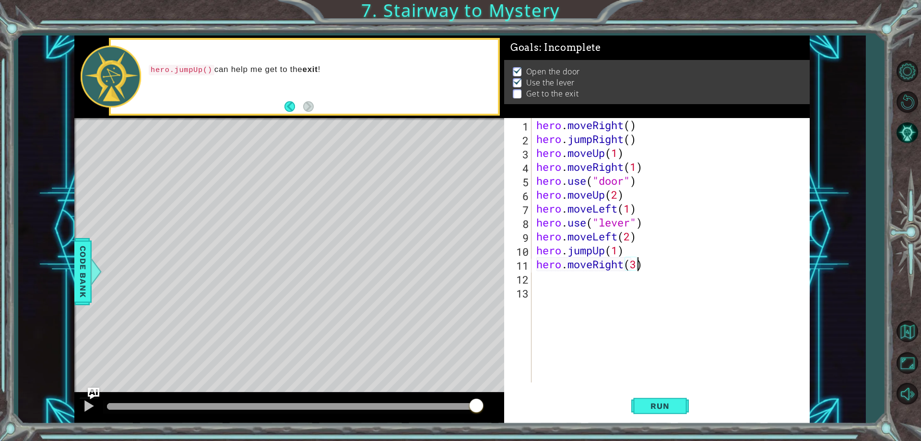
scroll to position [0, 4]
type textarea "hero.moveRight(3)"
click at [649, 408] on span "Run" at bounding box center [660, 406] width 38 height 10
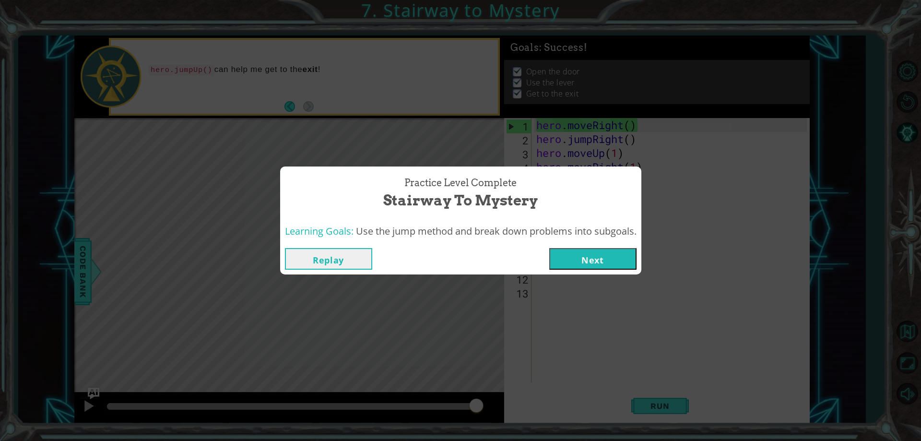
click at [598, 231] on span "Use the jump method and break down problems into subgoals." at bounding box center [496, 230] width 281 height 13
click at [609, 233] on span "Use the jump method and break down problems into subgoals." at bounding box center [496, 230] width 281 height 13
click at [601, 260] on button "Next" at bounding box center [592, 259] width 87 height 22
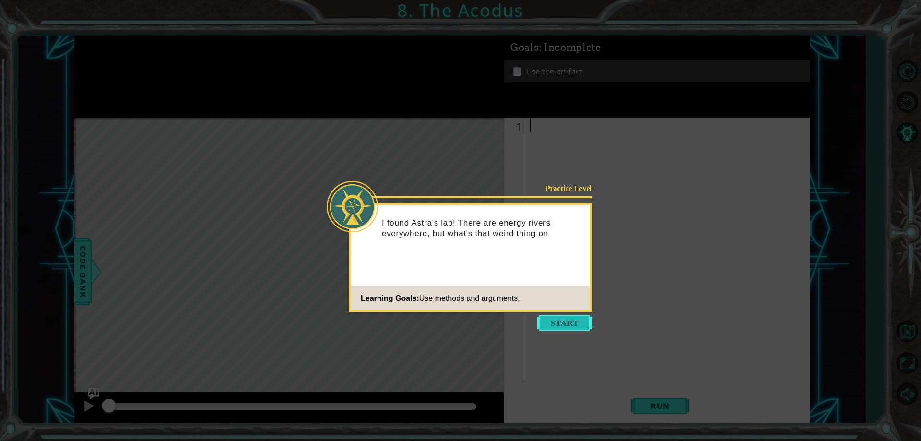
click at [583, 327] on button "Start" at bounding box center [564, 322] width 55 height 15
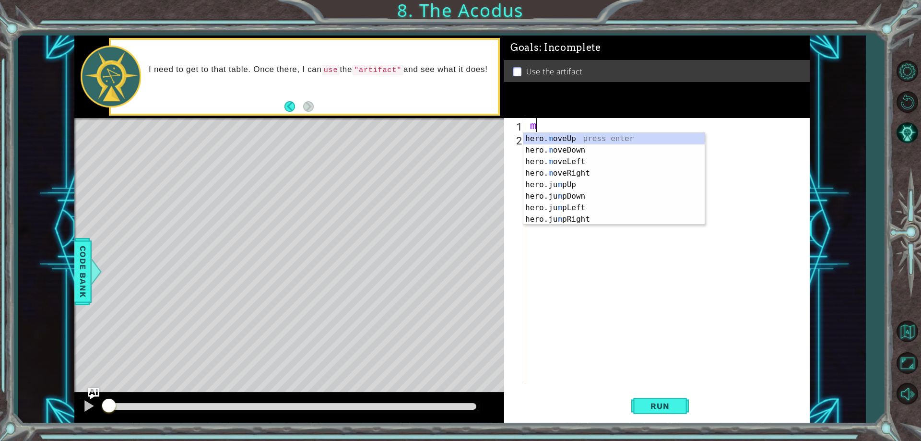
click at [597, 137] on div "hero. m oveUp press enter hero. m oveDown press enter hero. m oveLeft press ent…" at bounding box center [613, 190] width 181 height 115
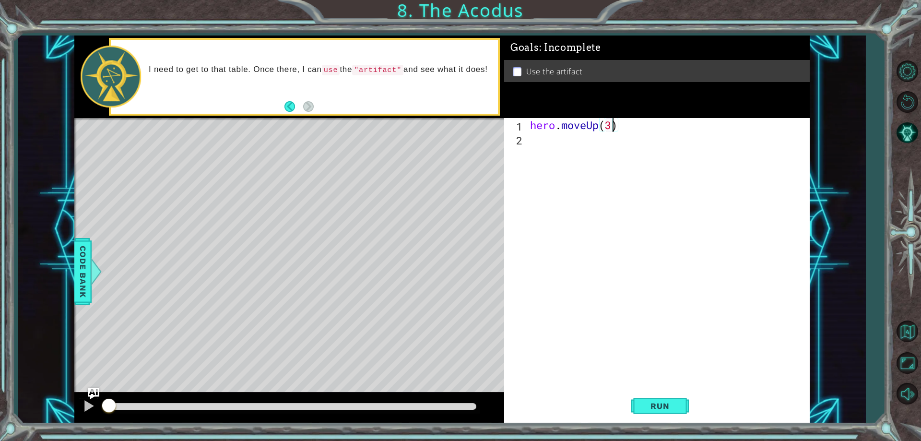
scroll to position [0, 3]
click at [673, 406] on span "Run" at bounding box center [660, 406] width 38 height 10
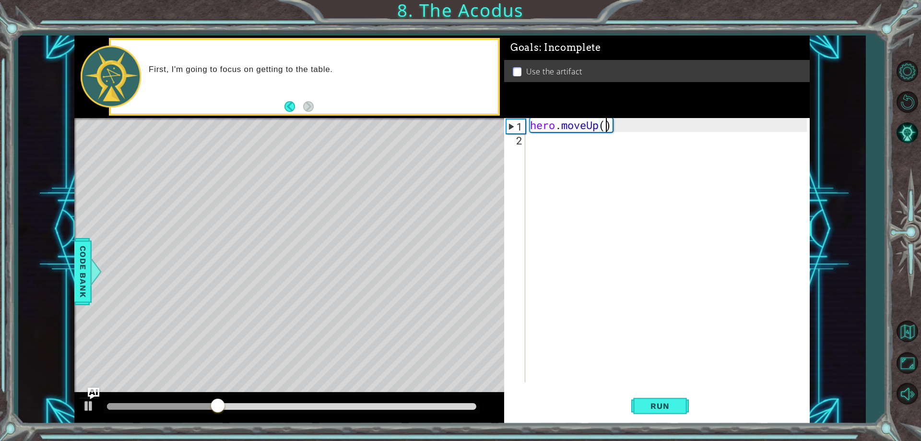
type textarea "hero.moveUp(2)"
click at [550, 140] on div "hero . moveUp ( 2 )" at bounding box center [669, 264] width 283 height 292
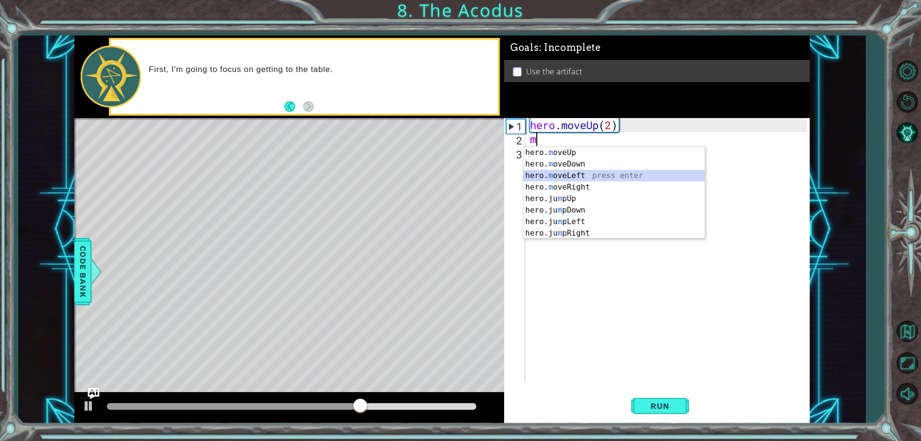
click at [584, 174] on div "hero. m oveUp press enter hero. m oveDown press enter hero. m oveLeft press ent…" at bounding box center [613, 204] width 181 height 115
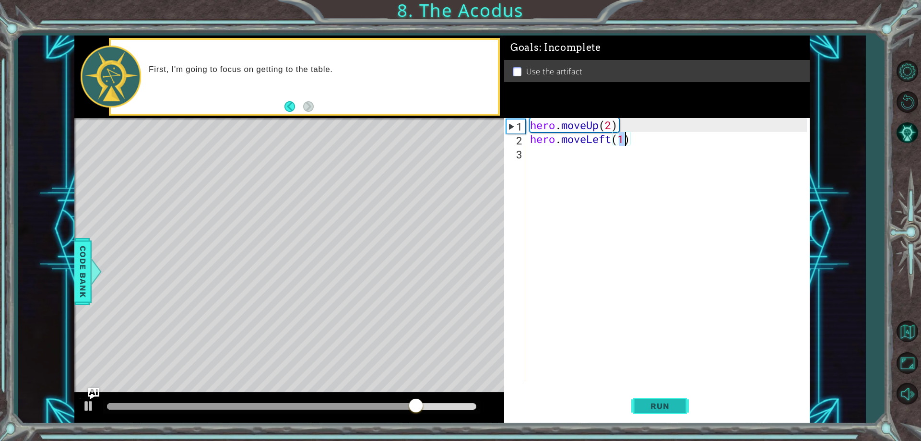
type textarea "hero.moveLeft(1)"
click at [641, 402] on span "Run" at bounding box center [660, 406] width 38 height 10
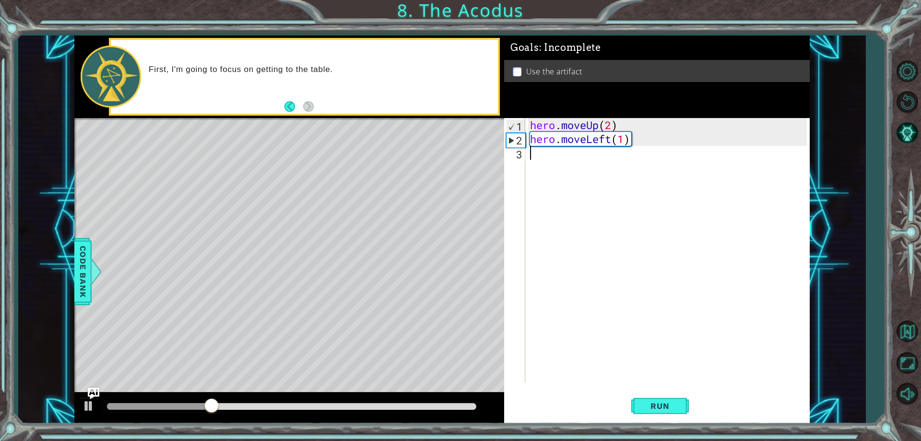
drag, startPoint x: 552, startPoint y: 165, endPoint x: 550, endPoint y: 158, distance: 7.0
click at [550, 159] on div "hero . moveUp ( 2 ) hero . moveLeft ( 1 )" at bounding box center [669, 264] width 283 height 292
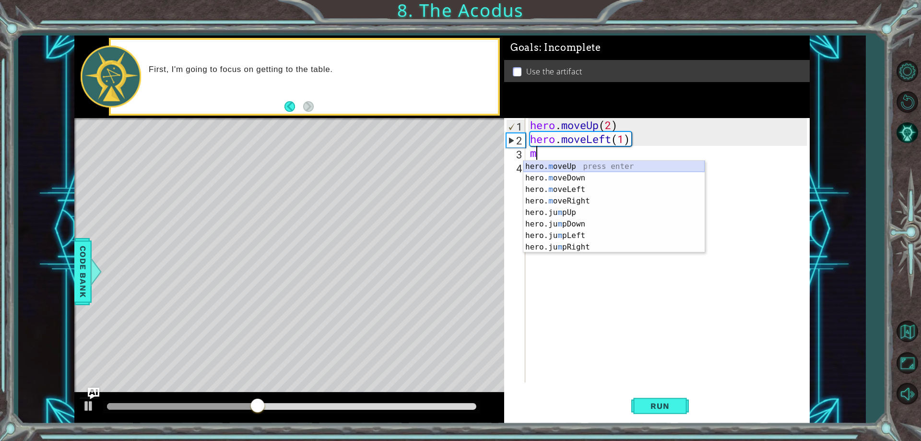
click at [542, 167] on div "hero. m oveUp press enter hero. m oveDown press enter hero. m oveLeft press ent…" at bounding box center [613, 218] width 181 height 115
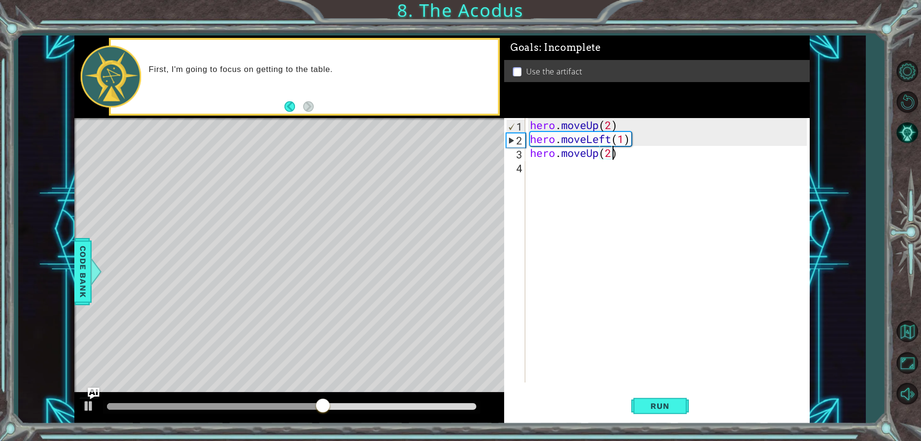
scroll to position [0, 3]
drag, startPoint x: 664, startPoint y: 402, endPoint x: 640, endPoint y: 379, distance: 33.6
click at [661, 396] on button "Run" at bounding box center [660, 406] width 58 height 31
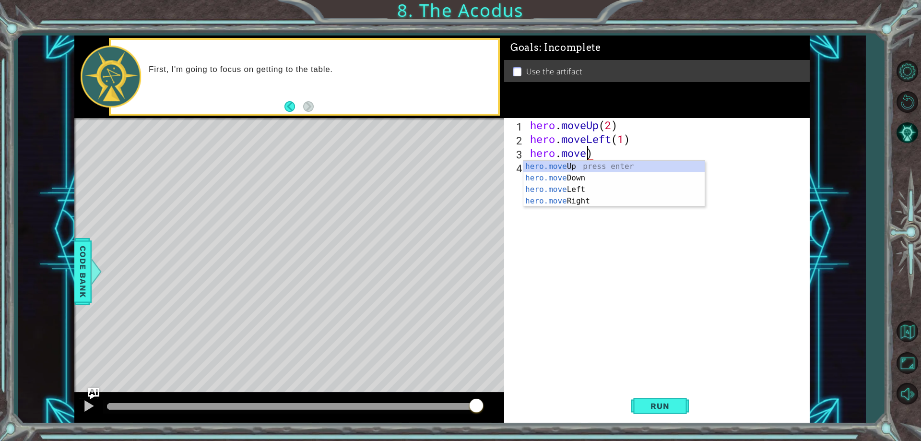
scroll to position [0, 2]
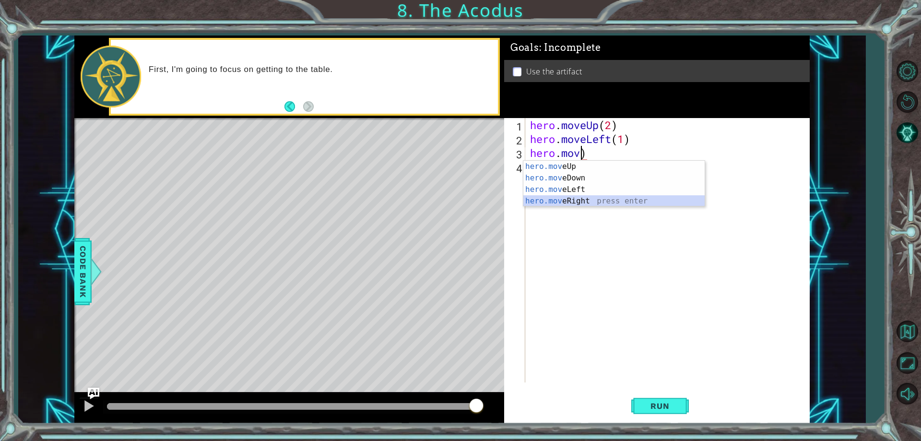
click at [571, 201] on div "hero.mov eUp press enter hero.mov eDown press enter hero.mov eLeft press enter …" at bounding box center [613, 195] width 181 height 69
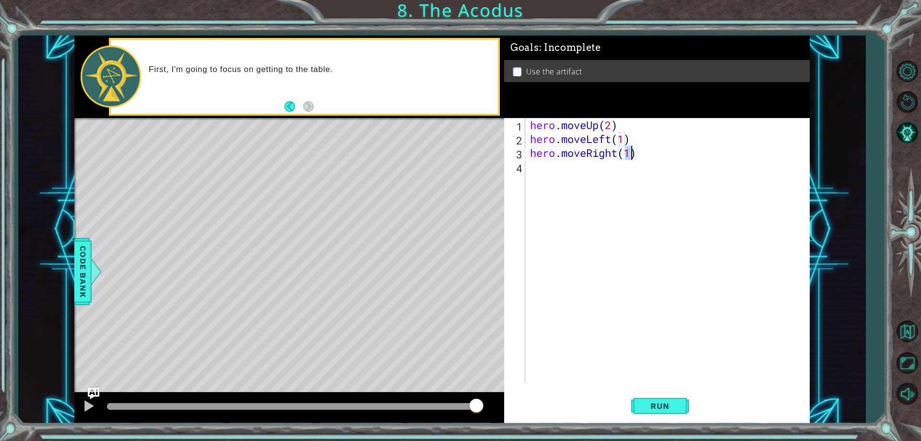
scroll to position [0, 4]
click at [667, 411] on span "Run" at bounding box center [660, 406] width 38 height 10
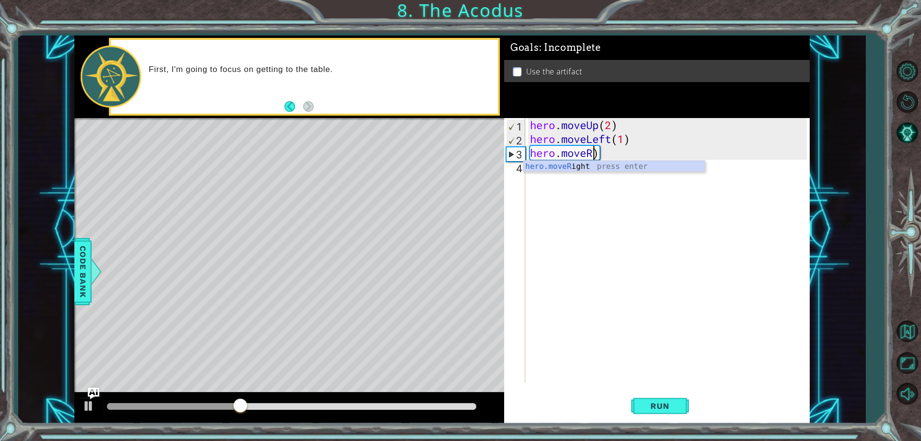
scroll to position [0, 2]
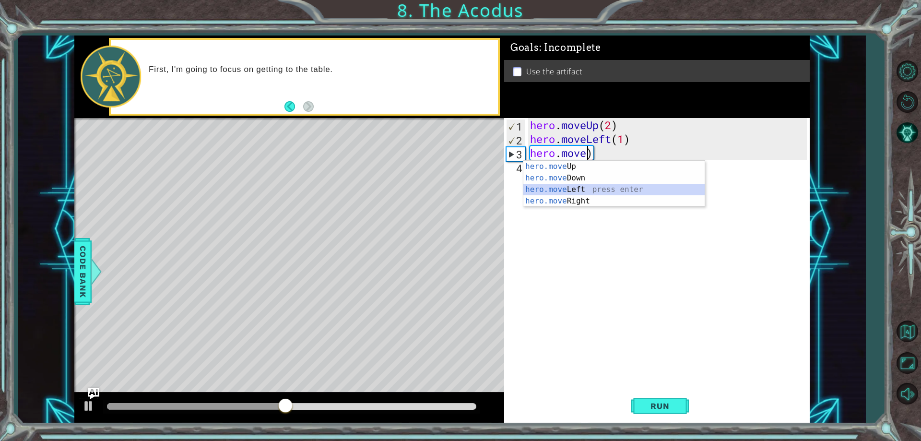
click at [538, 189] on div "hero.move Up press enter hero.move Down press enter hero.move Left press enter …" at bounding box center [613, 195] width 181 height 69
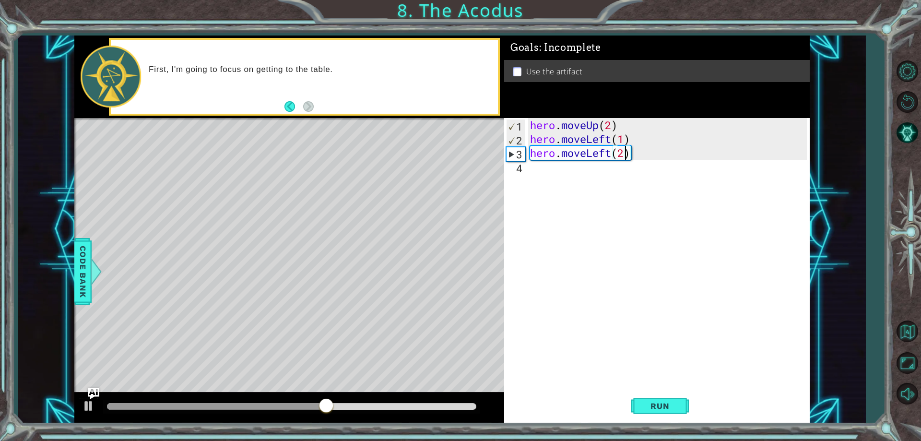
scroll to position [0, 4]
type textarea "hero.moveLeft(2)"
click at [646, 403] on span "Run" at bounding box center [660, 406] width 38 height 10
drag, startPoint x: 646, startPoint y: 397, endPoint x: 670, endPoint y: 362, distance: 42.4
click at [651, 385] on div "hero.moveLeft(2) 1 2 3 4 hero . moveUp ( 2 ) hero . moveLeft ( 1 ) hero . moveL…" at bounding box center [656, 270] width 305 height 305
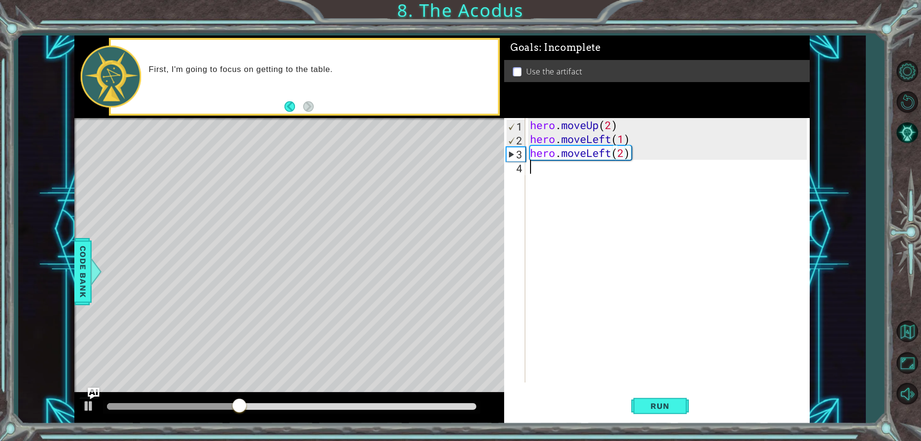
drag, startPoint x: 670, startPoint y: 362, endPoint x: 612, endPoint y: 169, distance: 201.2
click at [612, 169] on div "hero . moveUp ( 2 ) hero . moveLeft ( 1 ) hero . moveLeft ( 2 )" at bounding box center [669, 264] width 283 height 292
click at [627, 158] on div "hero . moveUp ( 2 ) hero . moveLeft ( 1 ) hero . moveLeft ( 2 )" at bounding box center [669, 264] width 283 height 292
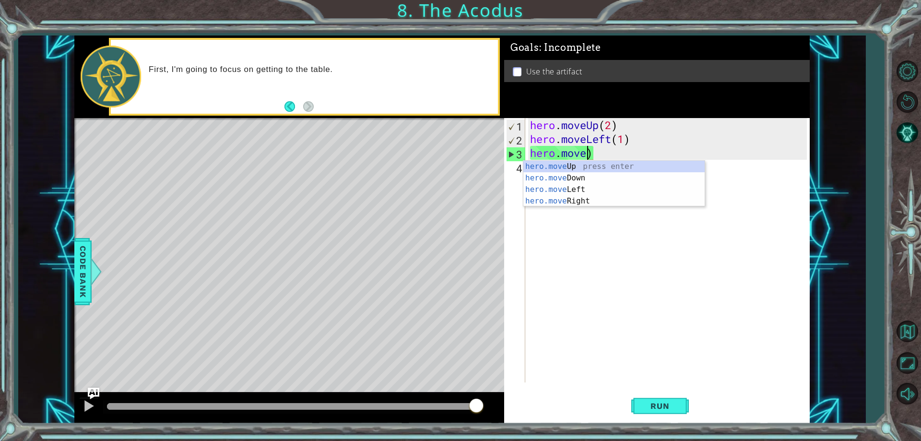
scroll to position [0, 3]
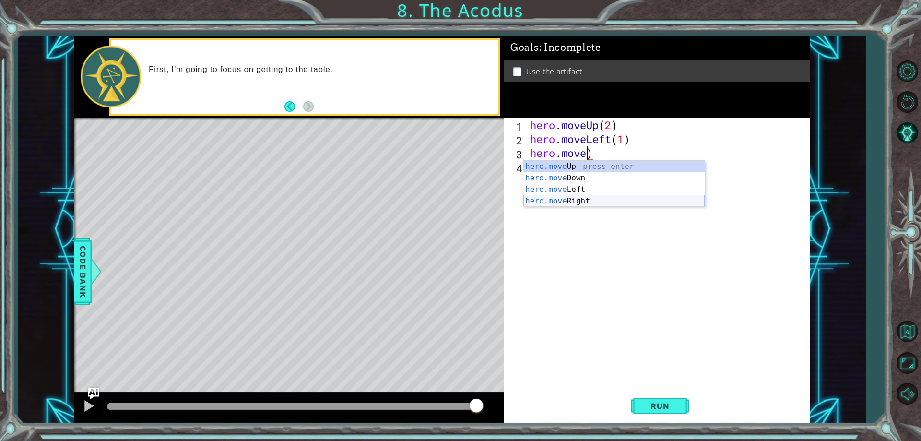
type textarea "hero.moved)"
click at [590, 174] on div "hero . moveUp ( 2 ) hero . moveLeft ( 1 ) hero . moved )" at bounding box center [669, 264] width 283 height 292
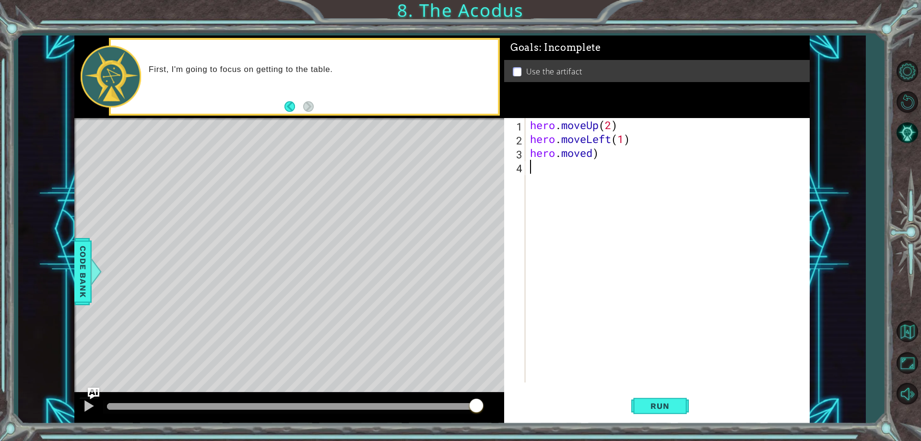
scroll to position [0, 0]
click at [594, 151] on div "hero . moveUp ( 2 ) hero . moveLeft ( 1 ) hero . moved )" at bounding box center [669, 264] width 283 height 292
click at [586, 171] on div "hero.moveDo wn press enter" at bounding box center [613, 178] width 181 height 35
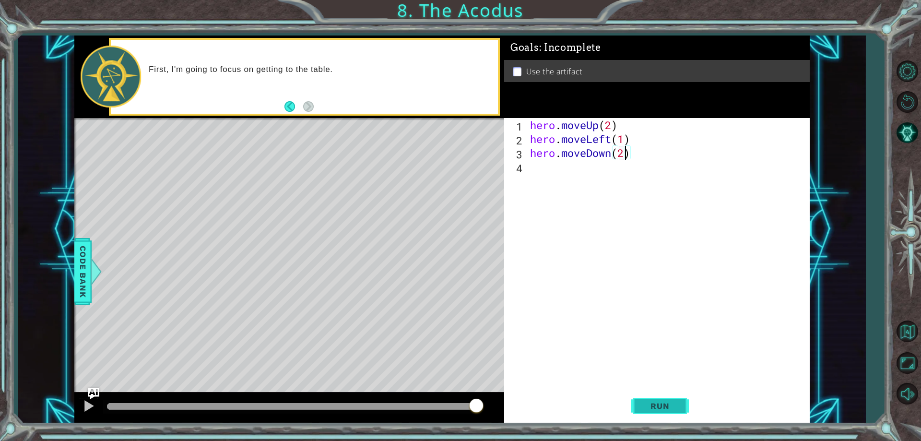
type textarea "hero.moveDown(2)"
click at [676, 396] on button "Run" at bounding box center [660, 406] width 58 height 31
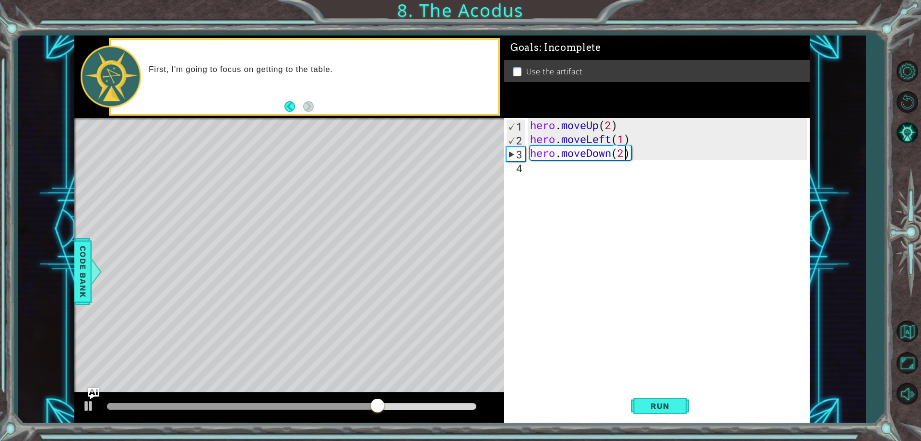
click at [547, 172] on div "hero . moveUp ( 2 ) hero . moveLeft ( 1 ) hero . moveDown ( 2 )" at bounding box center [669, 264] width 283 height 292
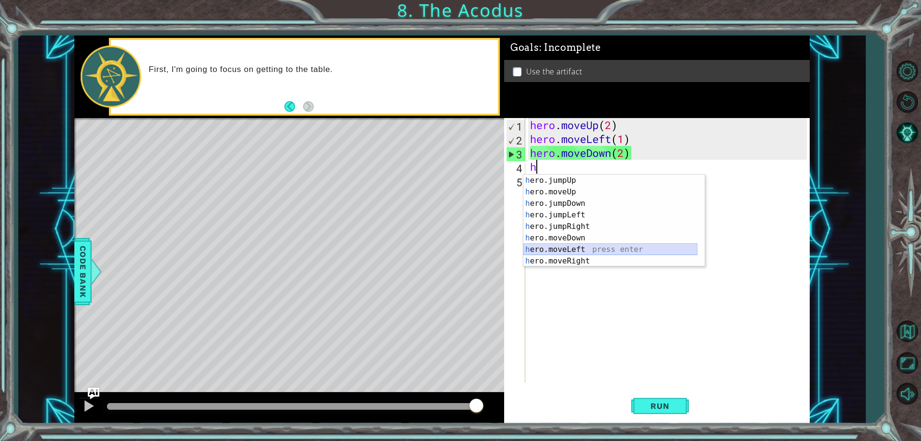
click at [640, 244] on div "h ero.jumpUp press enter h ero.moveUp press enter h ero.jumpDown press enter h …" at bounding box center [610, 232] width 174 height 115
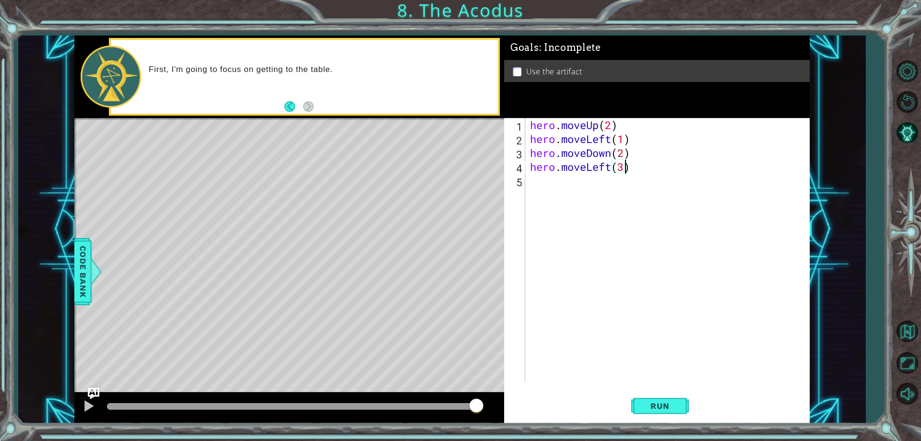
scroll to position [0, 4]
drag, startPoint x: 653, startPoint y: 388, endPoint x: 649, endPoint y: 397, distance: 10.1
click at [649, 396] on div "hero.moveLeft(3) 1 2 3 4 5 hero . moveUp ( 2 ) hero . moveLeft ( 1 ) hero . mov…" at bounding box center [656, 270] width 305 height 305
click at [650, 401] on span "Run" at bounding box center [660, 406] width 38 height 10
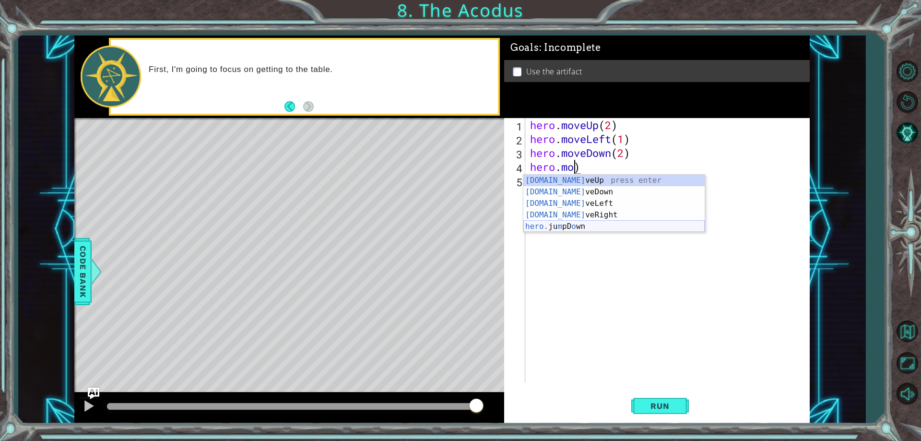
scroll to position [0, 1]
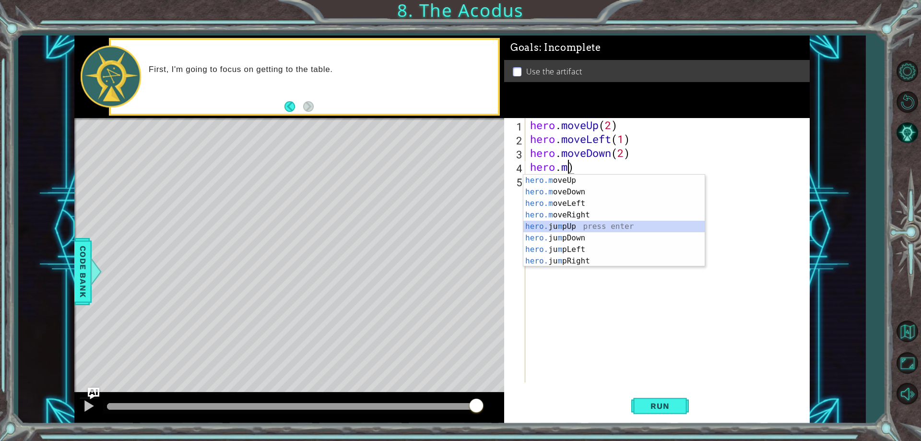
click at [574, 228] on div "hero.m oveUp press enter hero.m oveDown press enter hero.m oveLeft press enter …" at bounding box center [613, 232] width 181 height 115
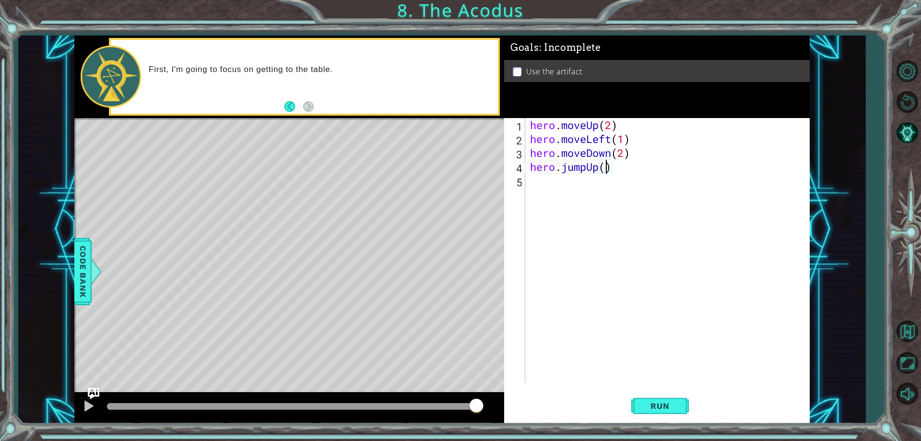
scroll to position [0, 3]
click at [672, 424] on div "1 ההההההההההההההההההההההההההההההההההההההההההההההההההההההההההההההההההההההההההההה…" at bounding box center [460, 220] width 921 height 441
click at [666, 407] on span "Run" at bounding box center [660, 406] width 38 height 10
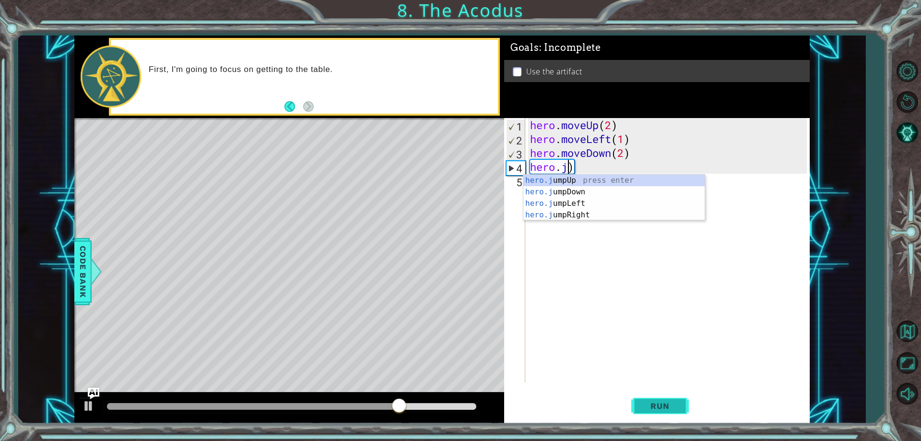
scroll to position [0, 1]
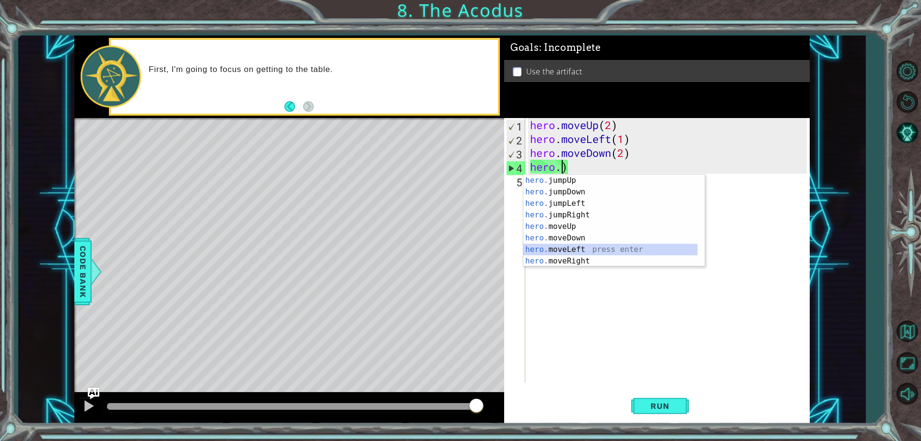
click at [564, 251] on div "hero. jumpUp press enter hero. jumpDown press enter hero. jumpLeft press enter …" at bounding box center [610, 232] width 174 height 115
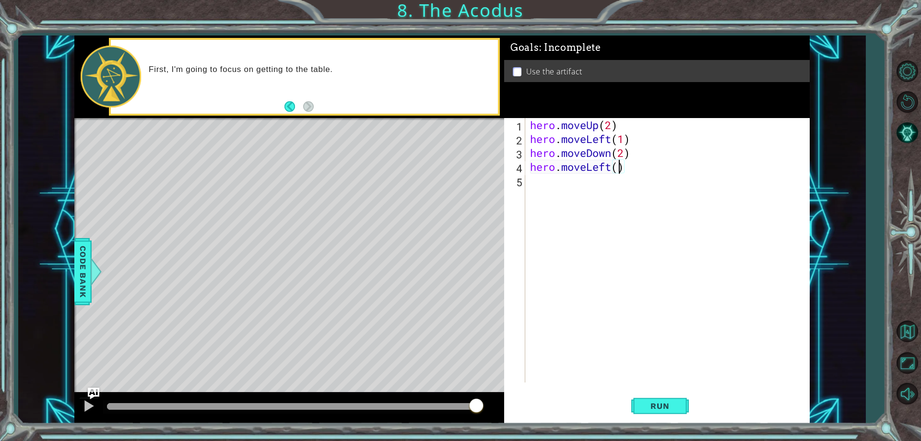
scroll to position [0, 4]
click at [689, 403] on div "Run" at bounding box center [659, 406] width 305 height 31
click at [679, 409] on span "Run" at bounding box center [660, 406] width 38 height 10
type textarea "hero.moveLeft(1)"
click at [640, 394] on button "Run" at bounding box center [660, 406] width 58 height 31
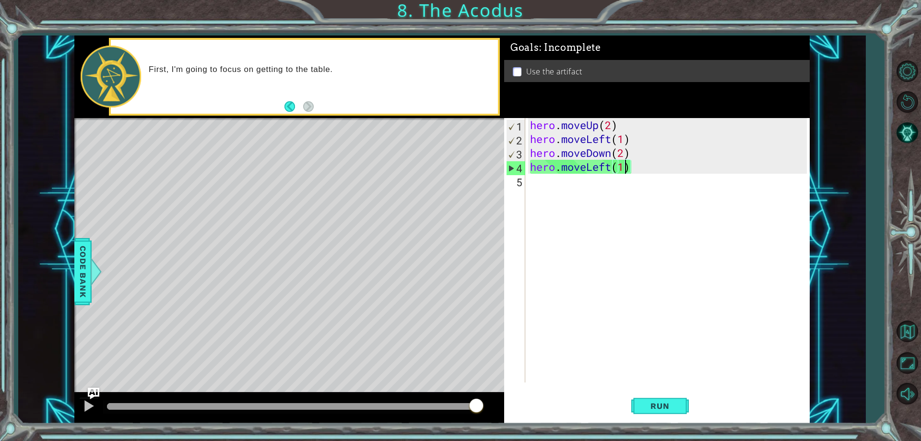
click at [539, 186] on div "hero . moveUp ( 2 ) hero . moveLeft ( 1 ) hero . moveDown ( 2 ) hero . moveLeft…" at bounding box center [669, 264] width 283 height 292
type textarea "j"
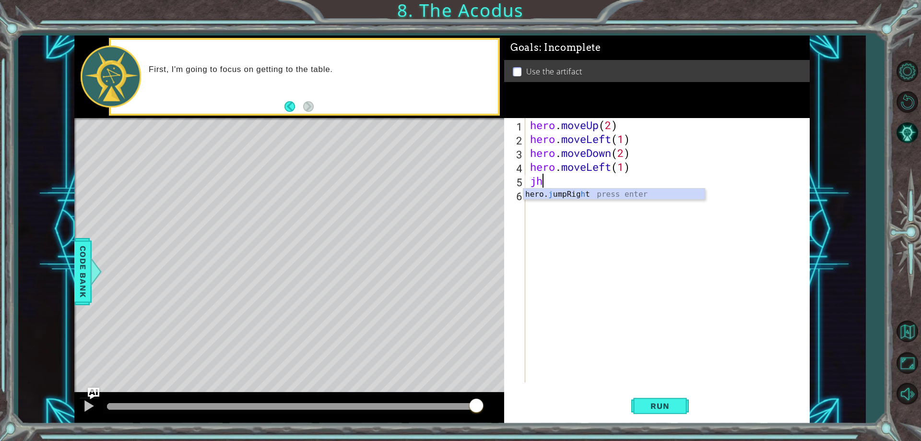
type textarea "j"
type textarea "h"
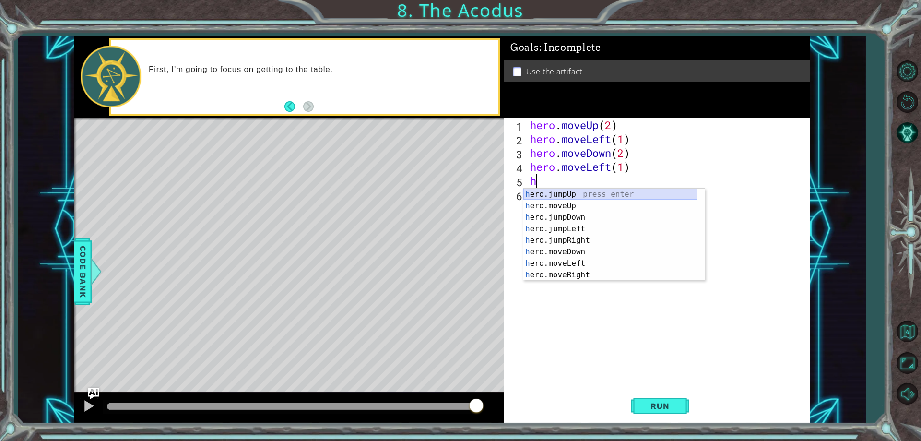
click at [561, 192] on div "h ero.jumpUp press enter h ero.moveUp press enter h ero.jumpDown press enter h …" at bounding box center [610, 245] width 174 height 115
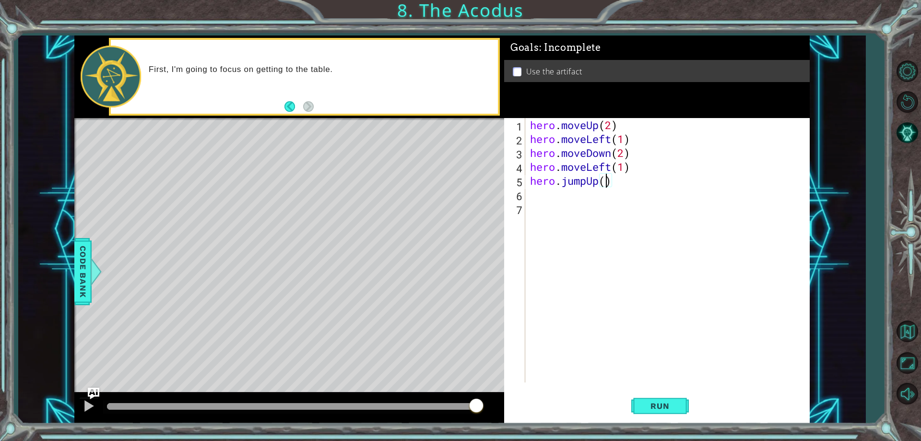
click at [605, 184] on div "hero . moveUp ( 2 ) hero . moveLeft ( 1 ) hero . moveDown ( 2 ) hero . moveLeft…" at bounding box center [669, 264] width 283 height 292
drag, startPoint x: 658, startPoint y: 401, endPoint x: 641, endPoint y: 359, distance: 45.7
click at [650, 383] on div "hero.jumpUp(1) 1 2 3 4 5 6 7 hero . moveUp ( 2 ) hero . moveLeft ( 1 ) hero . m…" at bounding box center [656, 270] width 305 height 305
click at [679, 402] on button "Run" at bounding box center [660, 406] width 58 height 31
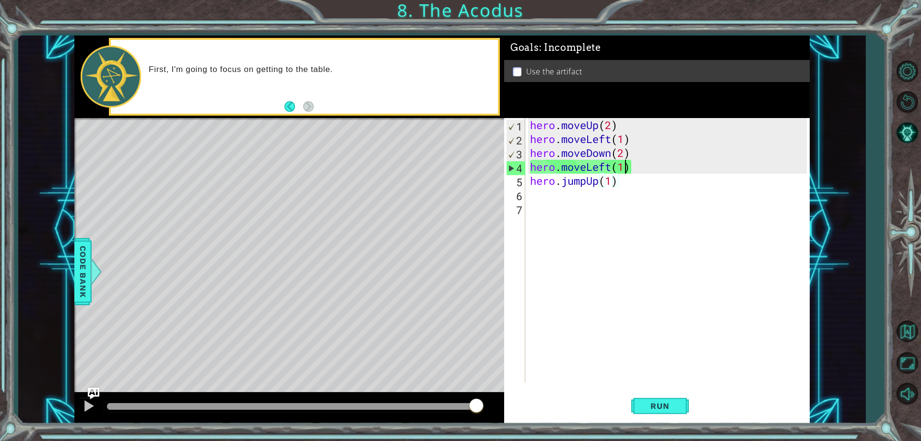
click at [627, 163] on div "hero . moveUp ( 2 ) hero . moveLeft ( 1 ) hero . moveDown ( 2 ) hero . moveLeft…" at bounding box center [669, 264] width 283 height 292
type textarea "hero.moveLeft()"
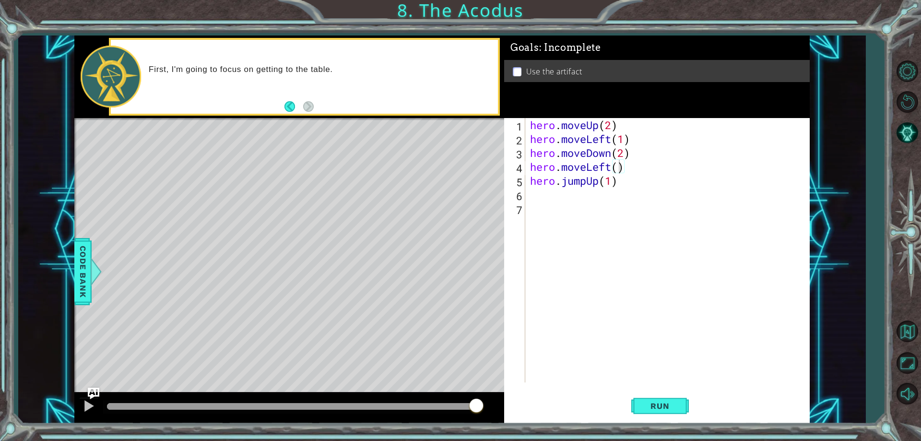
click at [640, 387] on div "hero.moveLeft() 1 2 3 4 5 6 7 hero . moveUp ( 2 ) hero . moveLeft ( 1 ) hero . …" at bounding box center [656, 270] width 305 height 305
drag, startPoint x: 651, startPoint y: 407, endPoint x: 646, endPoint y: 401, distance: 7.5
click at [647, 405] on span "Run" at bounding box center [660, 406] width 38 height 10
